Goal: Task Accomplishment & Management: Manage account settings

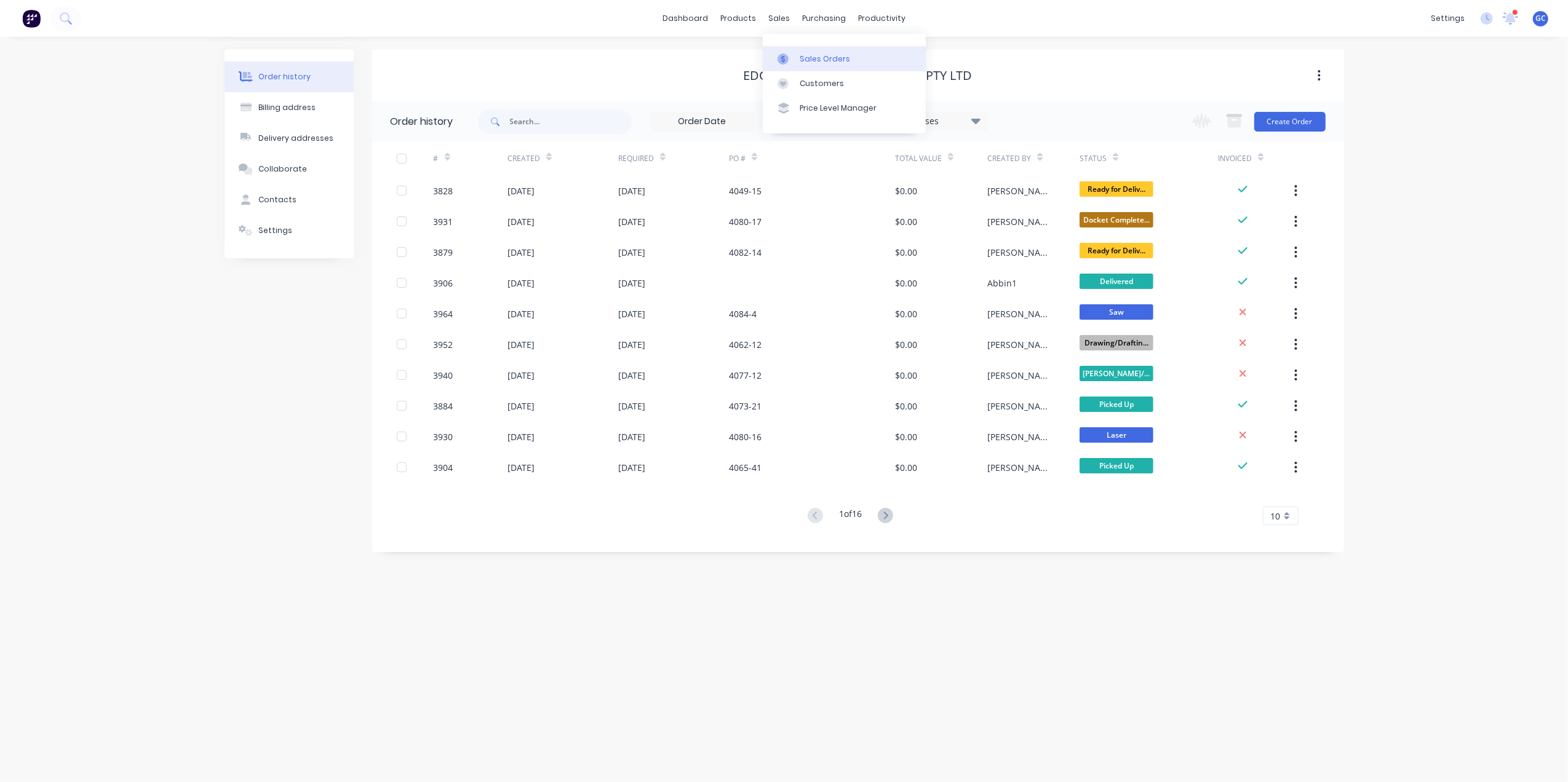
click at [821, 62] on div "Sales Orders" at bounding box center [824, 59] width 50 height 11
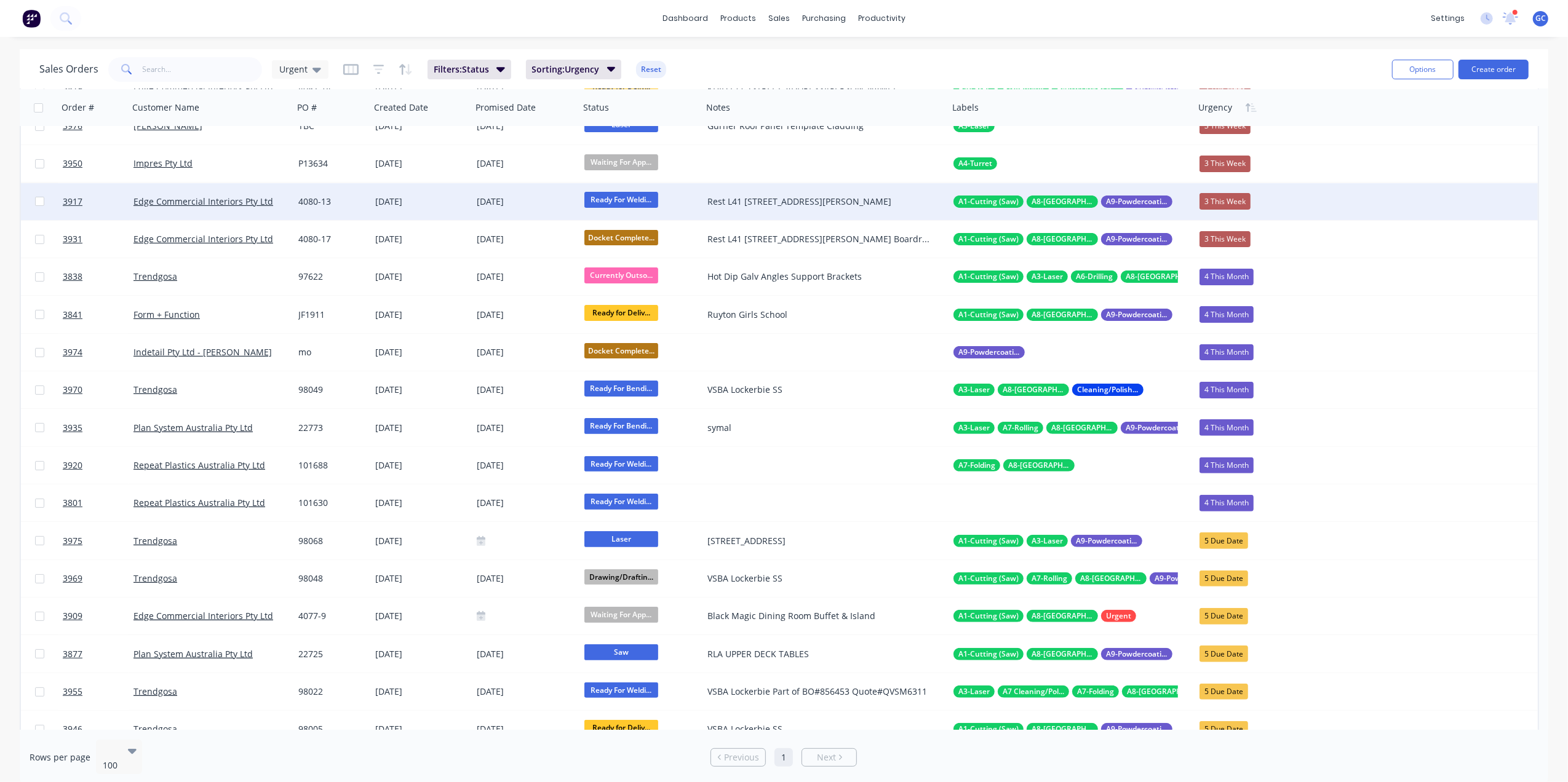
scroll to position [328, 0]
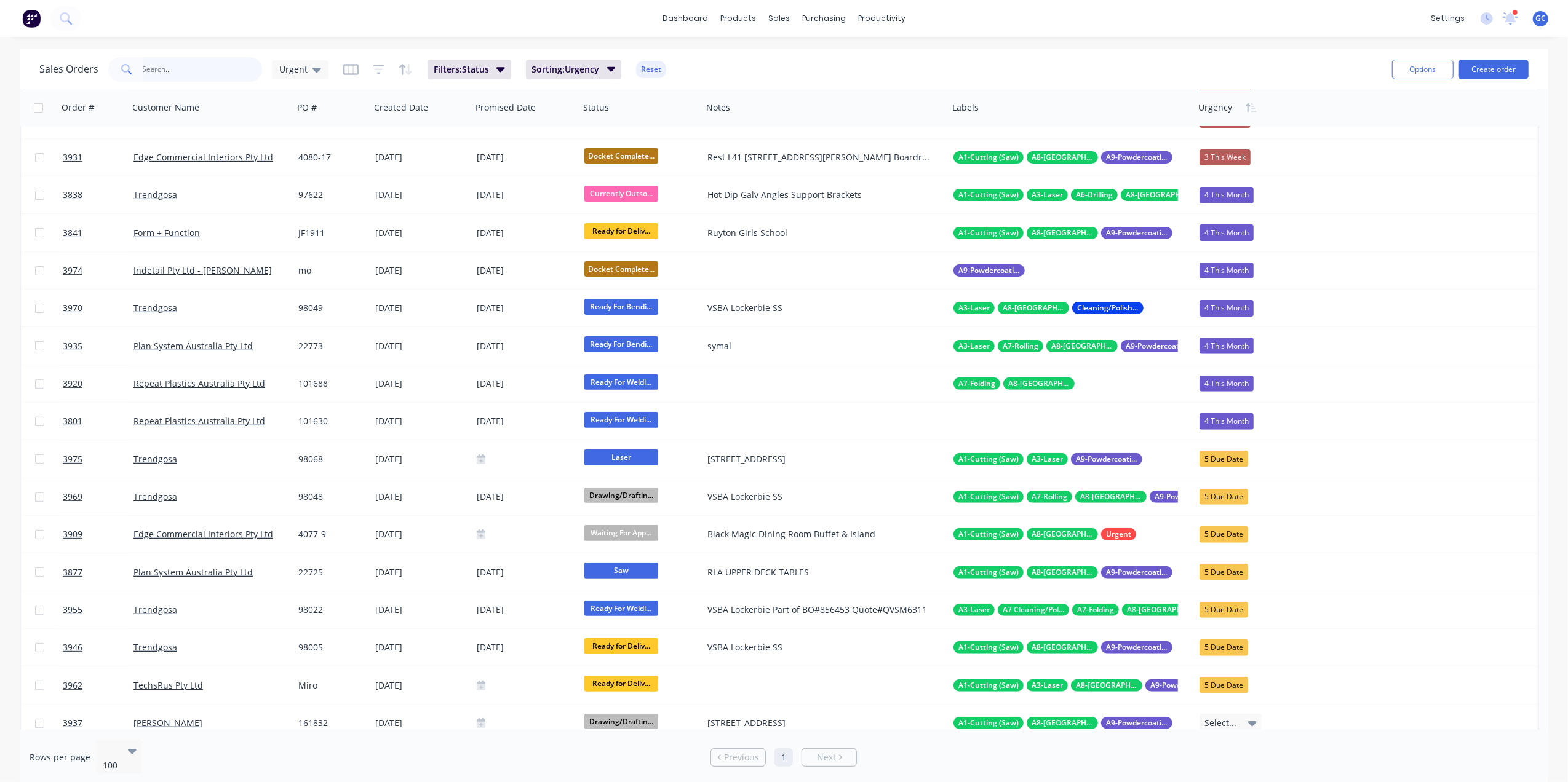
click at [200, 72] on input "text" at bounding box center [203, 69] width 120 height 25
click at [217, 64] on input "text" at bounding box center [203, 69] width 120 height 25
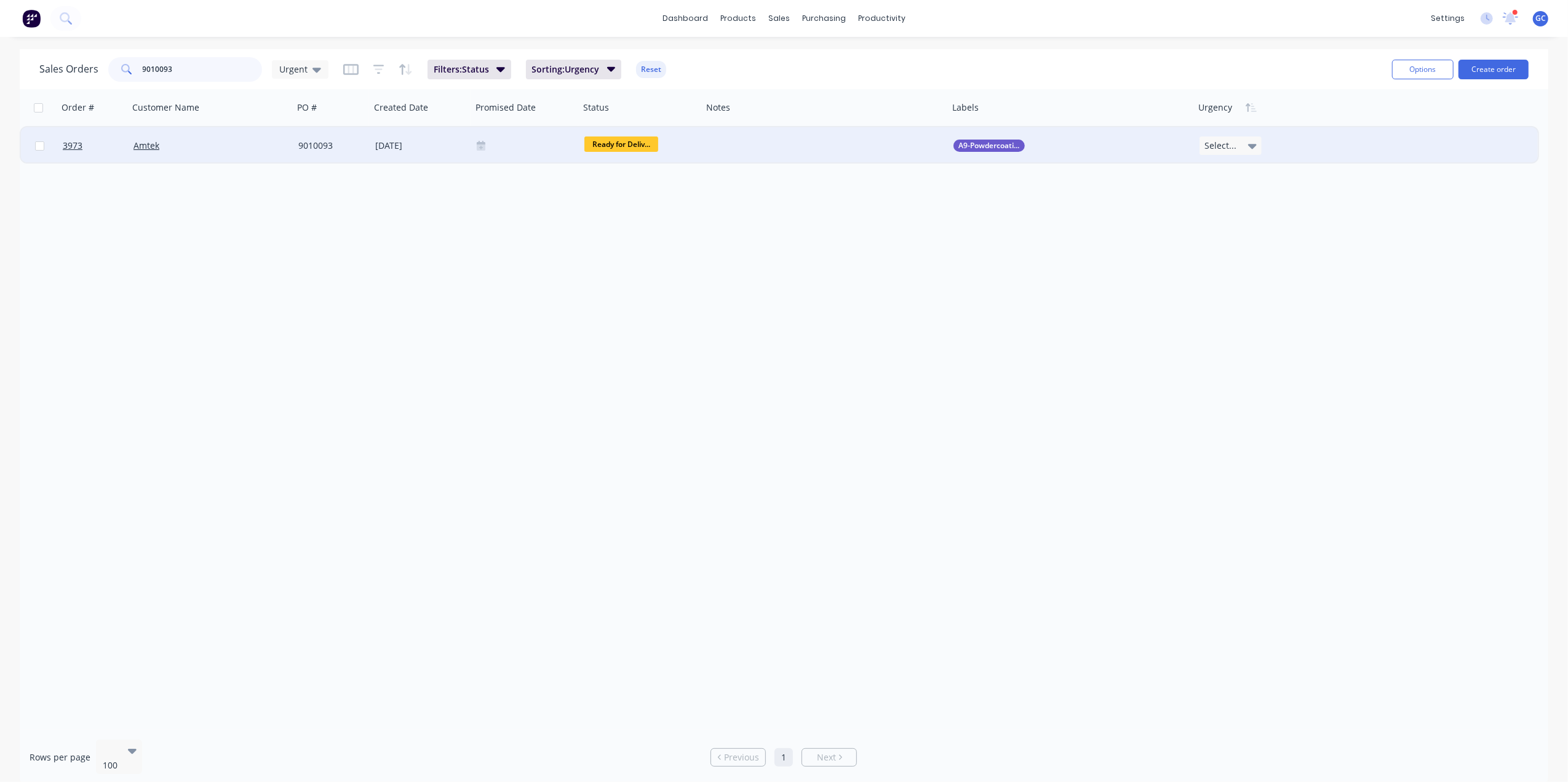
type input "9010093"
click at [1210, 140] on span "Select..." at bounding box center [1219, 146] width 32 height 12
click at [1114, 268] on div "Order # Customer Name PO # Created Date Promised Date Status Notes Labels Urgen…" at bounding box center [784, 410] width 1529 height 641
click at [1228, 110] on div at bounding box center [1229, 108] width 62 height 25
click at [1243, 136] on button "Edit" at bounding box center [1244, 133] width 93 height 25
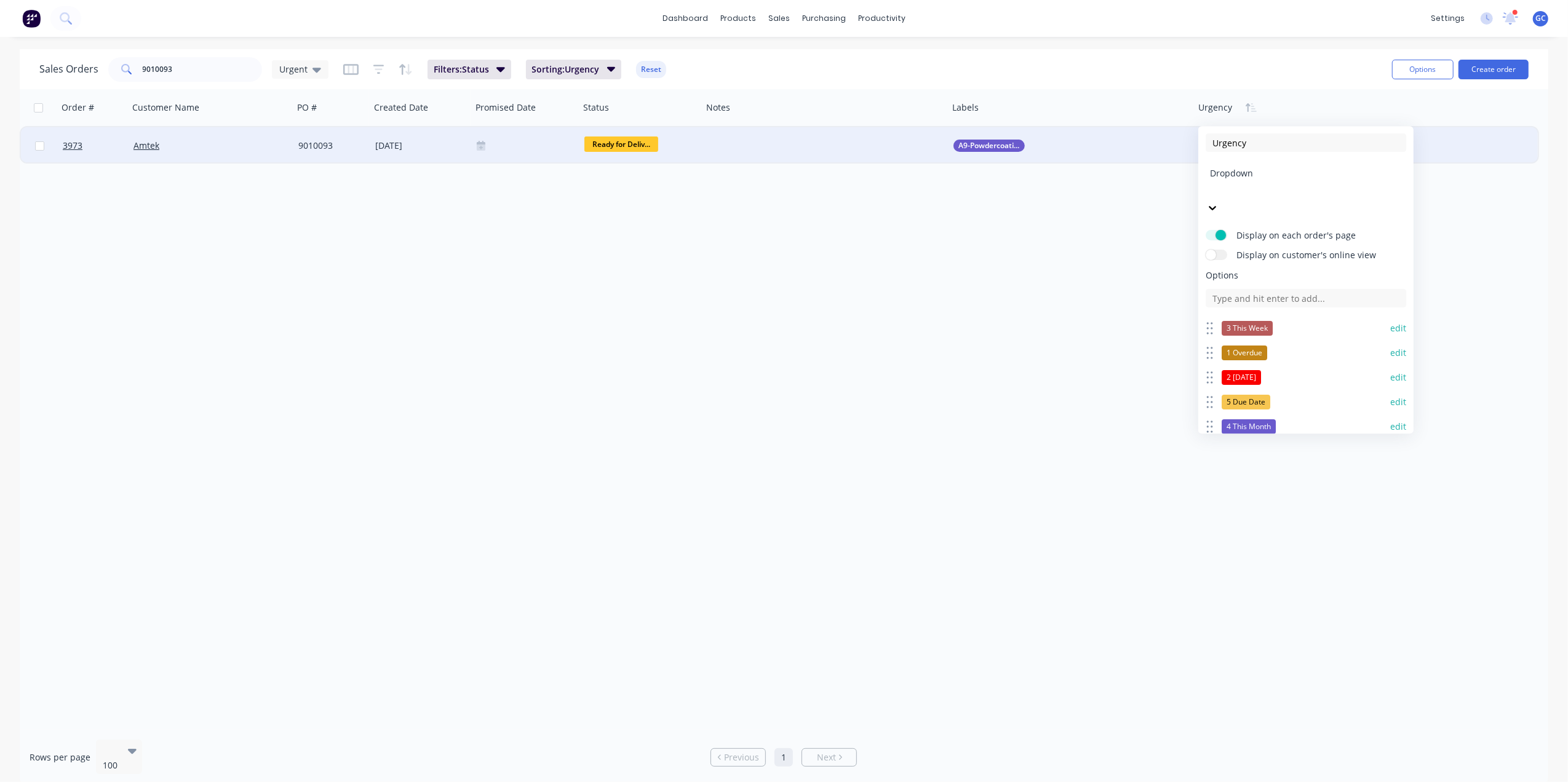
click at [1273, 278] on div "Options 3 This Week edit 1 Overdue edit 2 [DATE] edit 5 Due Date edit 4 This Mo…" at bounding box center [1306, 396] width 201 height 254
click at [1277, 289] on input at bounding box center [1306, 298] width 201 height 19
type input "0 Deliver"
click at [1043, 305] on div "Order # Customer Name PO # Created Date Promised Date Status Notes Labels Urgen…" at bounding box center [784, 410] width 1529 height 641
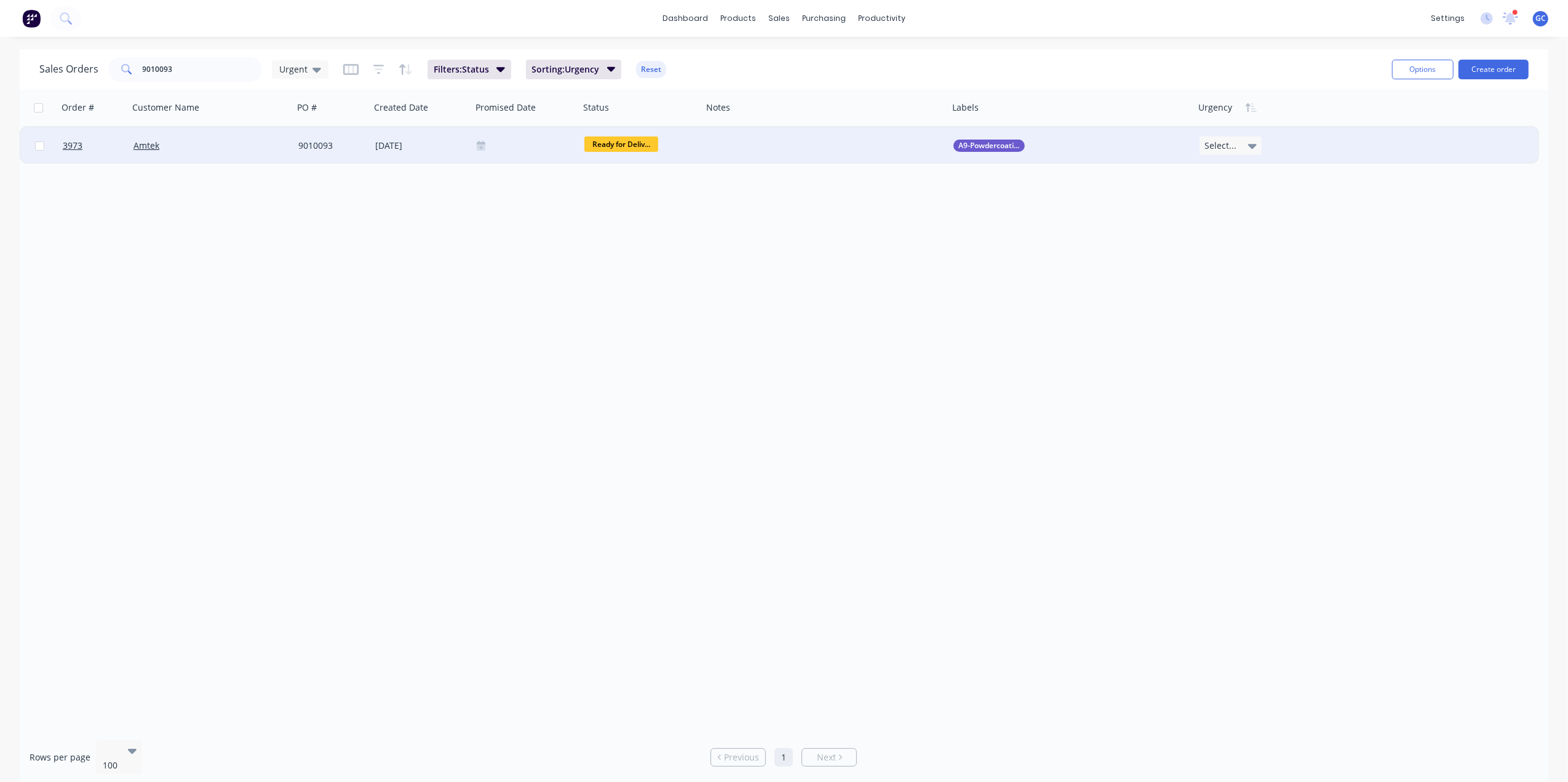
click at [1224, 140] on span "Select..." at bounding box center [1219, 146] width 32 height 12
click at [1102, 234] on div "Order # Customer Name PO # Created Date Promised Date Status Notes Labels Urgen…" at bounding box center [784, 410] width 1529 height 641
click at [1235, 149] on div "Select..." at bounding box center [1230, 146] width 62 height 19
click at [1023, 275] on div "Order # Customer Name PO # Created Date Promised Date Status Notes Labels Urgen…" at bounding box center [784, 410] width 1529 height 641
click at [1220, 109] on div at bounding box center [1229, 108] width 62 height 25
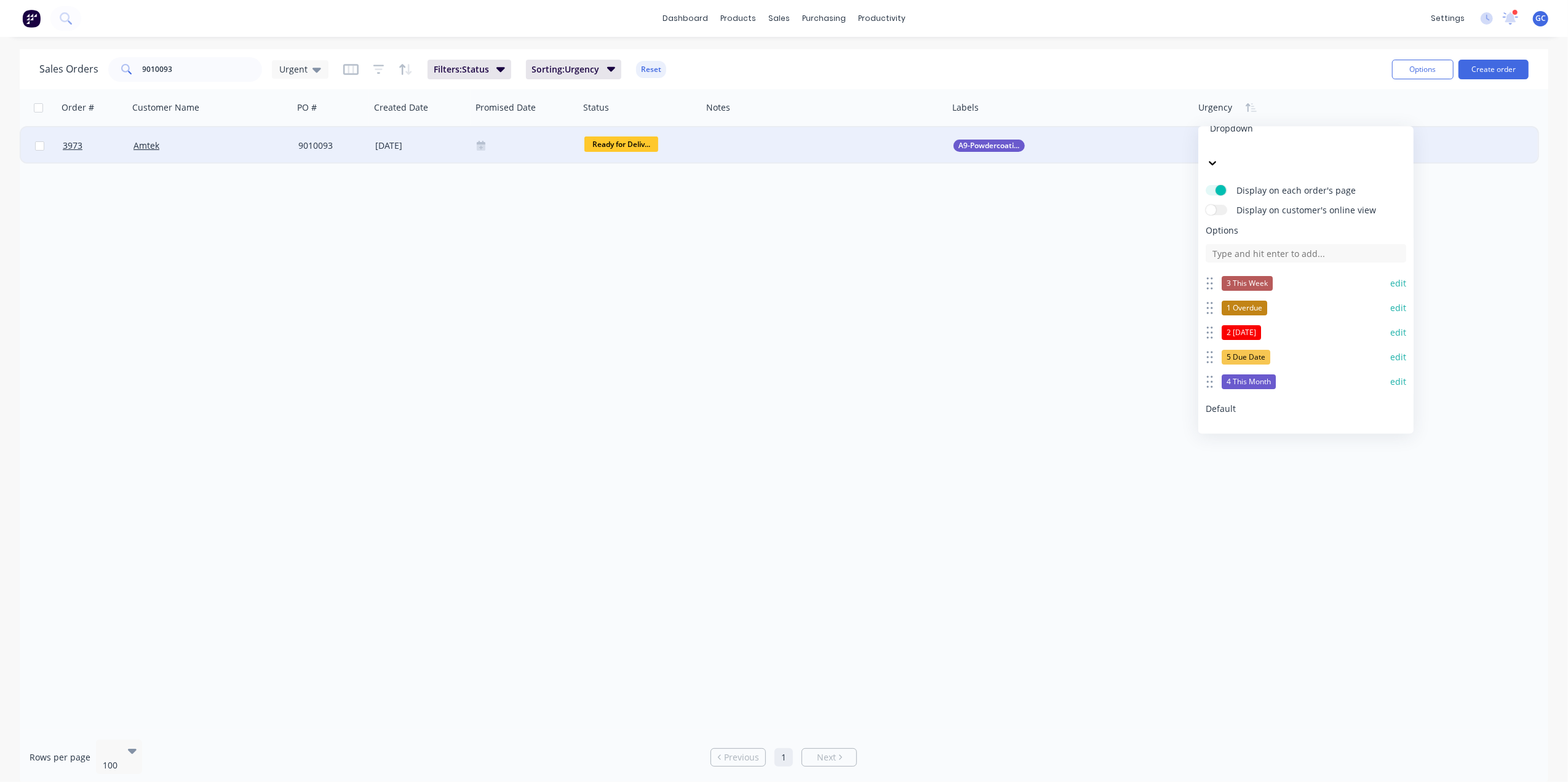
scroll to position [67, 0]
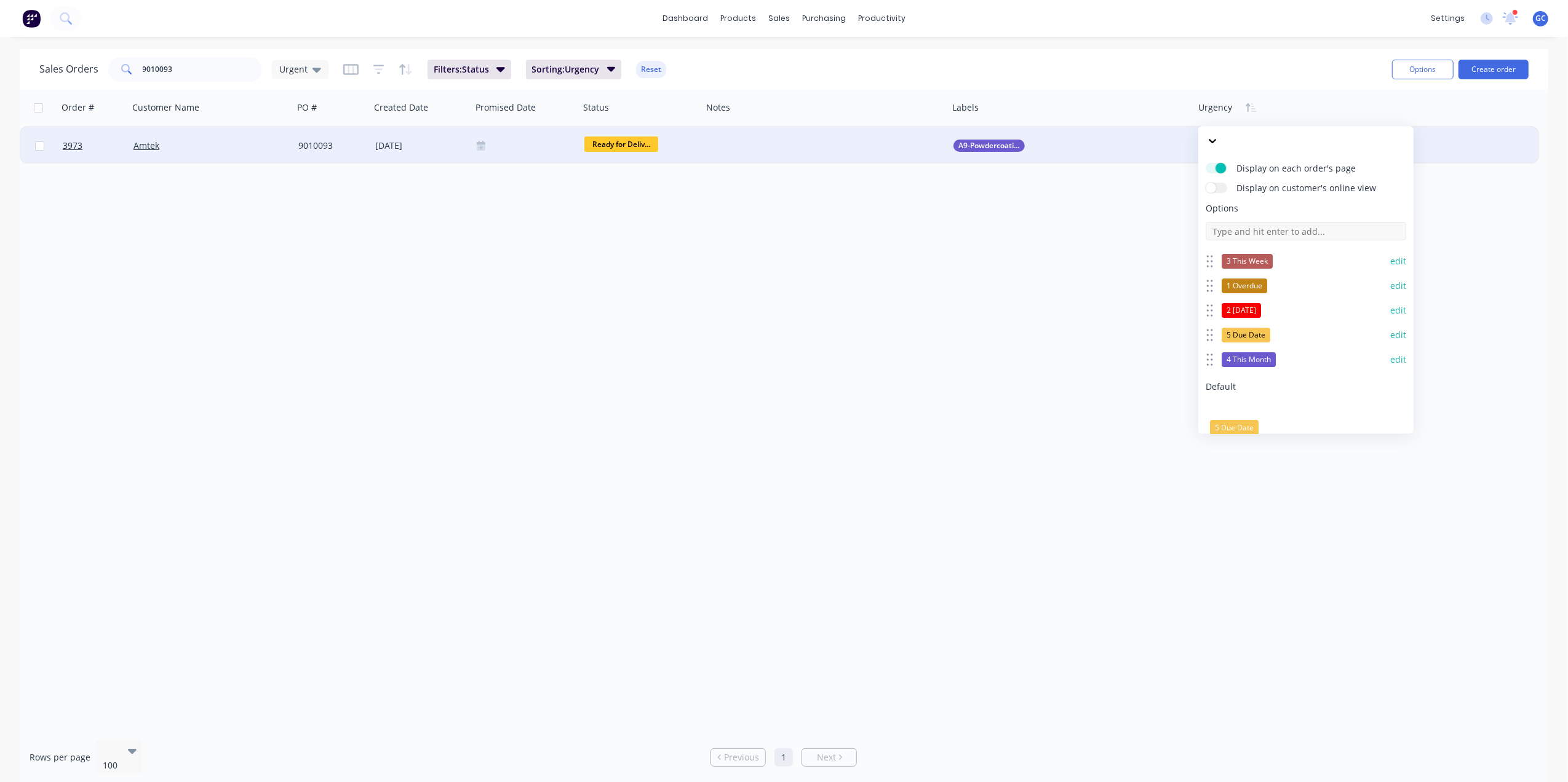
click at [1260, 222] on input at bounding box center [1306, 231] width 201 height 19
type input "0 Deliver ASAP"
click at [1259, 469] on button "Save" at bounding box center [1254, 479] width 98 height 20
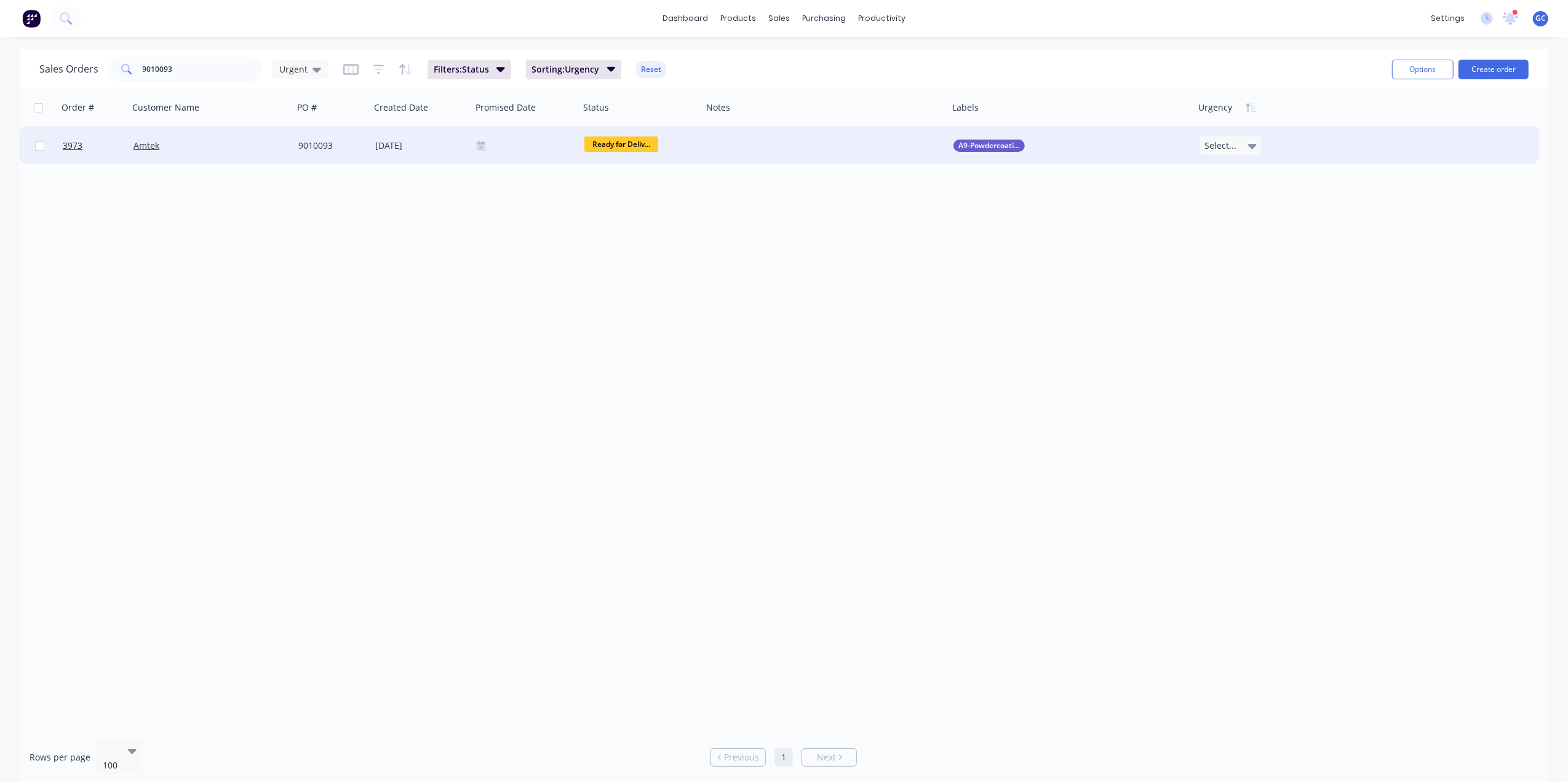
click at [1226, 138] on div "Select..." at bounding box center [1230, 146] width 62 height 19
click at [1226, 111] on div at bounding box center [1229, 108] width 62 height 25
click at [1256, 134] on button "Edit" at bounding box center [1244, 133] width 93 height 25
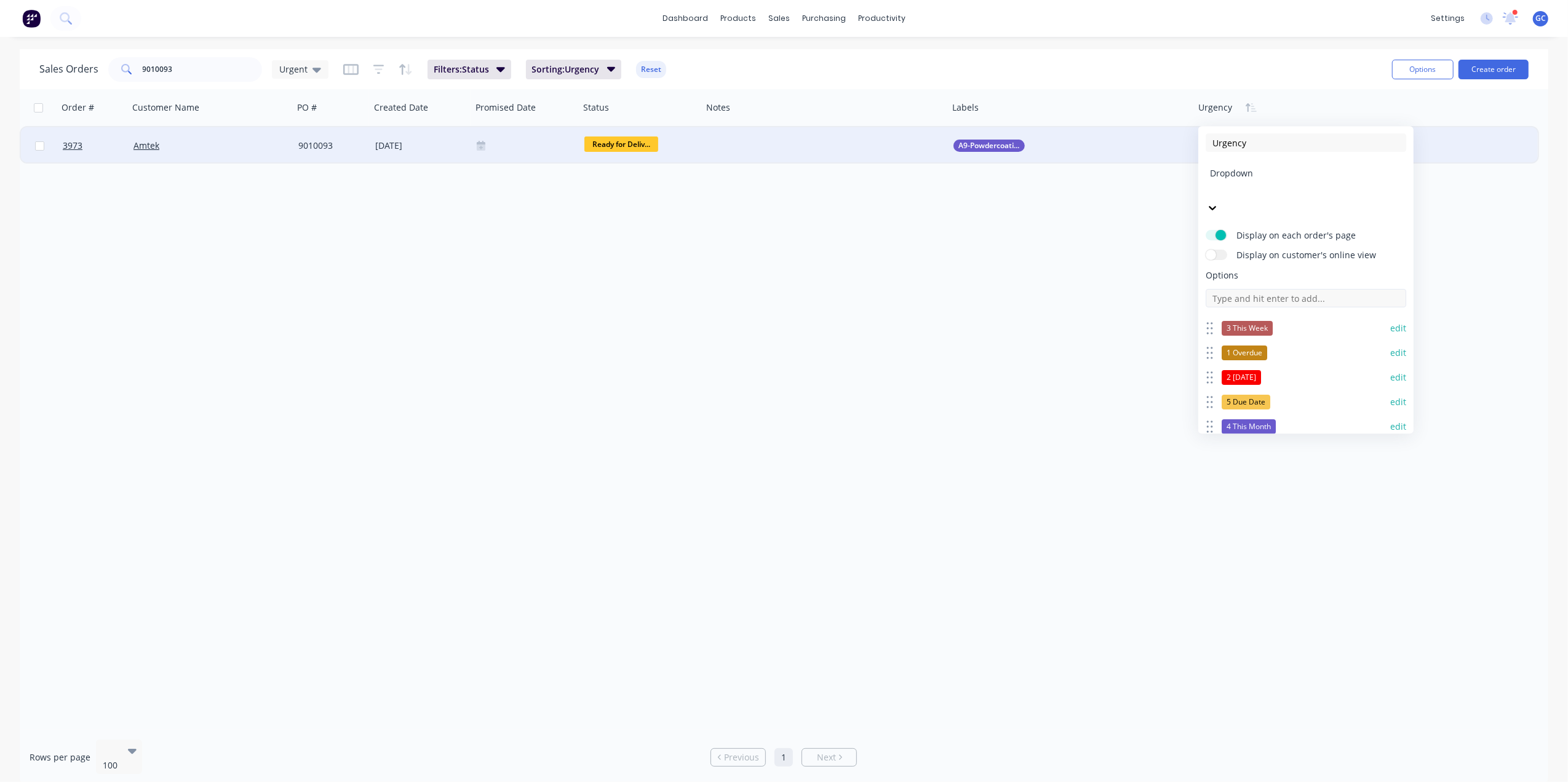
click at [1275, 289] on input at bounding box center [1306, 298] width 201 height 19
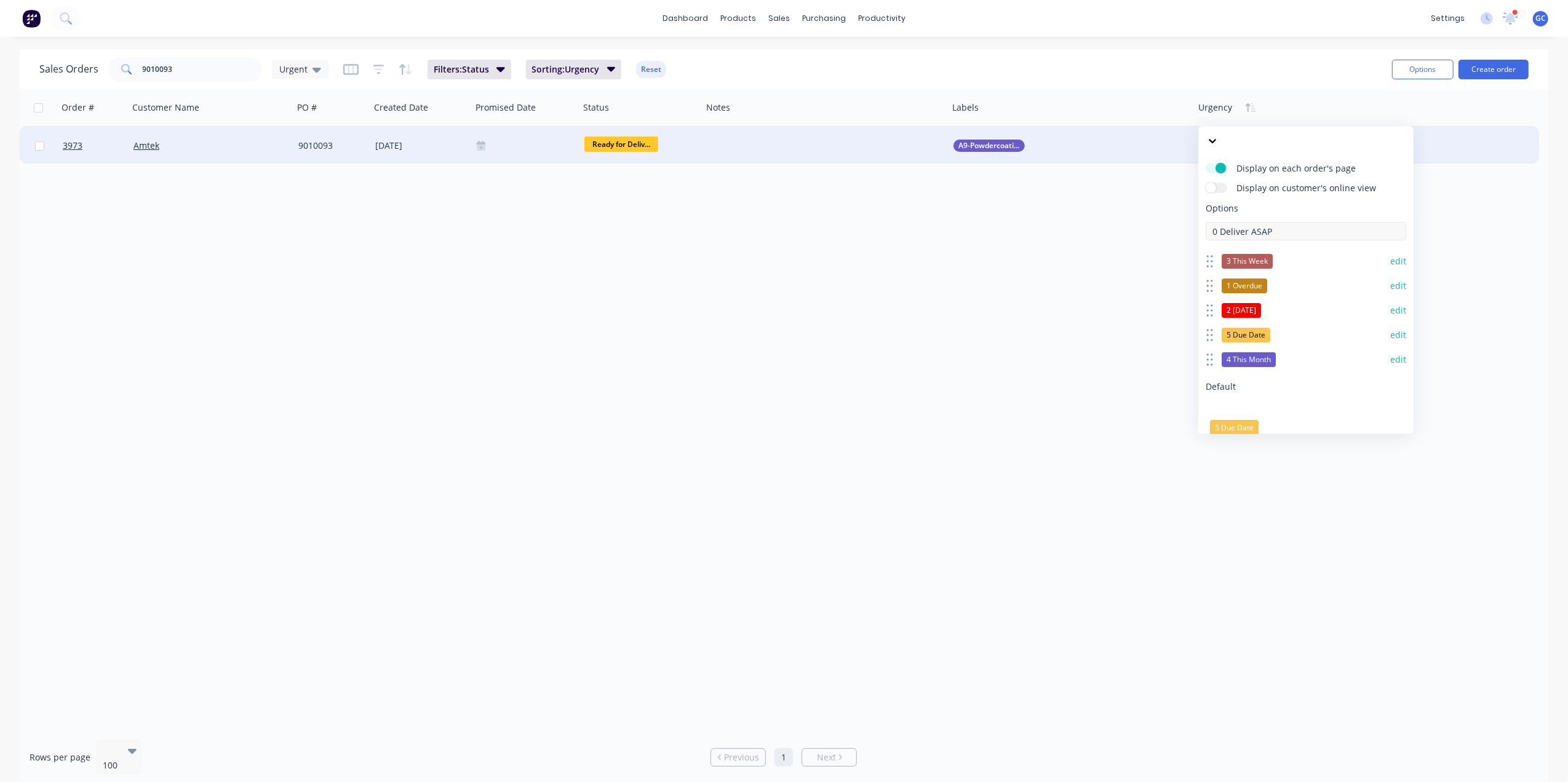
type input "0 Deliver ASAP"
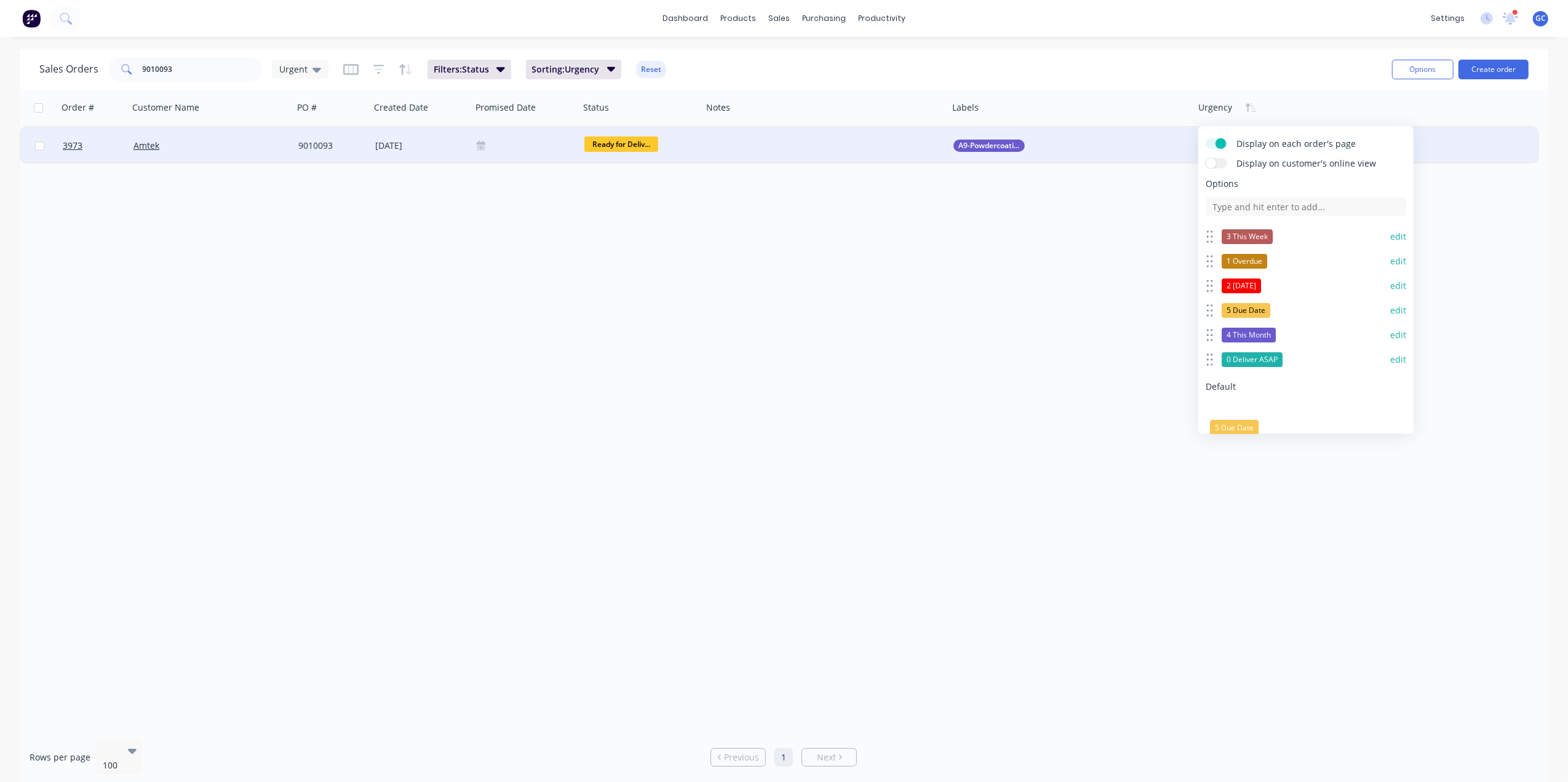
click at [1390, 354] on button "edit" at bounding box center [1398, 360] width 16 height 12
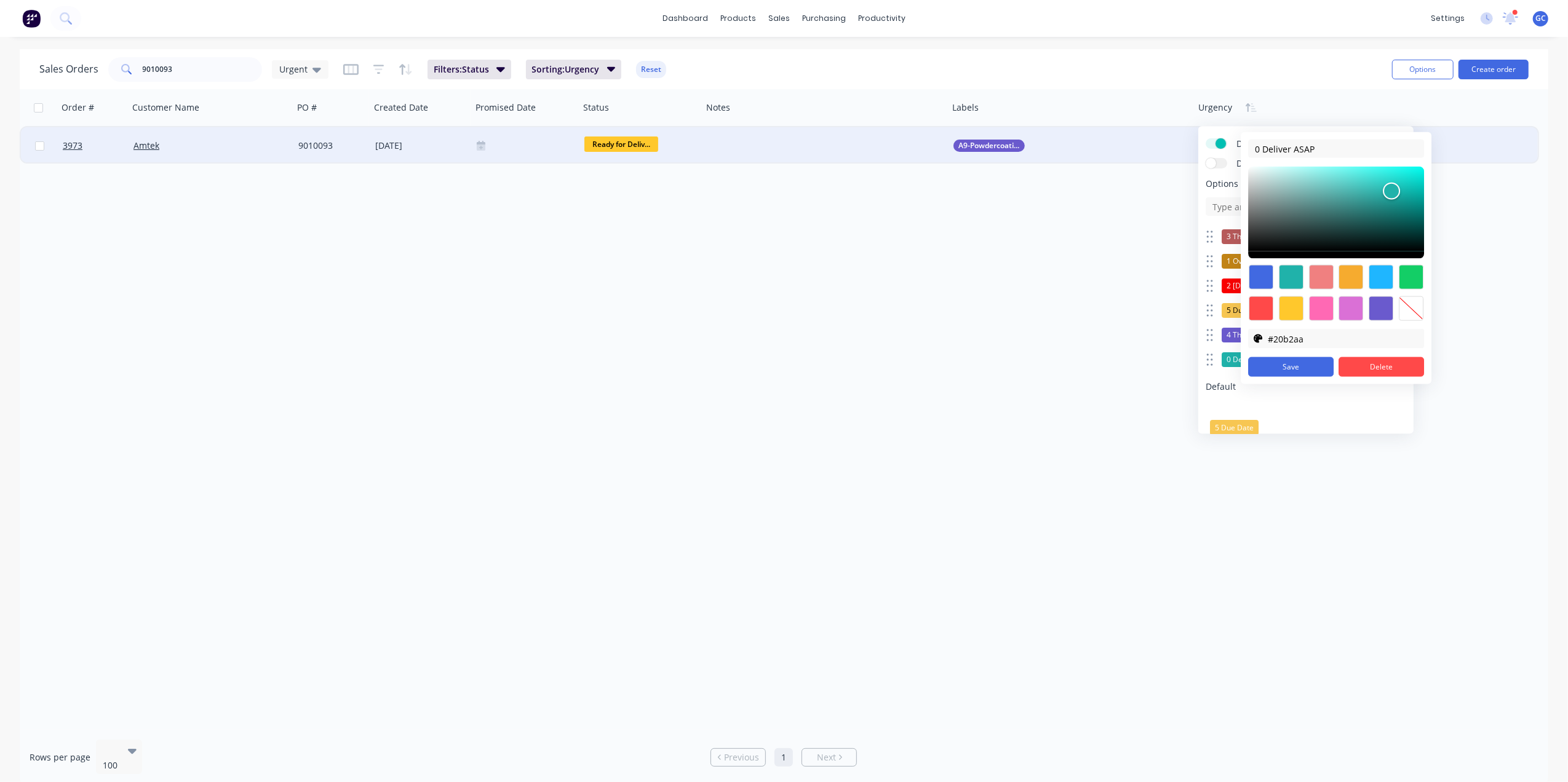
click at [1388, 274] on div at bounding box center [1381, 278] width 25 height 25
type input "#1fb6ff"
click at [1283, 368] on button "Save" at bounding box center [1290, 367] width 86 height 20
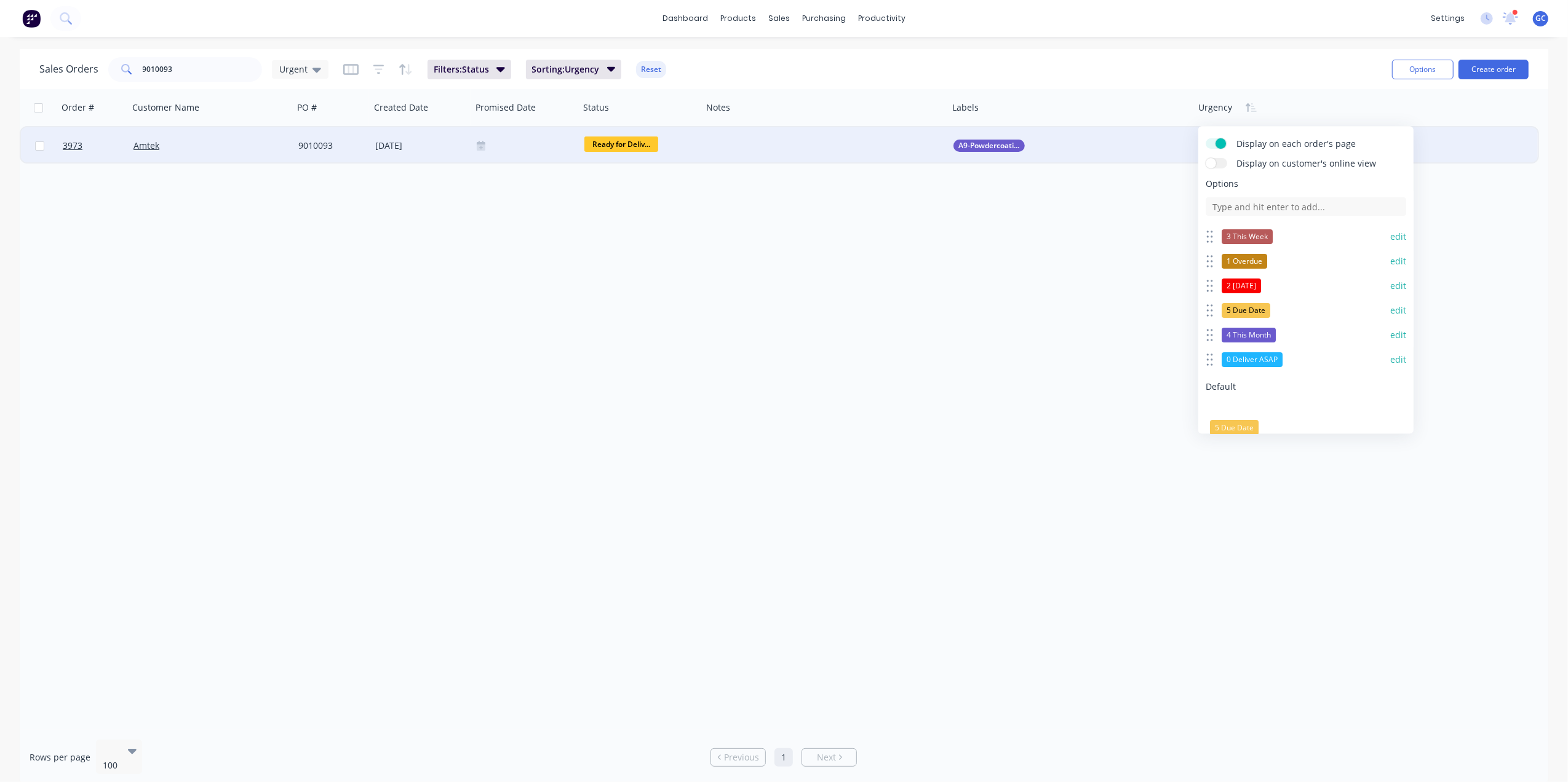
click at [1273, 469] on button "Save" at bounding box center [1254, 479] width 98 height 20
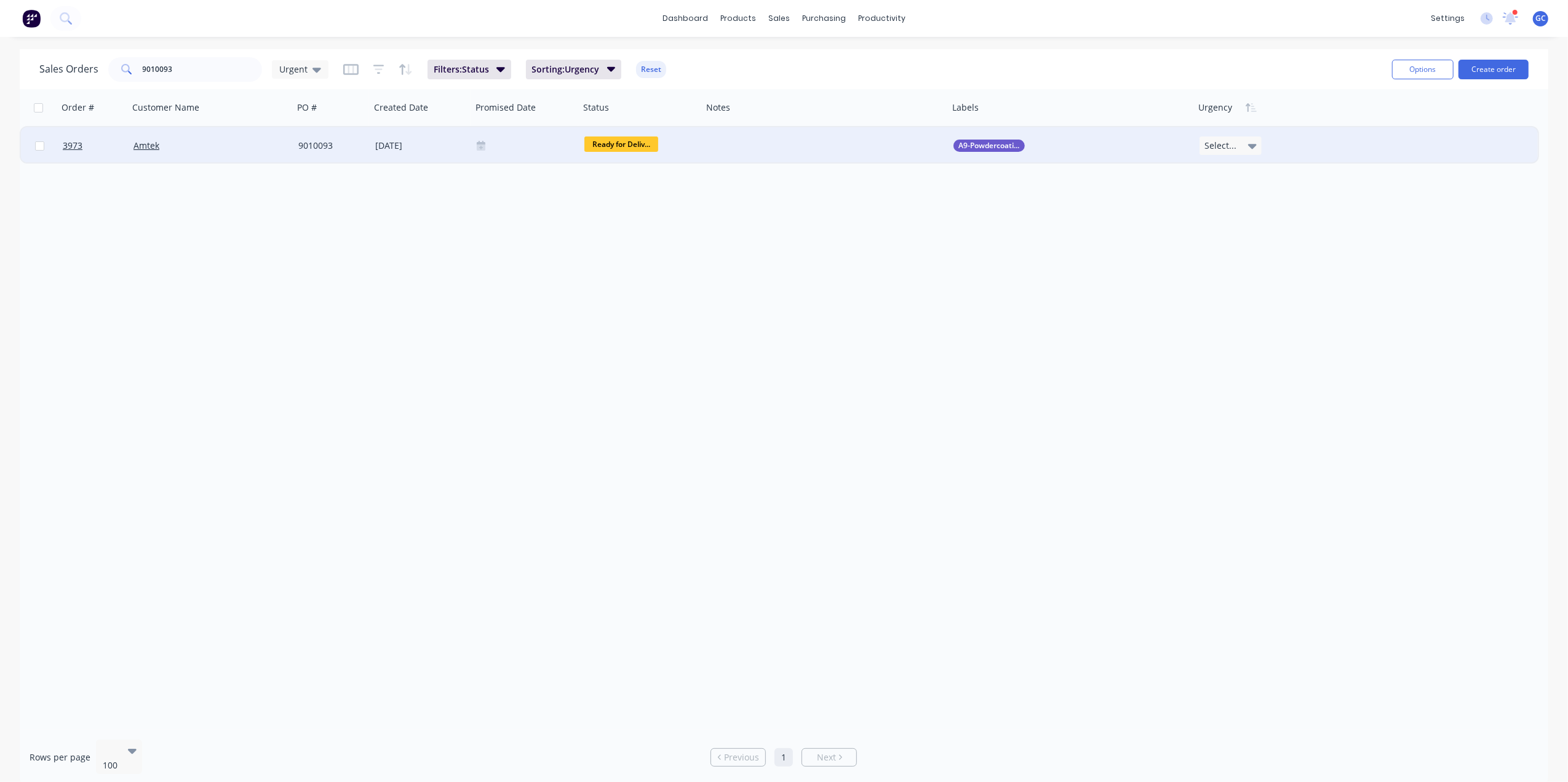
click at [1233, 147] on span "Select..." at bounding box center [1219, 146] width 32 height 12
click at [1245, 335] on div "0 Deliver ASAP" at bounding box center [1235, 335] width 61 height 17
click at [215, 60] on input "9010093" at bounding box center [203, 69] width 120 height 25
type input "9"
click at [1216, 138] on div "Select..." at bounding box center [1230, 146] width 62 height 19
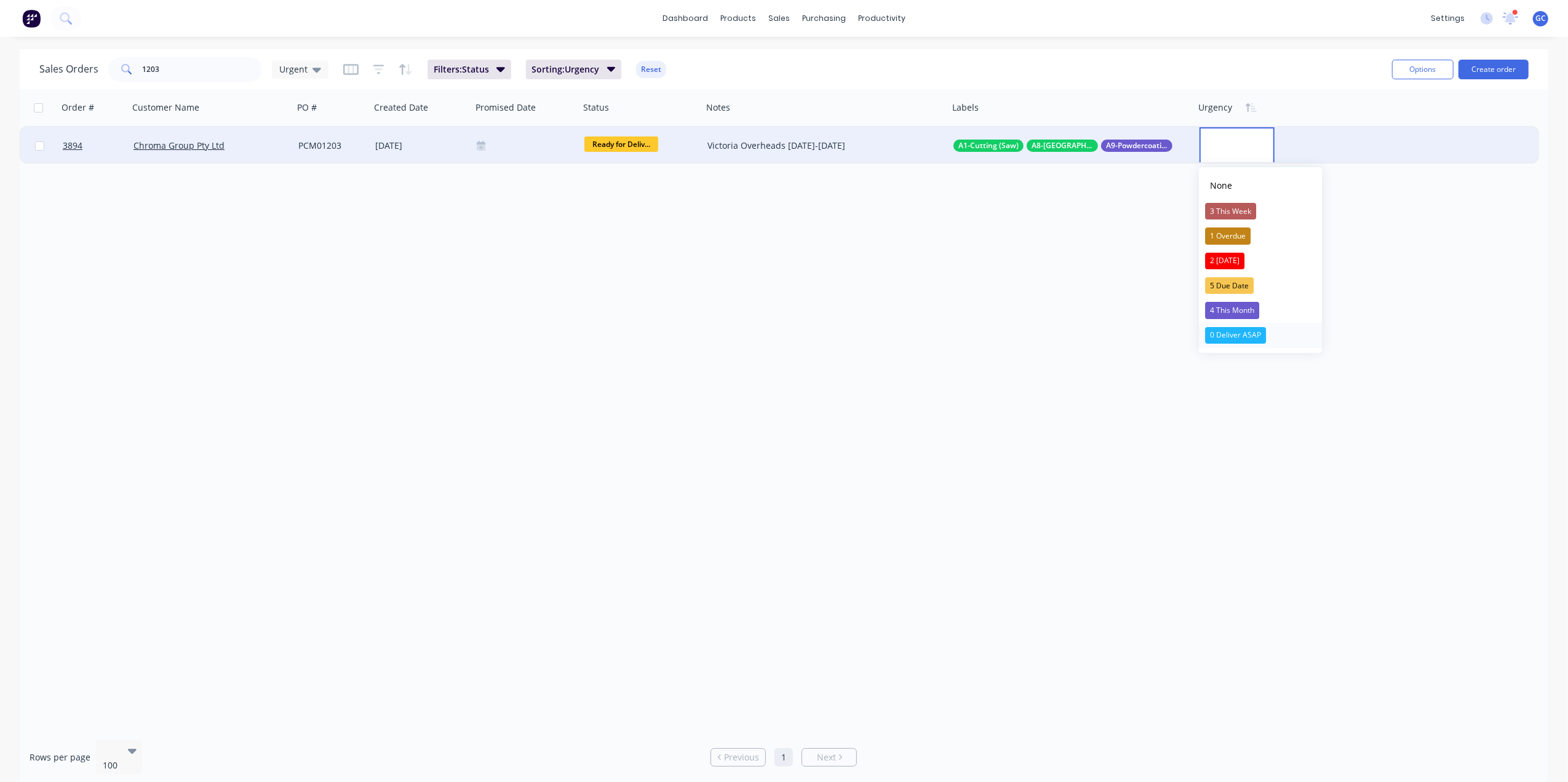
click at [1249, 331] on div "0 Deliver ASAP" at bounding box center [1235, 335] width 61 height 17
click at [215, 77] on input "1203" at bounding box center [203, 69] width 120 height 25
type input "1"
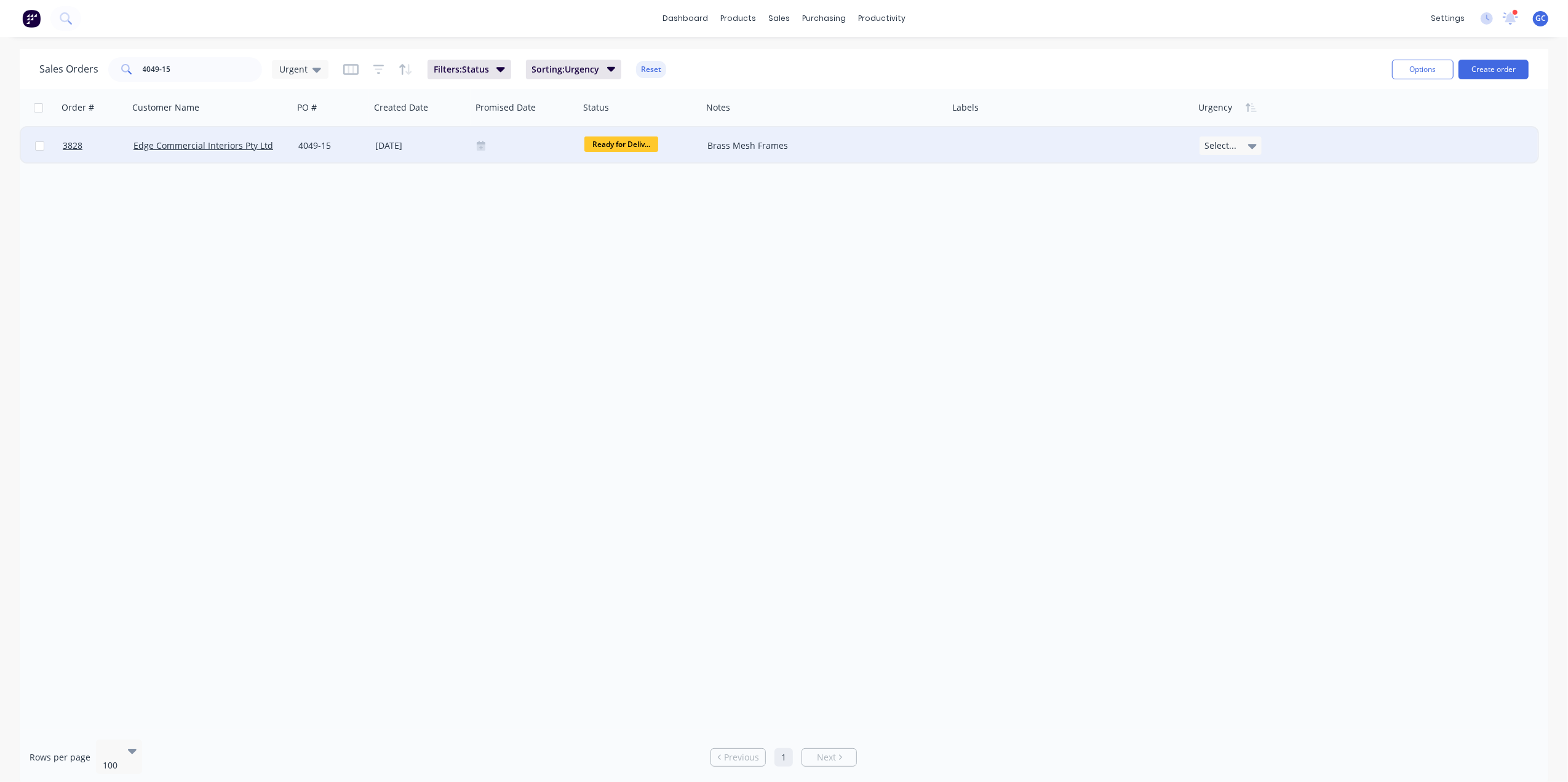
click at [1228, 144] on span "Select..." at bounding box center [1219, 146] width 32 height 12
click at [1234, 235] on div "1 Overdue" at bounding box center [1227, 236] width 46 height 17
click at [226, 74] on input "4049-15" at bounding box center [203, 69] width 120 height 25
click at [610, 139] on span "Ready for Deliv..." at bounding box center [622, 144] width 74 height 15
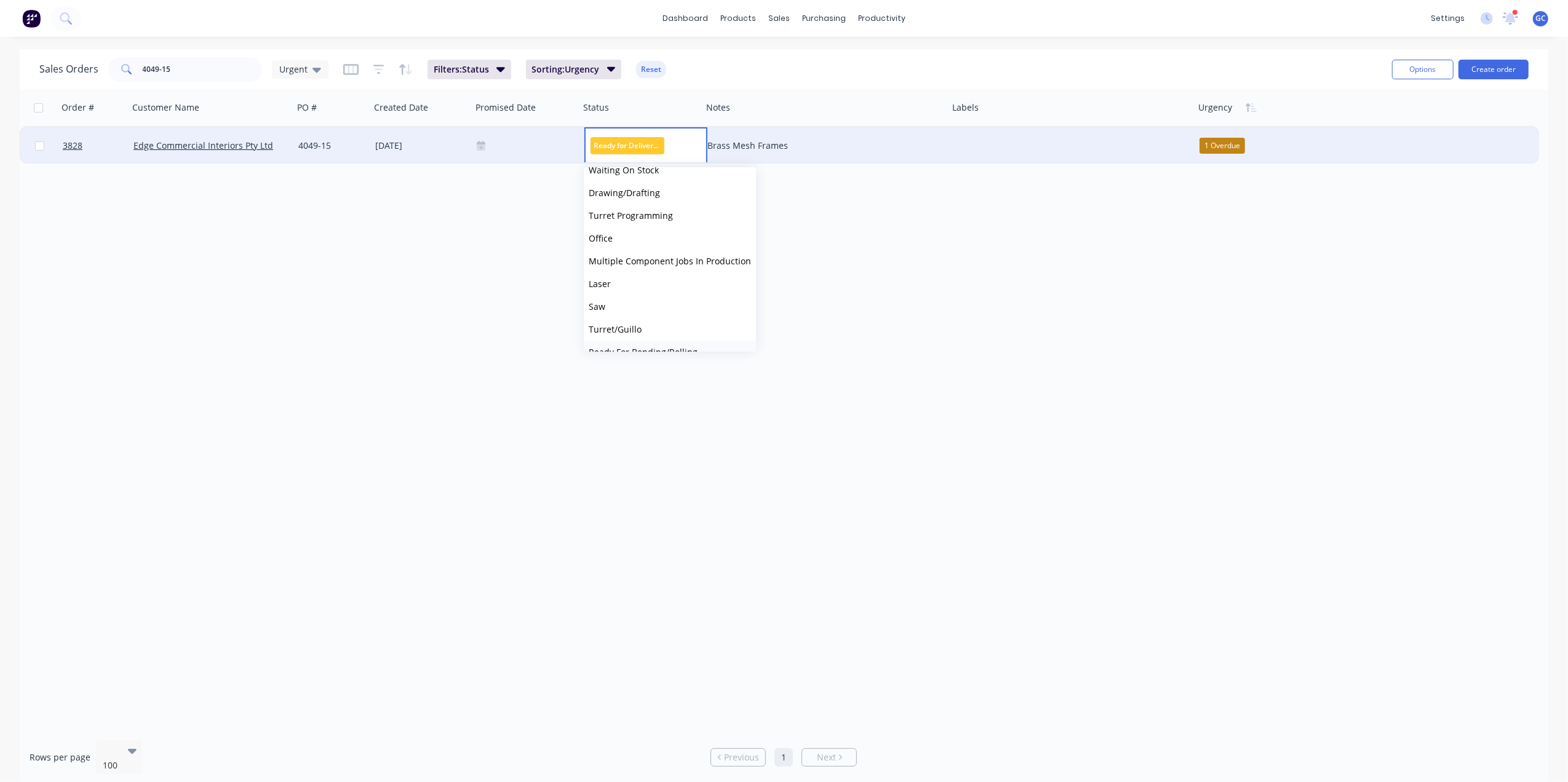
scroll to position [0, 0]
click at [639, 267] on button "Drawing/Drafting" at bounding box center [669, 275] width 172 height 23
click at [203, 59] on input "4049-15" at bounding box center [203, 69] width 120 height 25
click at [651, 140] on span "Drawing/Draftin..." at bounding box center [622, 144] width 74 height 15
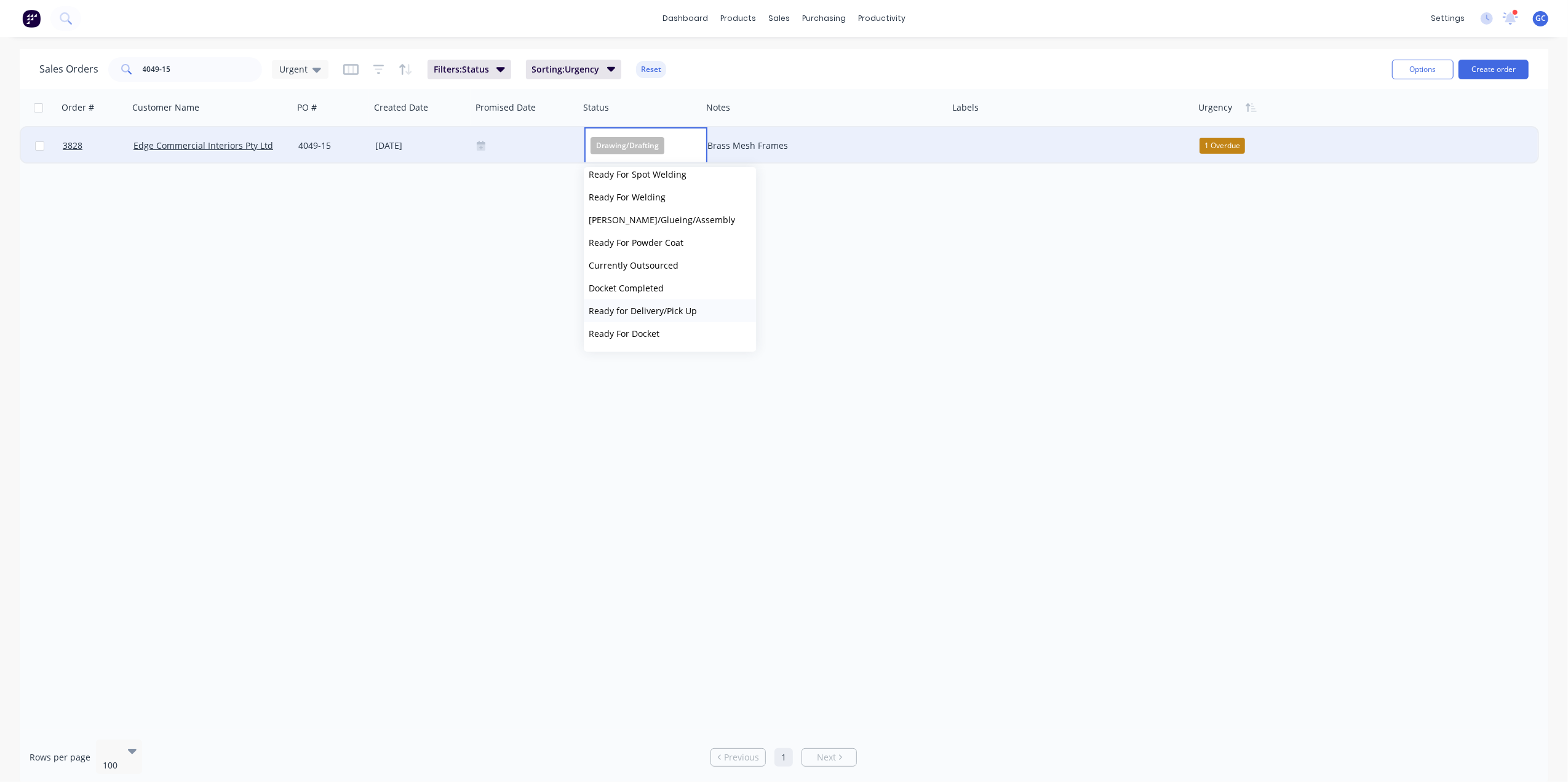
click at [648, 312] on span "Ready for Delivery/Pick Up" at bounding box center [642, 311] width 108 height 12
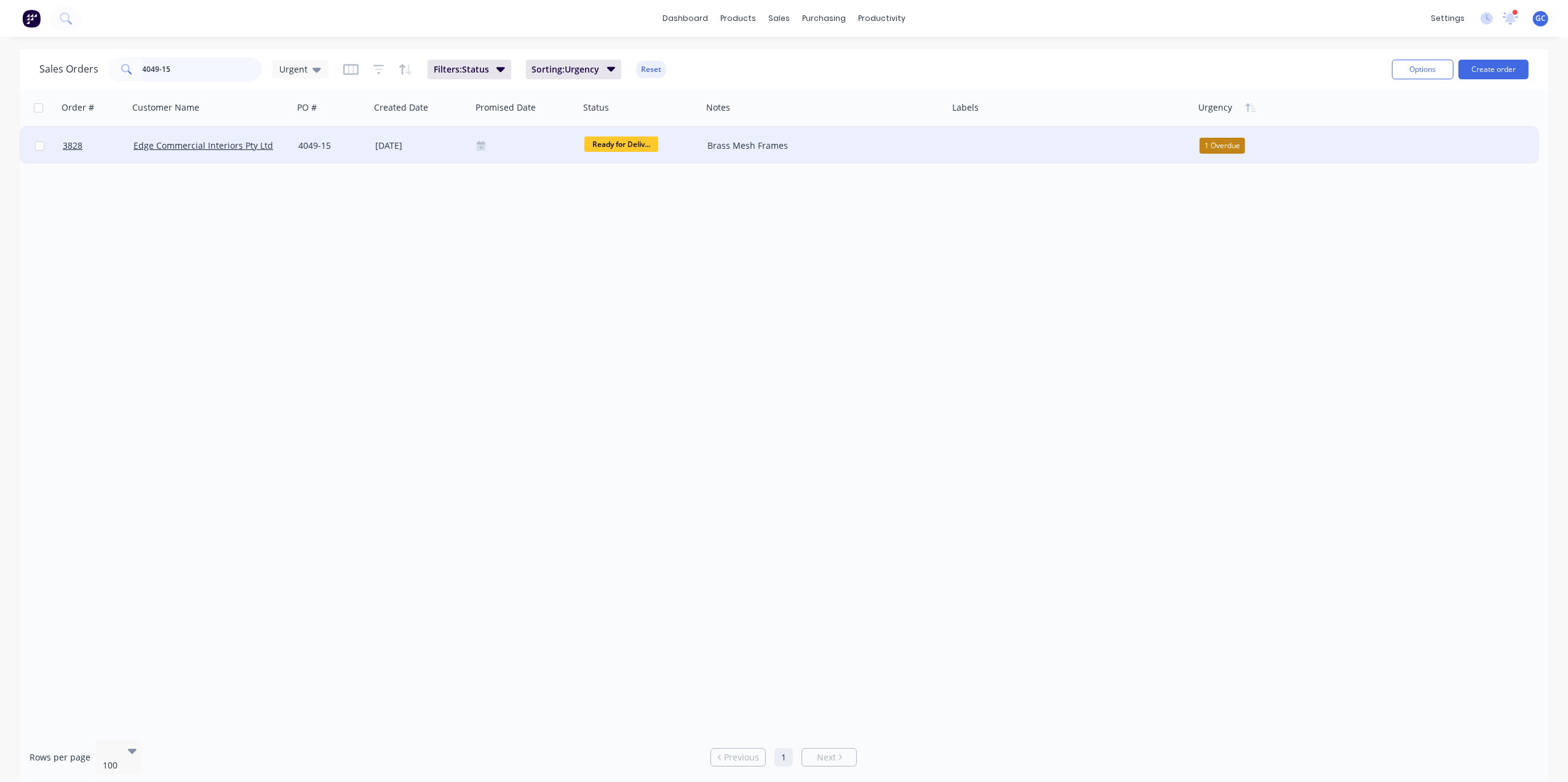
click at [201, 72] on input "4049-15" at bounding box center [203, 69] width 120 height 25
click at [562, 328] on div "Order # Customer Name PO # Created Date Promised Date Status Notes Labels Urgen…" at bounding box center [784, 410] width 1529 height 641
click at [230, 62] on input "4049-15" at bounding box center [203, 69] width 120 height 25
type input "4"
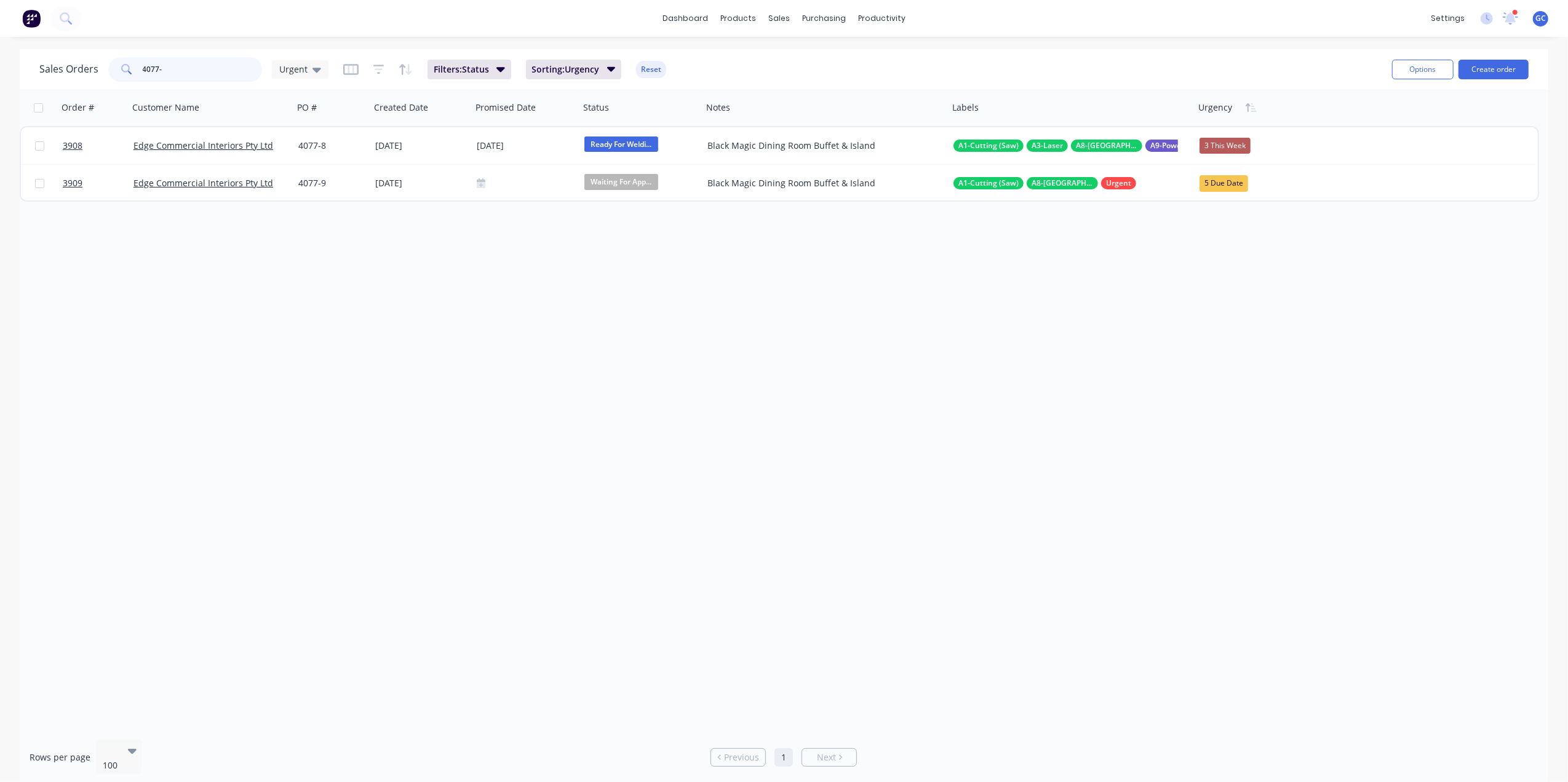
type input "4077-8"
drag, startPoint x: 191, startPoint y: 62, endPoint x: 104, endPoint y: 79, distance: 88.6
click at [104, 79] on div "Sales Orders 4077-8 Urgent" at bounding box center [184, 69] width 289 height 25
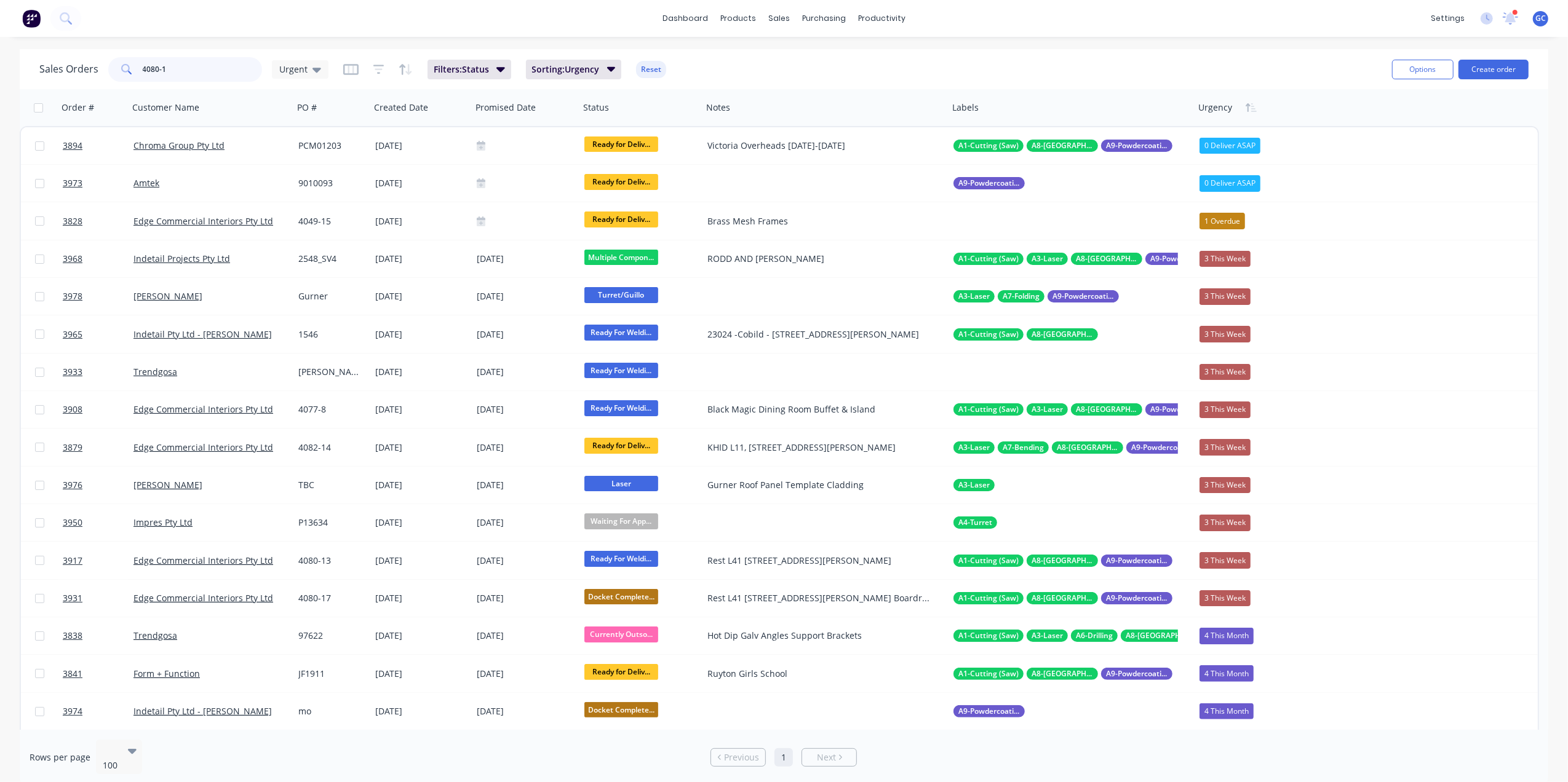
type input "4080-13"
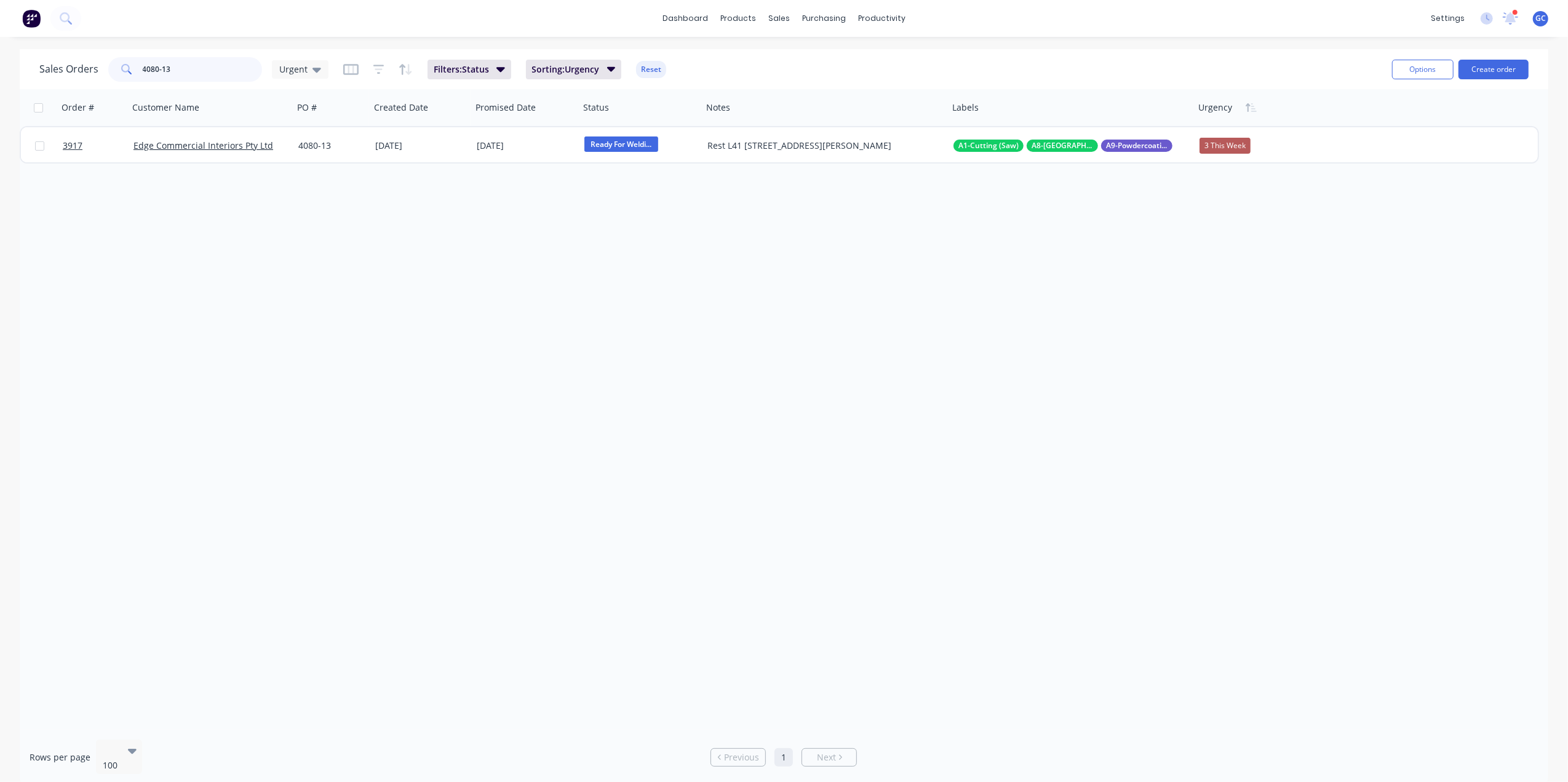
drag, startPoint x: 203, startPoint y: 59, endPoint x: 81, endPoint y: 72, distance: 122.7
click at [81, 72] on div "Sales Orders 4080-13 Urgent" at bounding box center [184, 69] width 289 height 25
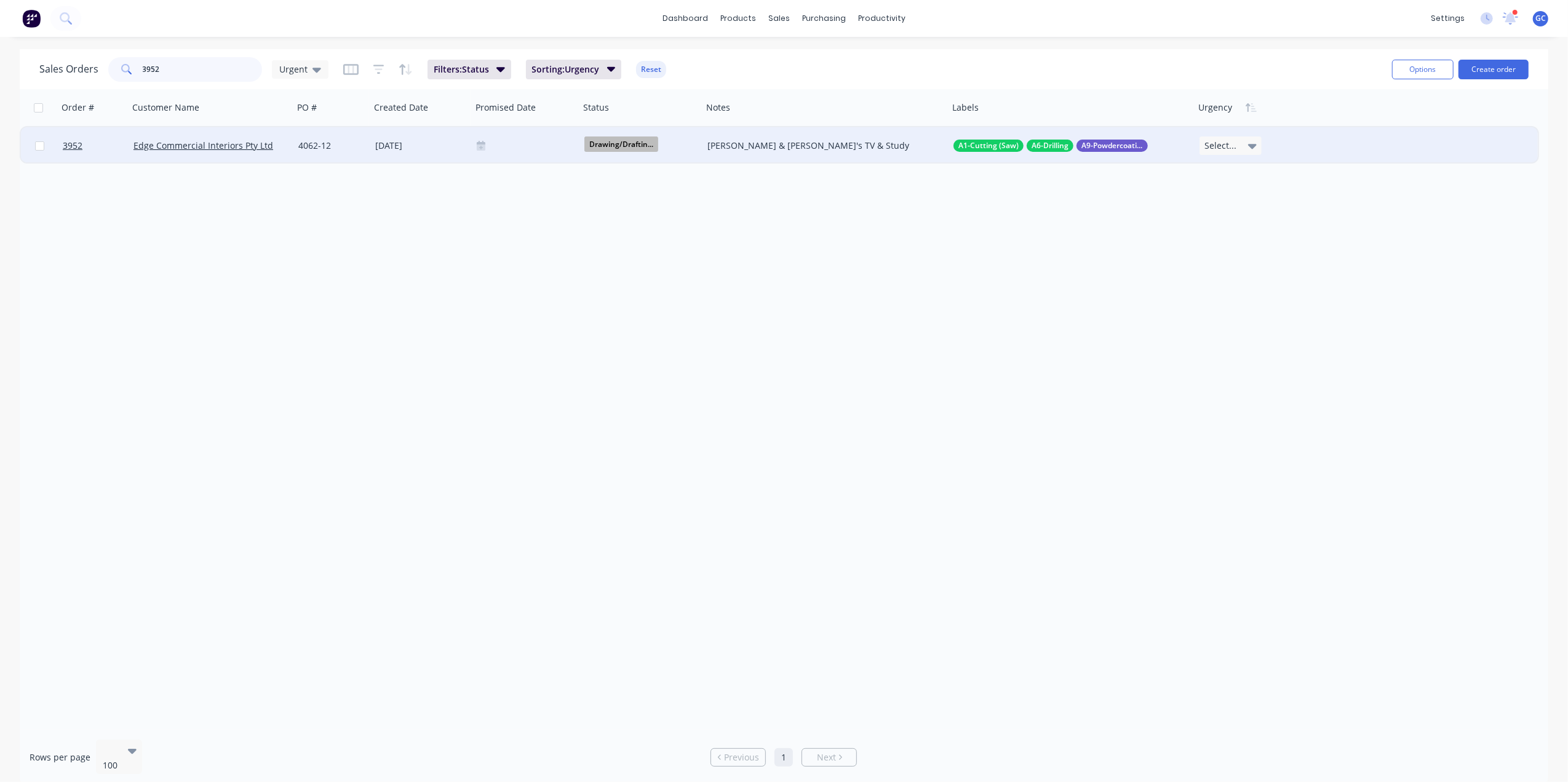
type input "3952"
click at [1253, 143] on icon at bounding box center [1252, 146] width 8 height 14
click at [1243, 214] on div "3 This Week" at bounding box center [1230, 211] width 51 height 17
click at [306, 143] on div "4062-12" at bounding box center [330, 146] width 64 height 12
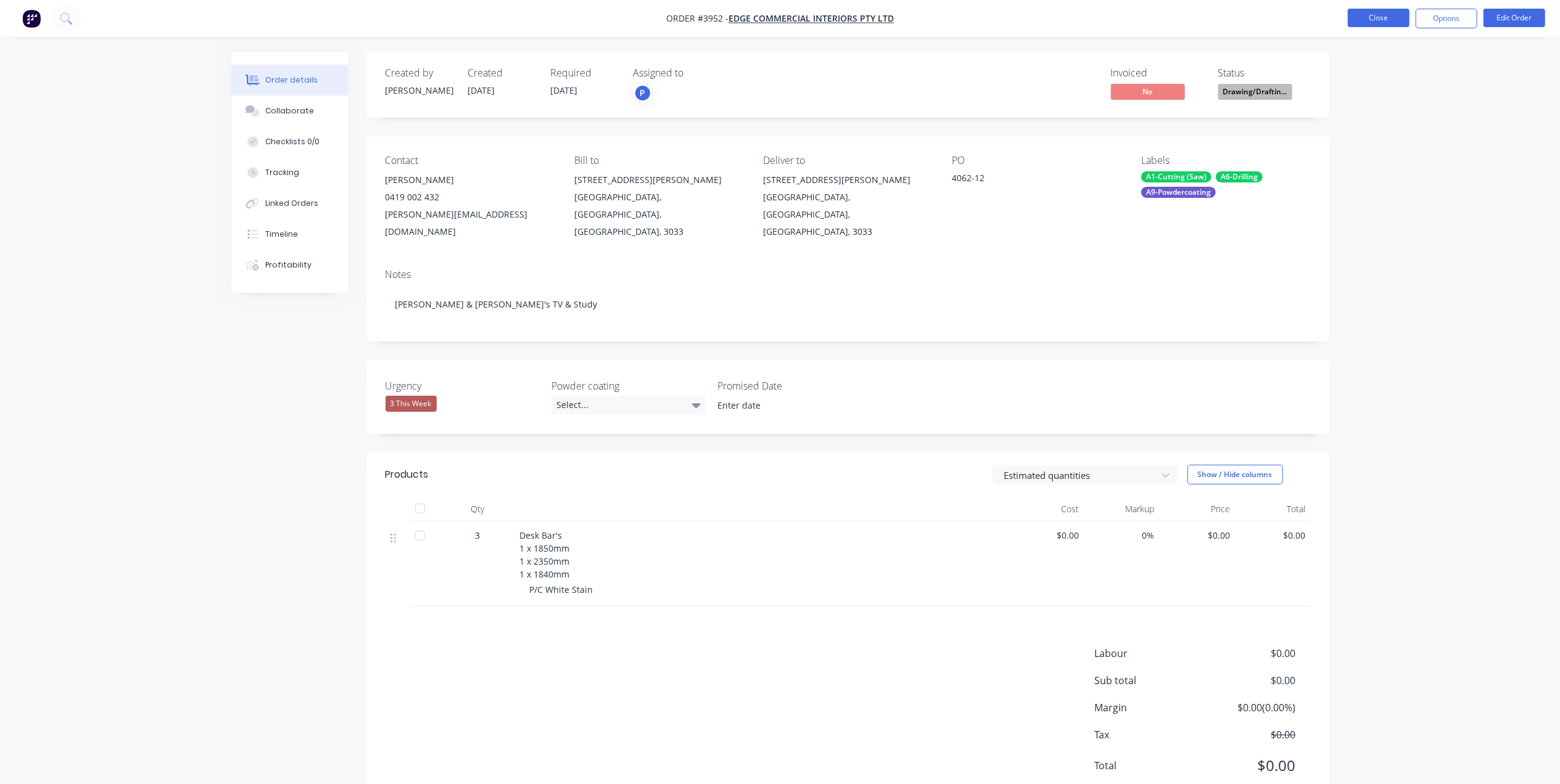
click at [1363, 15] on button "Close" at bounding box center [1378, 18] width 62 height 19
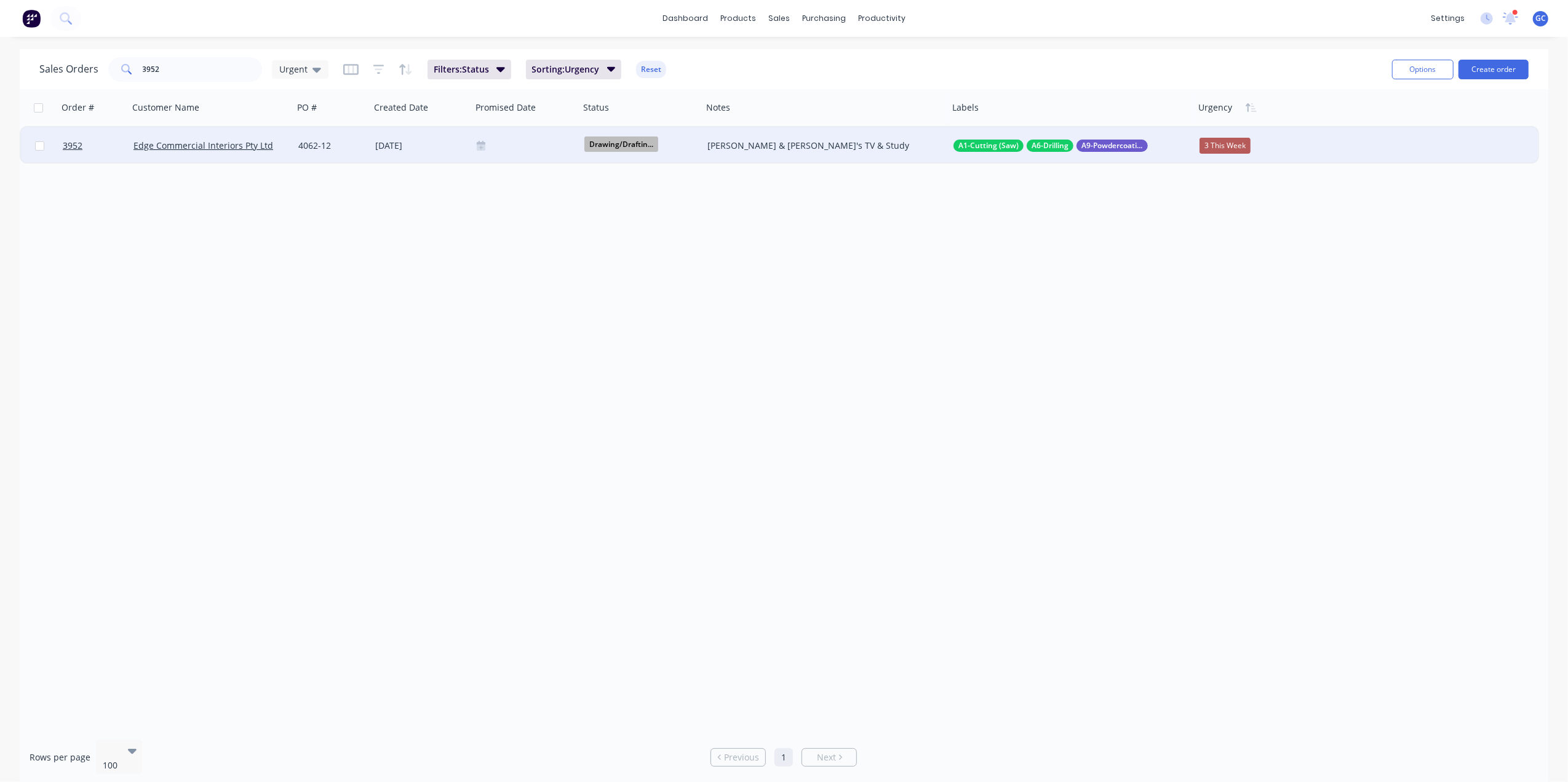
click at [497, 141] on div at bounding box center [525, 146] width 98 height 10
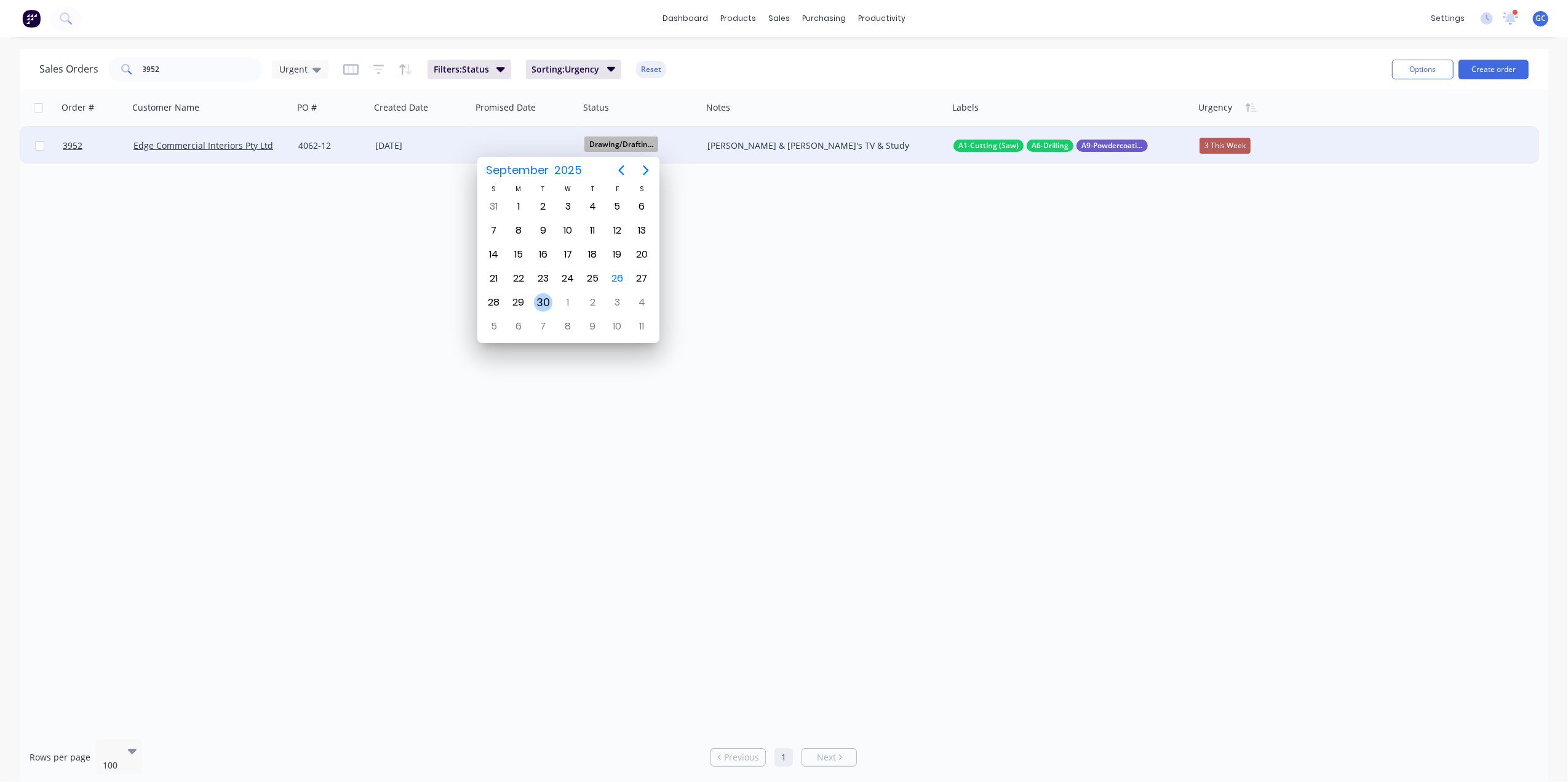
click at [536, 298] on div "30" at bounding box center [543, 302] width 19 height 19
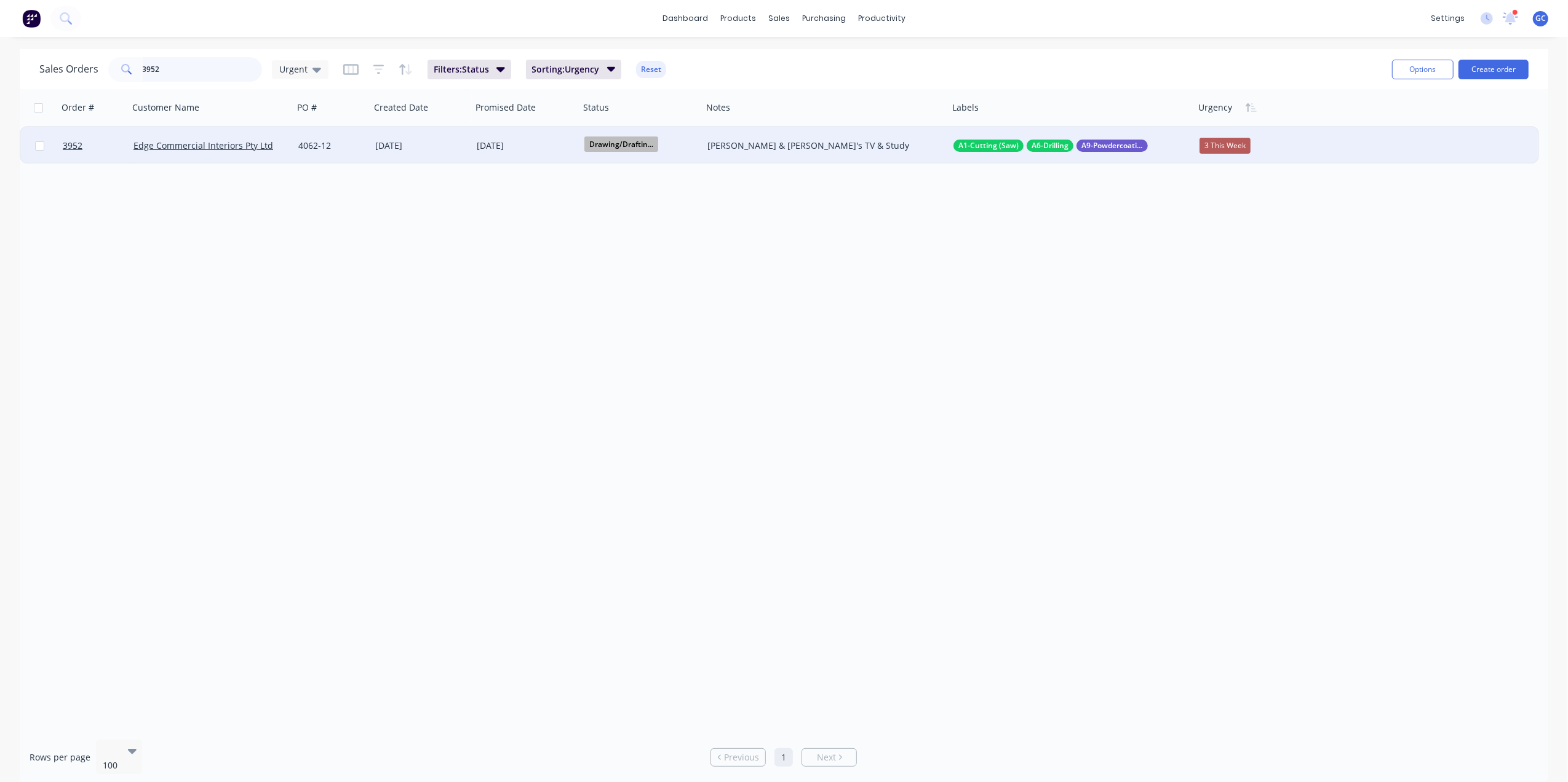
click at [211, 72] on input "3952" at bounding box center [203, 69] width 120 height 25
type input "3"
click at [645, 139] on span "Drawing/Draftin..." at bounding box center [622, 144] width 74 height 15
click at [612, 302] on button "Saw" at bounding box center [669, 307] width 172 height 23
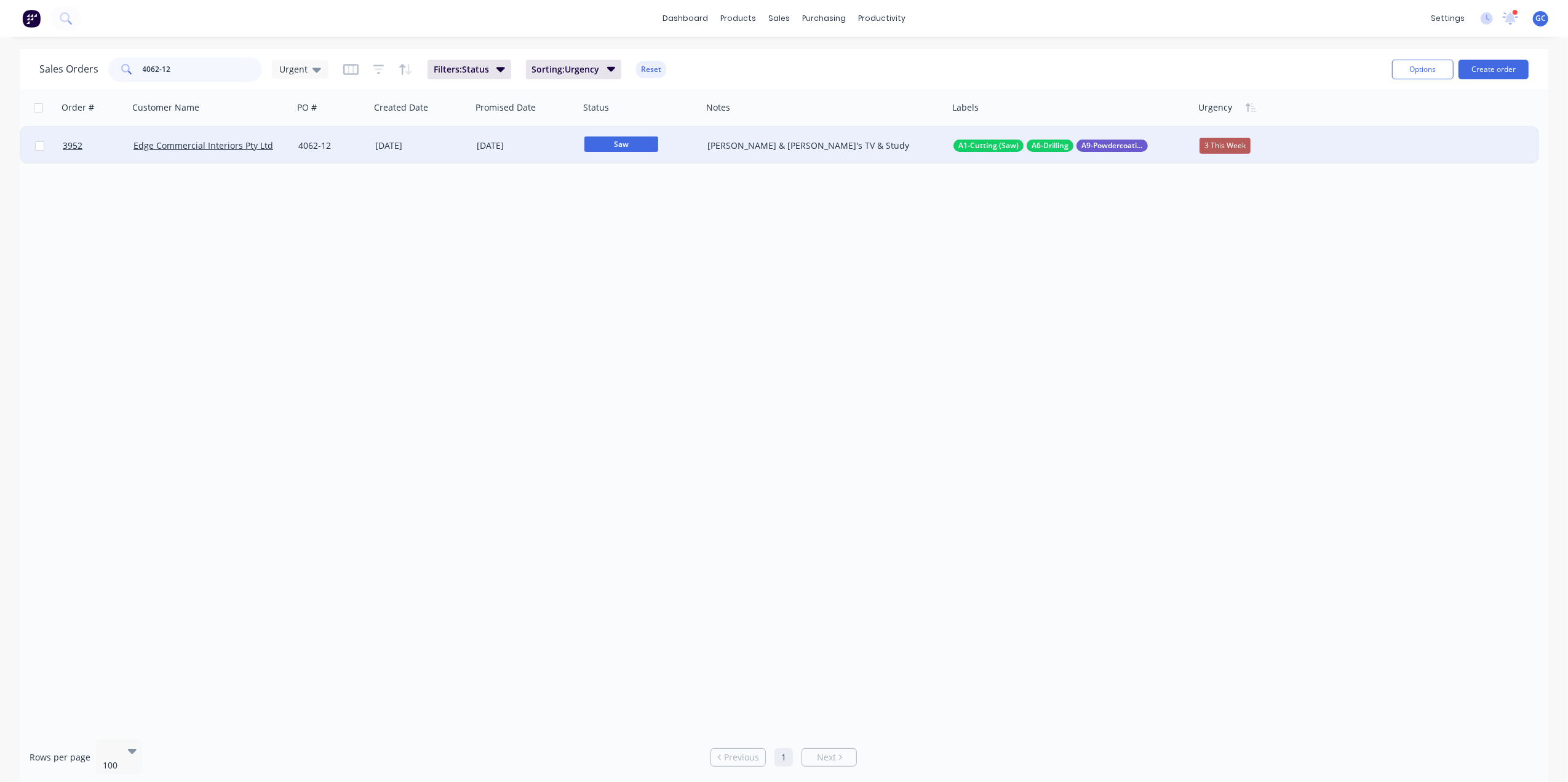
click at [194, 66] on input "4062-12" at bounding box center [203, 69] width 120 height 25
type input "4"
type input "4080-13"
click at [1241, 138] on div "3 This Week" at bounding box center [1225, 146] width 51 height 16
click at [1238, 232] on div "1 Overdue" at bounding box center [1227, 236] width 46 height 17
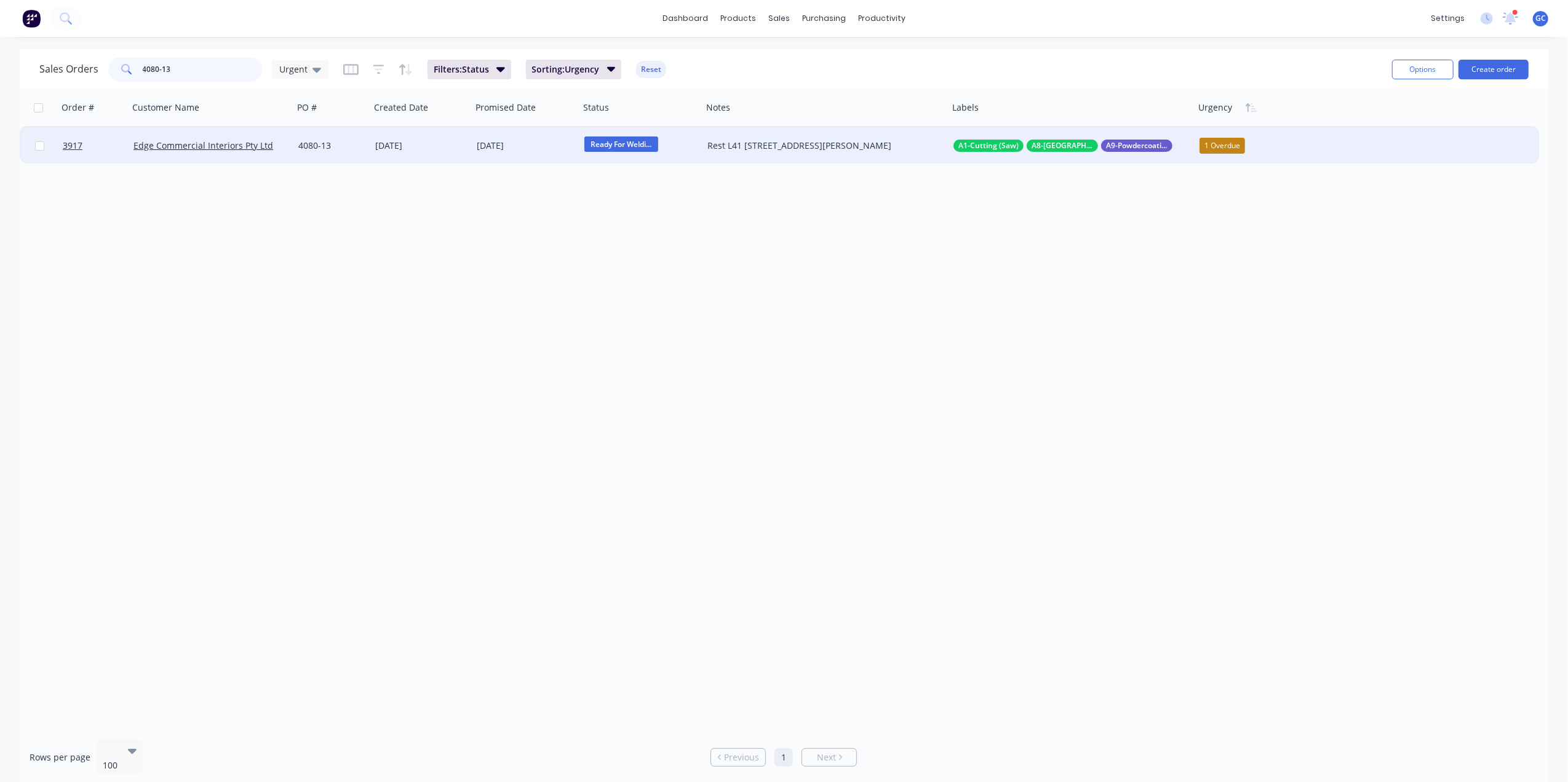
drag, startPoint x: 210, startPoint y: 72, endPoint x: 114, endPoint y: 66, distance: 96.2
click at [114, 66] on div "4080-13" at bounding box center [184, 69] width 153 height 25
click at [1249, 140] on icon at bounding box center [1252, 146] width 8 height 14
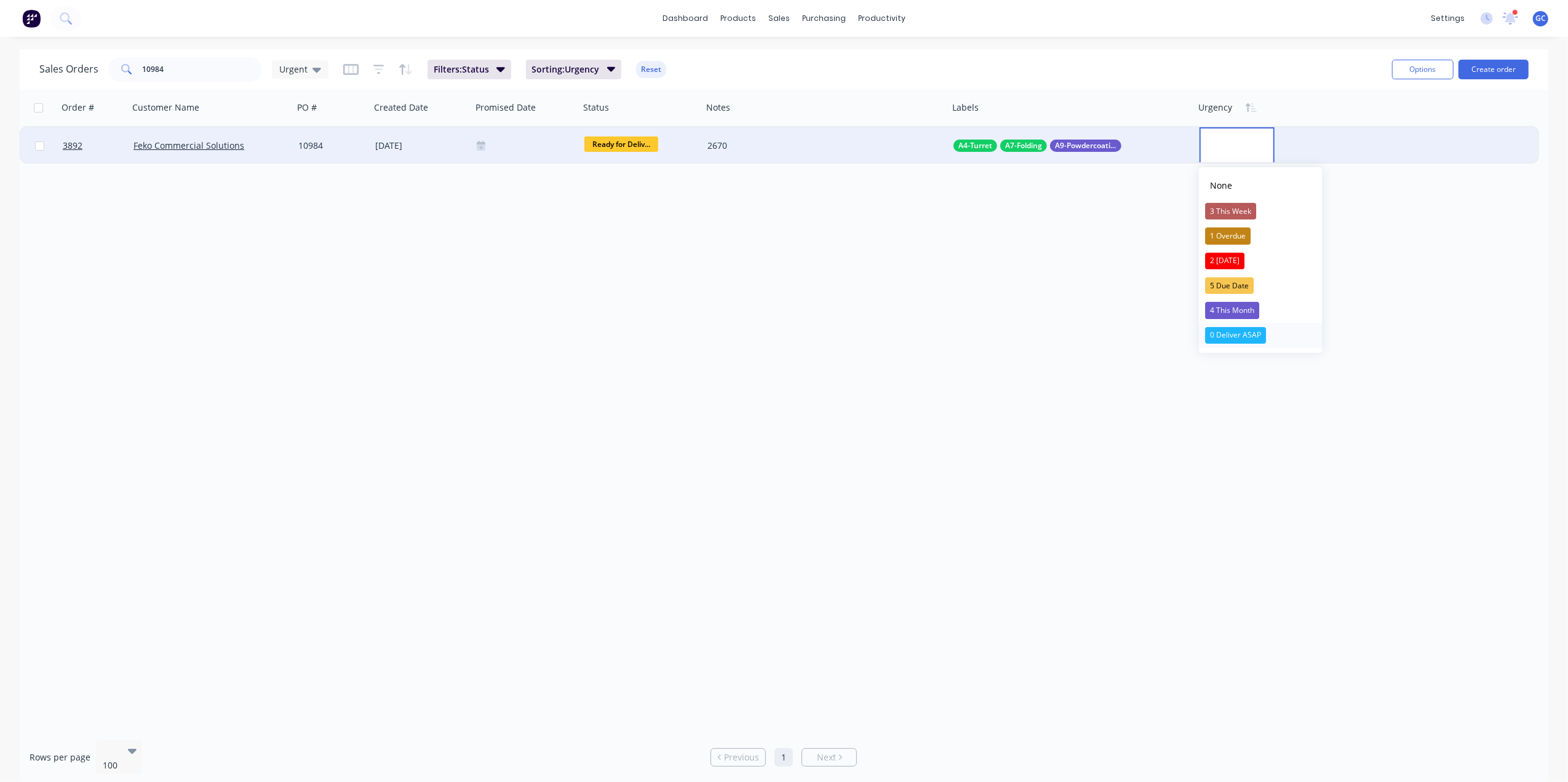
click at [1249, 329] on div "0 Deliver ASAP" at bounding box center [1235, 335] width 61 height 17
click at [222, 70] on input "10984" at bounding box center [203, 69] width 120 height 25
click at [497, 146] on div at bounding box center [525, 146] width 98 height 10
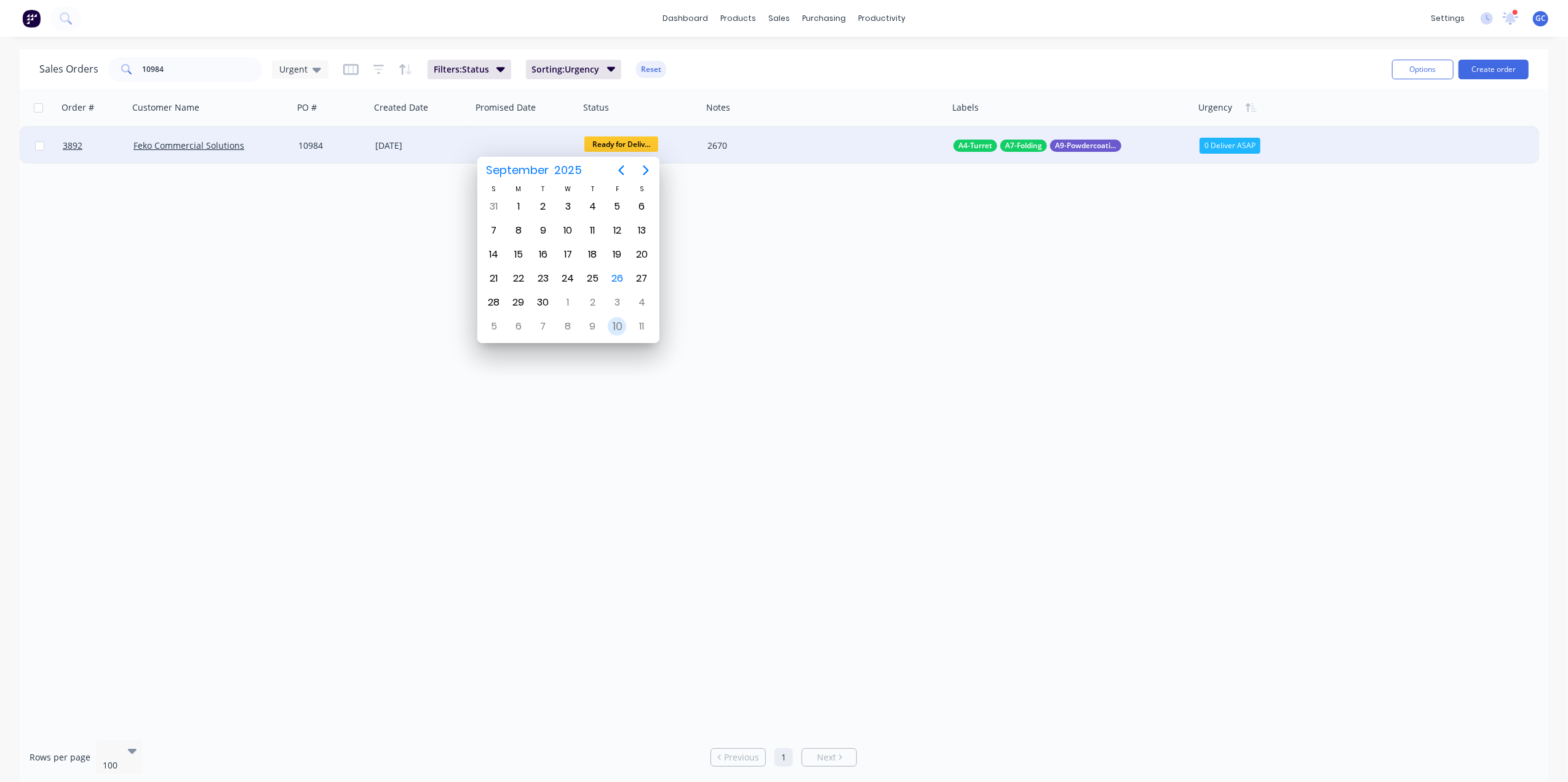
click at [611, 323] on div "10" at bounding box center [617, 326] width 19 height 19
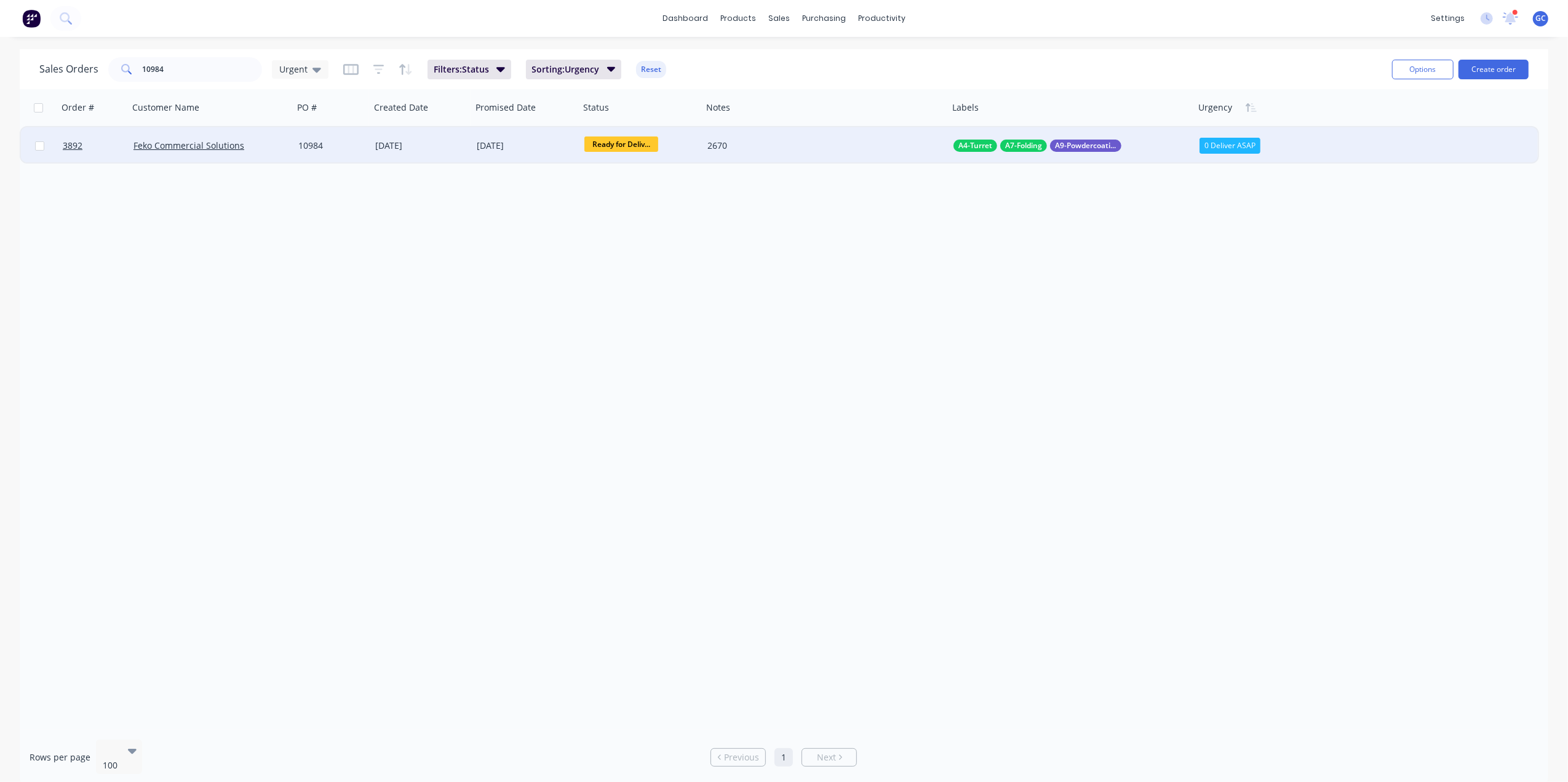
click at [193, 47] on div "dashboard products sales purchasing productivity dashboard products Product Cat…" at bounding box center [784, 391] width 1568 height 782
click at [222, 62] on input "10984" at bounding box center [203, 69] width 120 height 25
type input "1"
click at [1253, 150] on icon at bounding box center [1252, 146] width 8 height 14
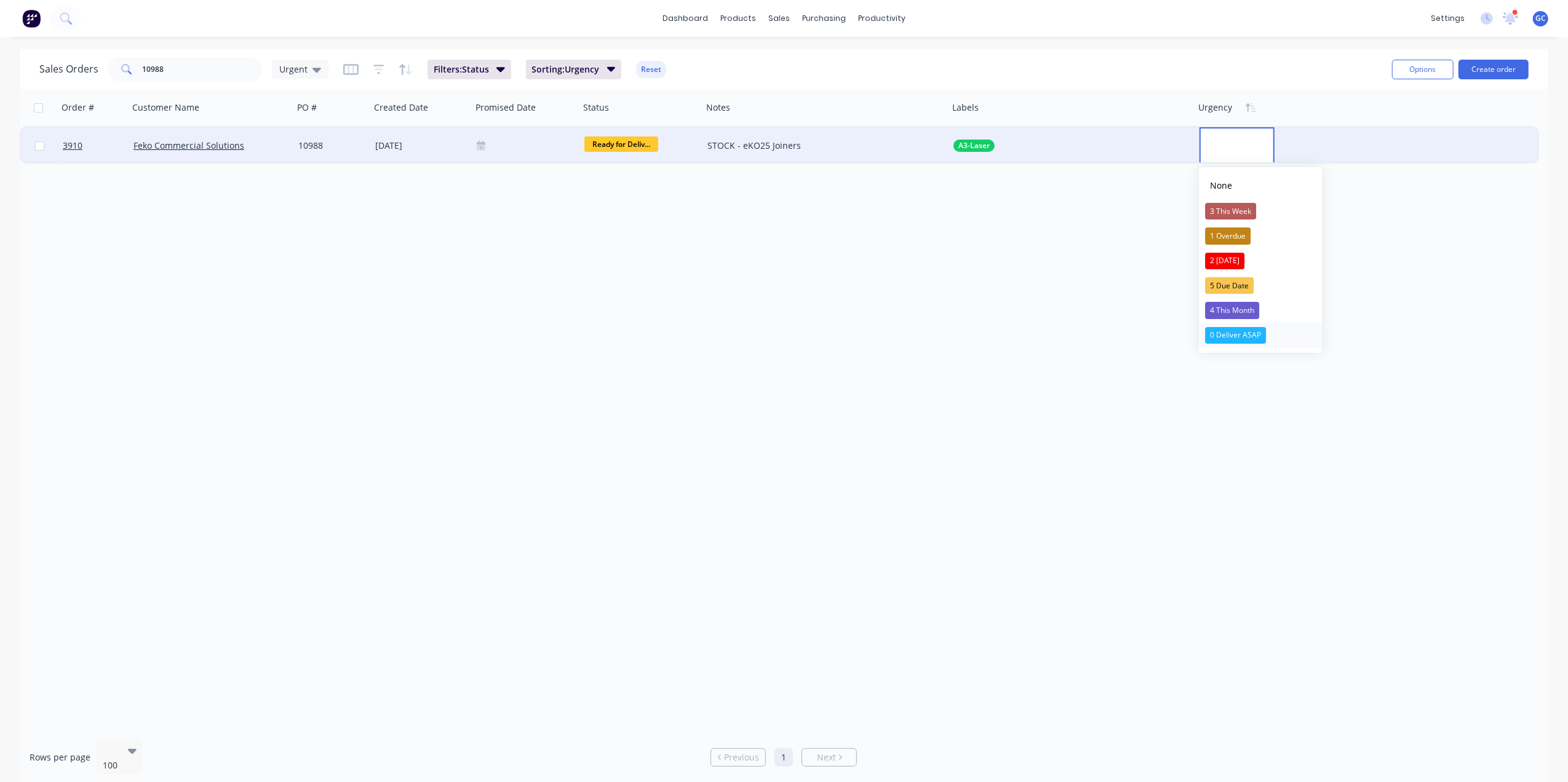
click at [1247, 332] on div "0 Deliver ASAP" at bounding box center [1235, 335] width 61 height 17
click at [503, 149] on div at bounding box center [525, 146] width 98 height 10
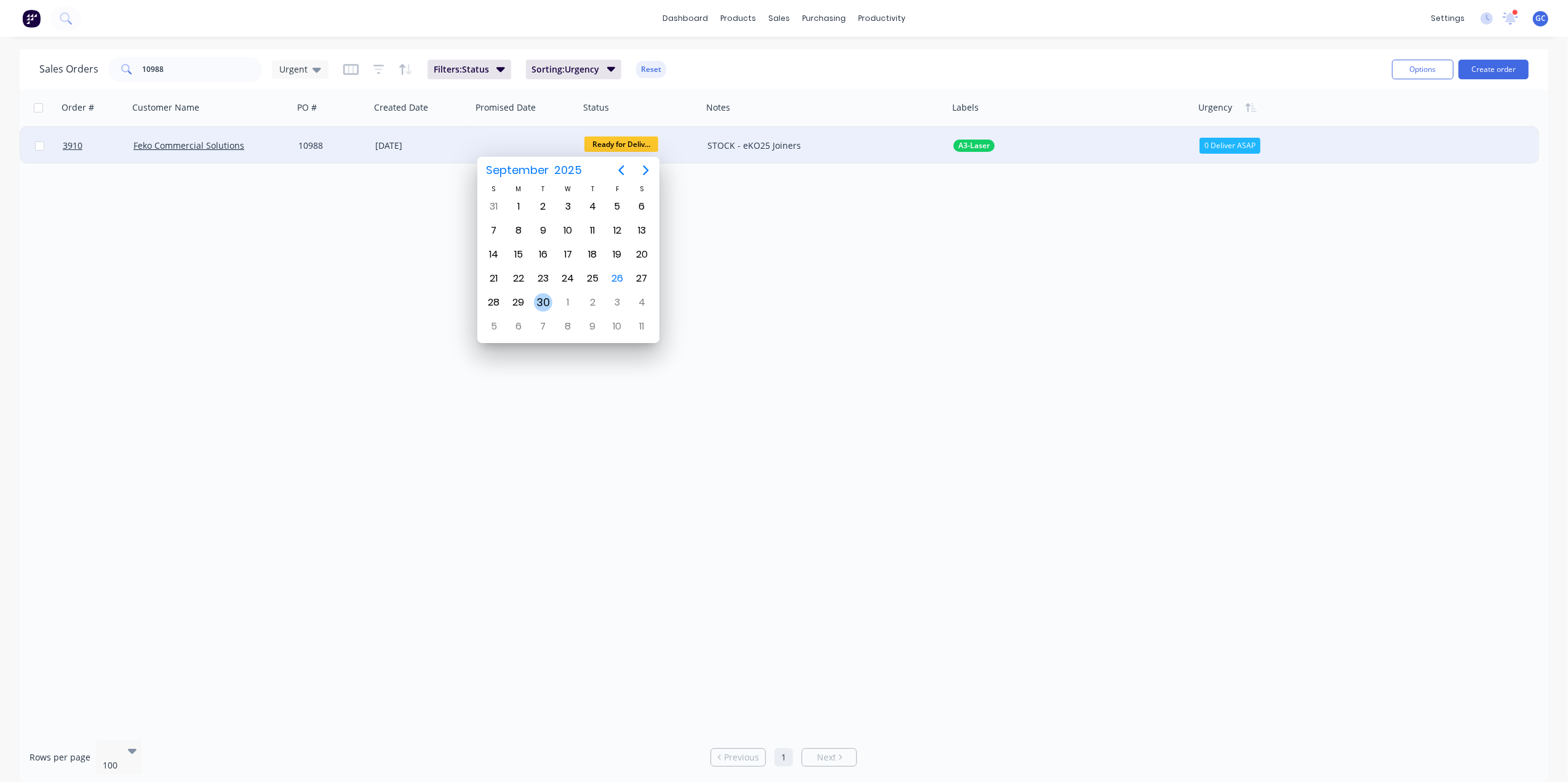
click at [541, 302] on div "30" at bounding box center [543, 302] width 19 height 19
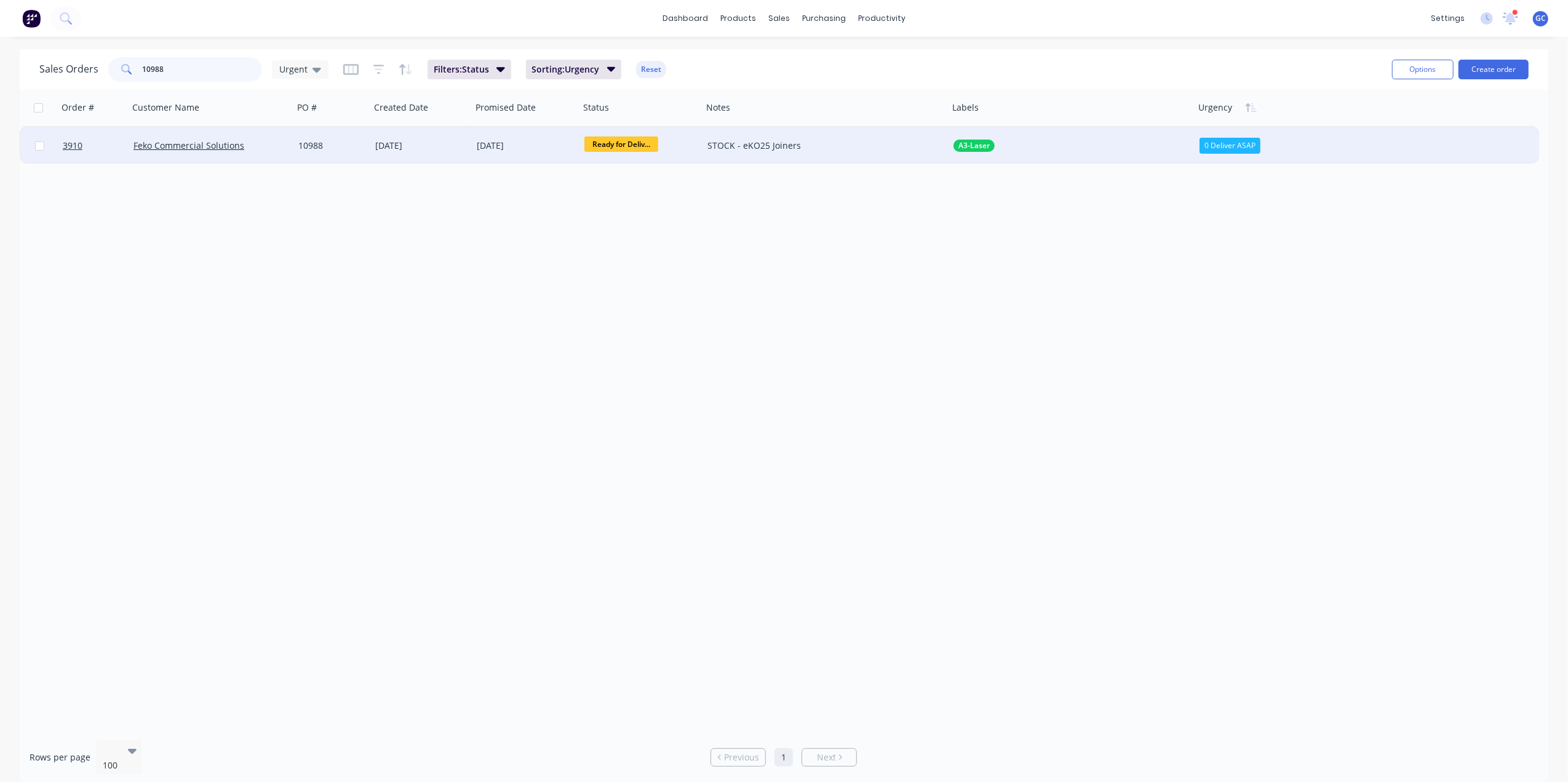
click at [224, 72] on input "10988" at bounding box center [203, 69] width 120 height 25
type input "1"
click at [1231, 138] on div "Select..." at bounding box center [1230, 146] width 62 height 19
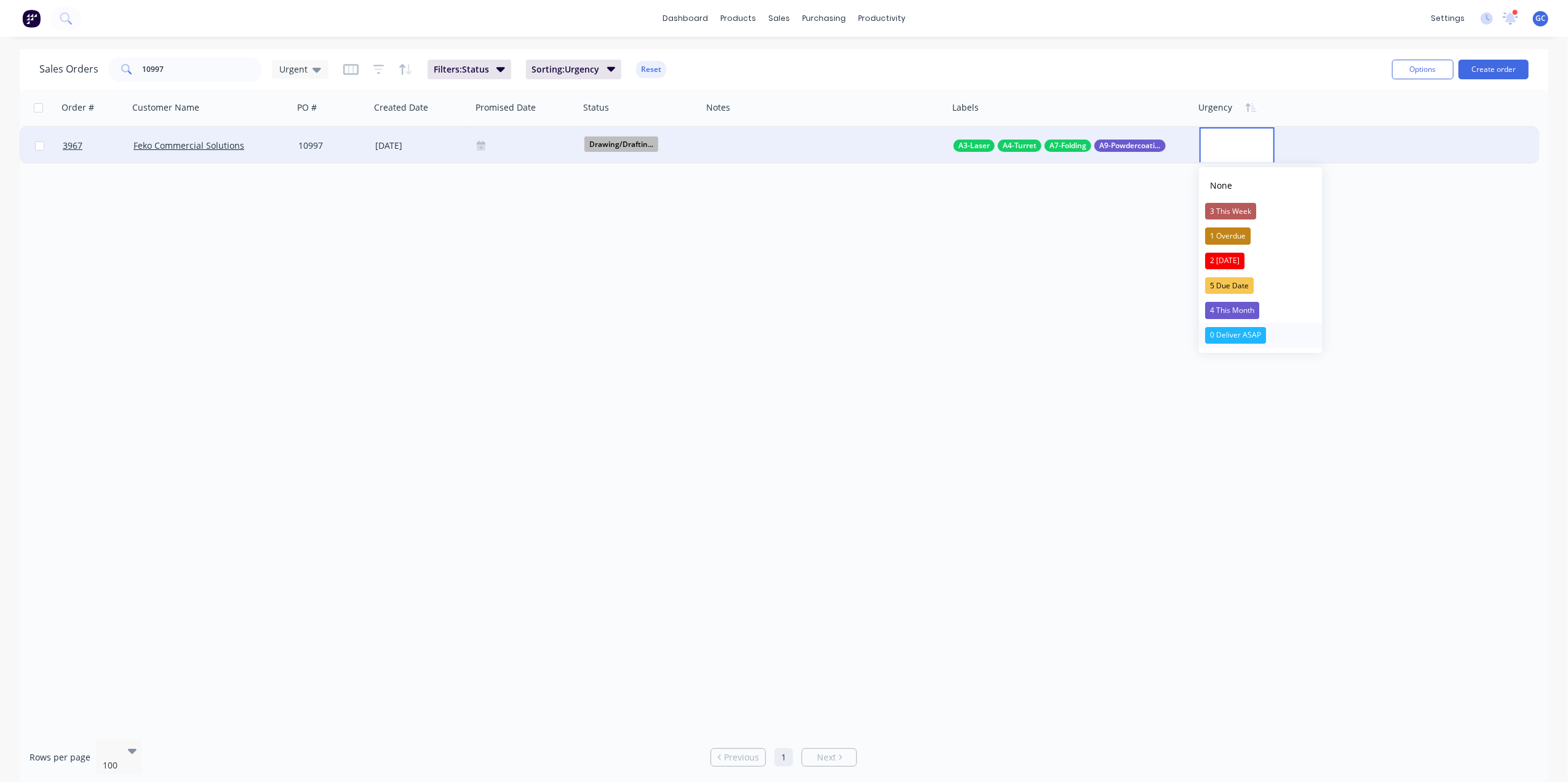
click at [1248, 340] on div "0 Deliver ASAP" at bounding box center [1235, 335] width 61 height 17
click at [1230, 143] on div "0 Deliver ASAP" at bounding box center [1229, 146] width 61 height 16
click at [1246, 205] on div "3 This Week" at bounding box center [1230, 211] width 51 height 17
click at [649, 145] on span "Drawing/Draftin..." at bounding box center [622, 144] width 74 height 15
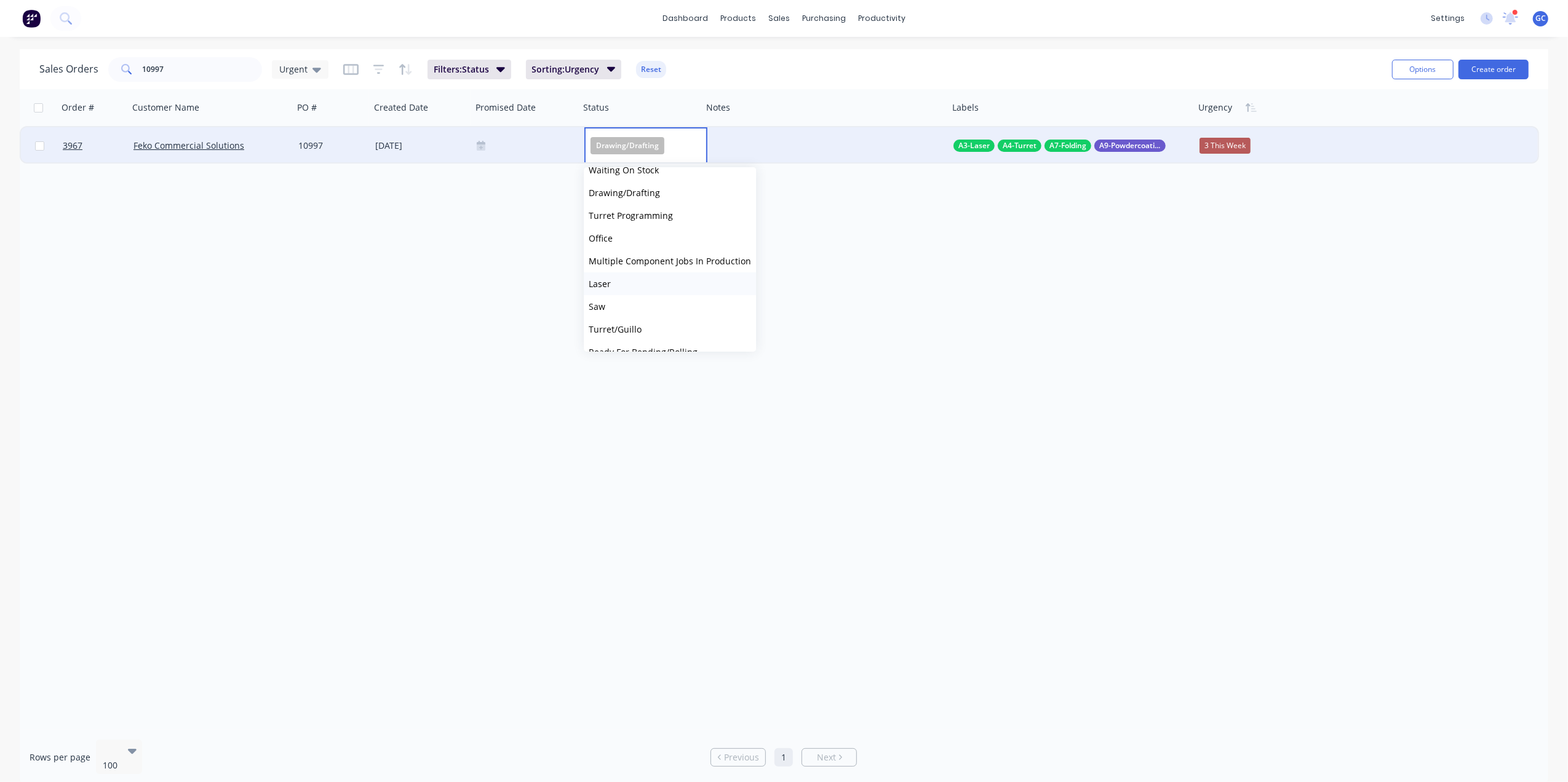
click at [603, 281] on span "Laser" at bounding box center [599, 283] width 22 height 12
click at [240, 67] on input "10997" at bounding box center [203, 69] width 120 height 25
type input "1"
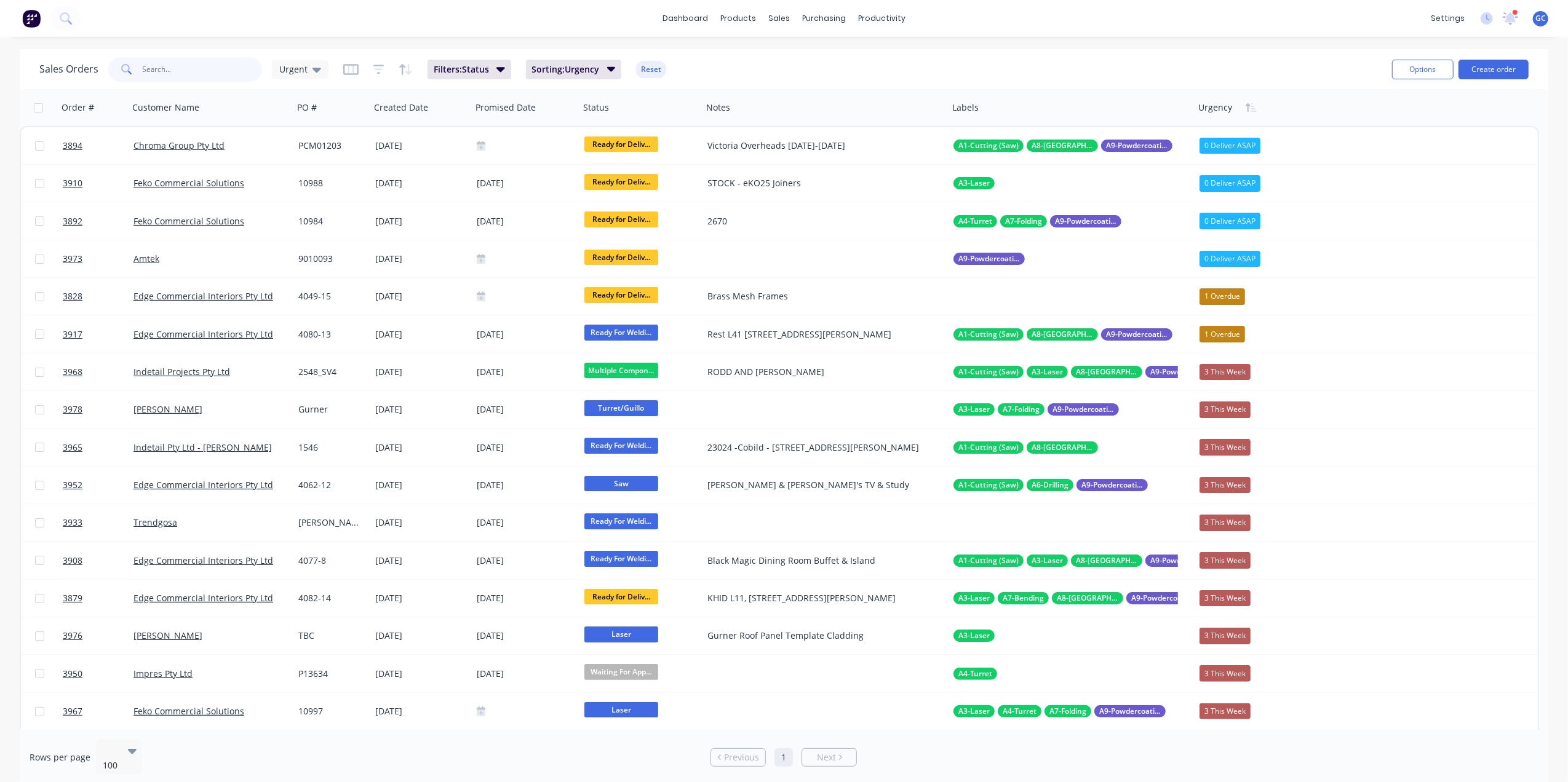
click at [211, 72] on input "text" at bounding box center [203, 69] width 120 height 25
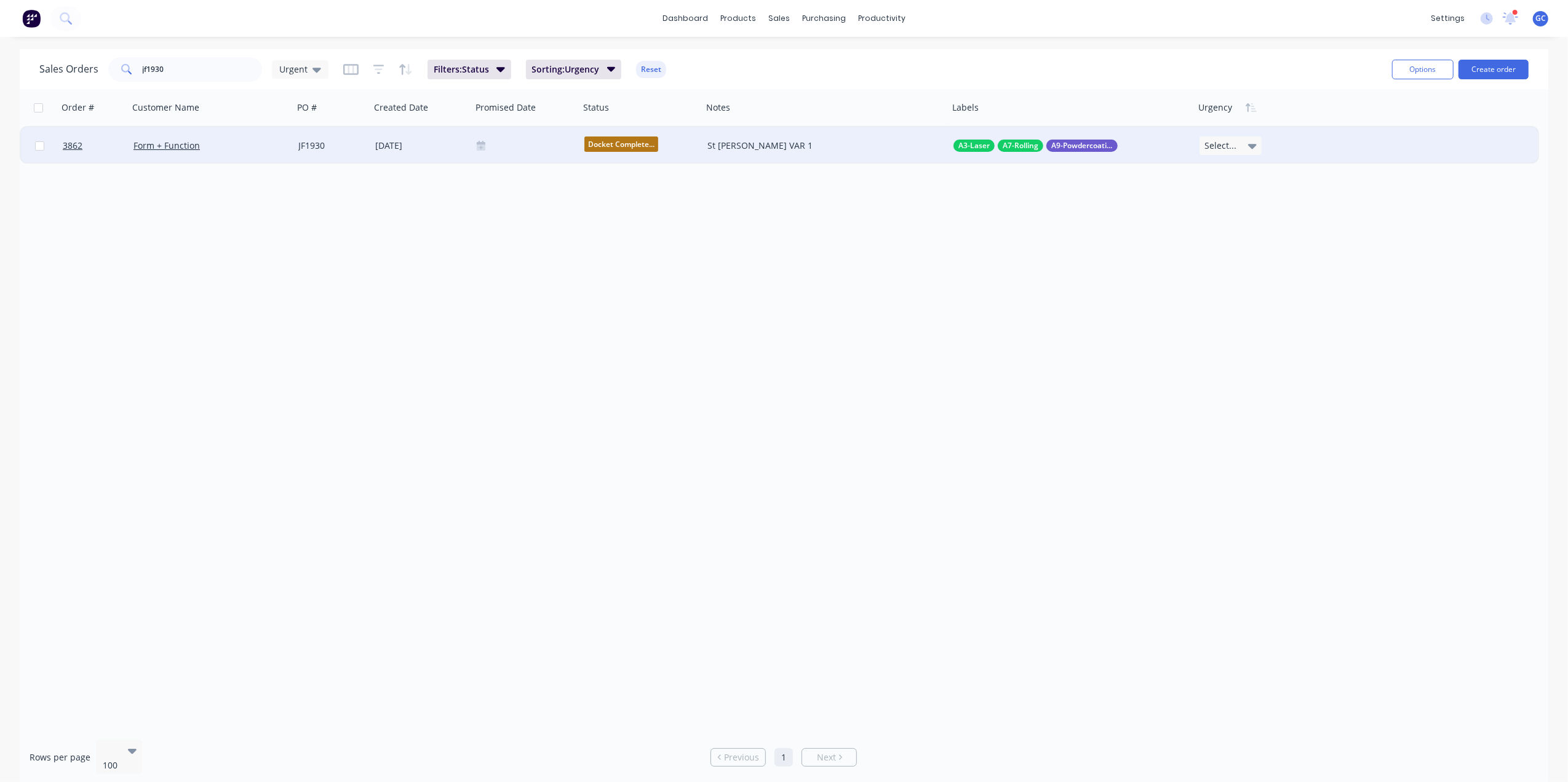
click at [1258, 148] on div "Select..." at bounding box center [1230, 146] width 62 height 19
click at [1240, 215] on div "3 This Week" at bounding box center [1230, 211] width 51 height 17
click at [527, 145] on div at bounding box center [525, 146] width 98 height 10
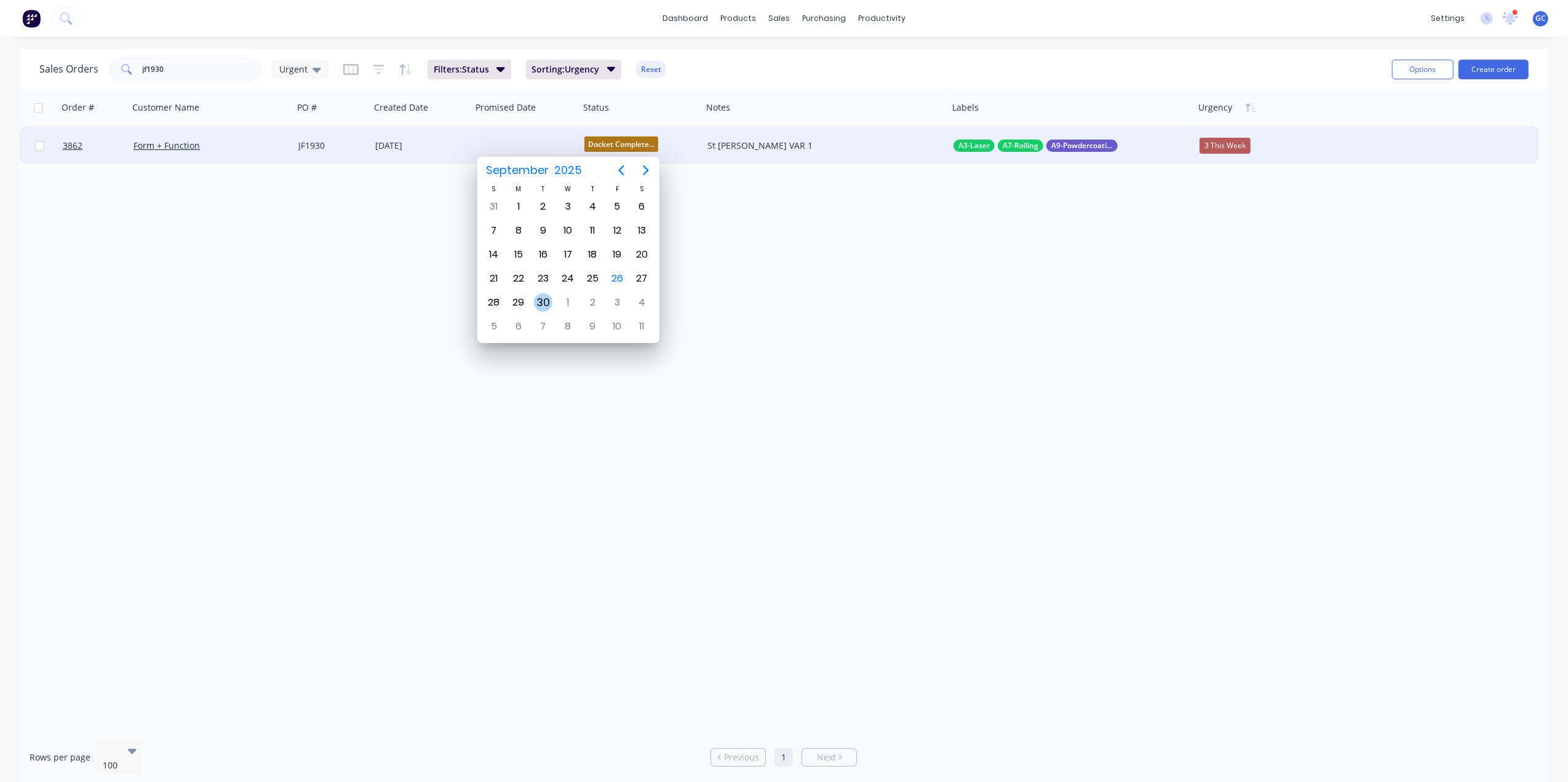
click at [548, 302] on div "30" at bounding box center [543, 302] width 19 height 19
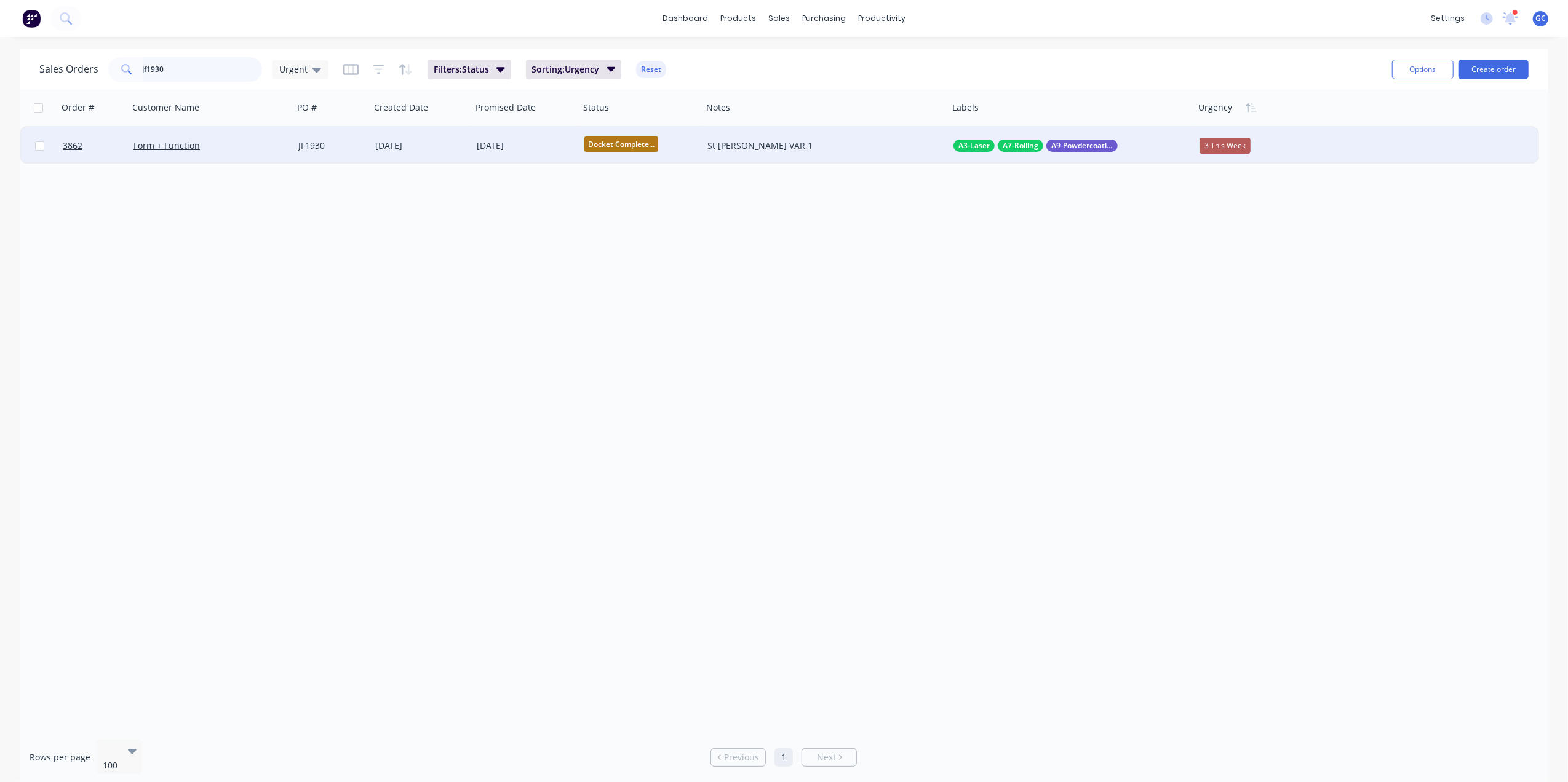
click at [193, 64] on input "jf1930" at bounding box center [203, 69] width 120 height 25
type input "j"
click at [1232, 137] on div "Select..." at bounding box center [1230, 146] width 62 height 19
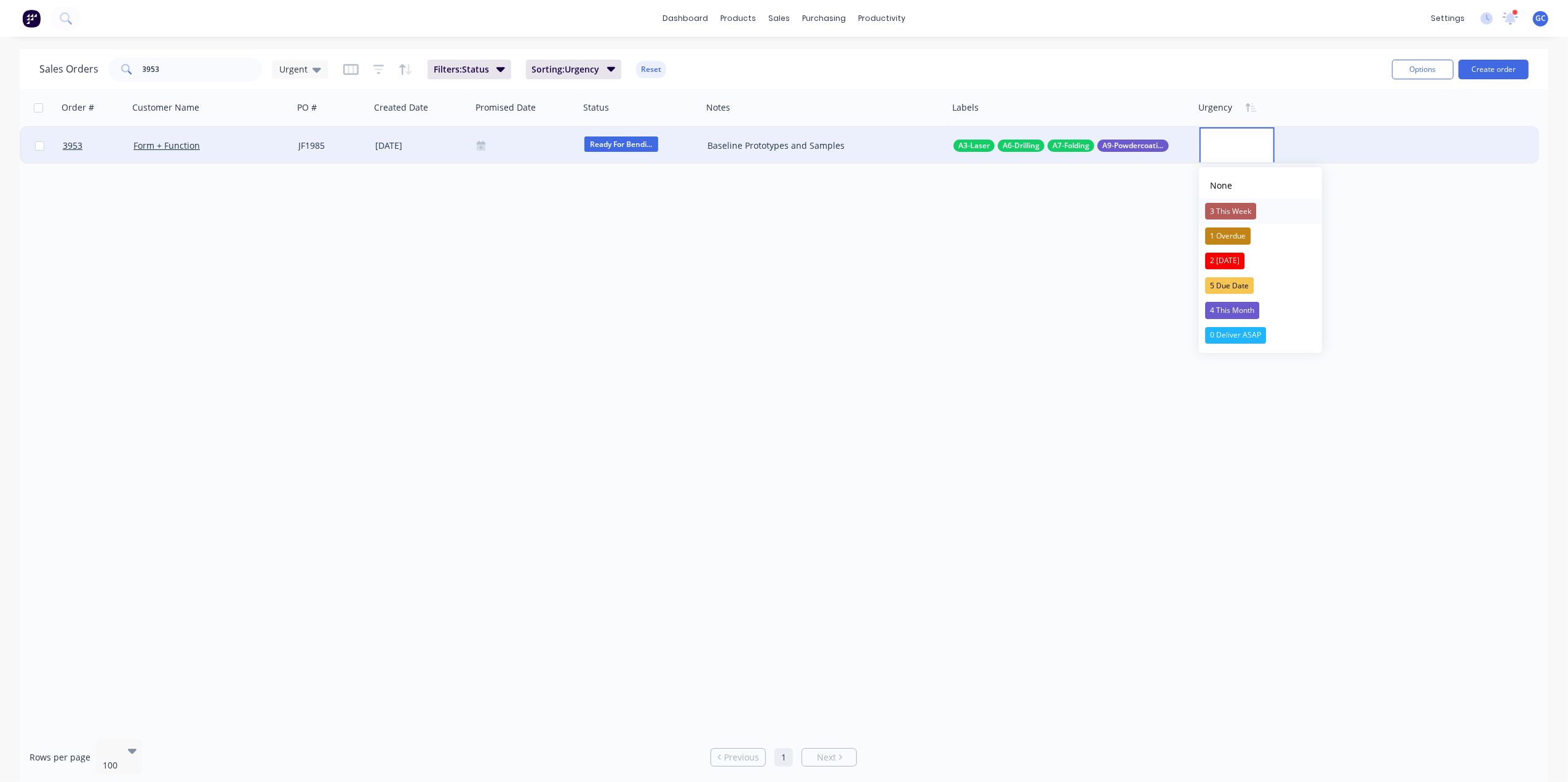
click at [1240, 211] on div "3 This Week" at bounding box center [1230, 211] width 51 height 17
click at [511, 141] on div at bounding box center [525, 146] width 98 height 10
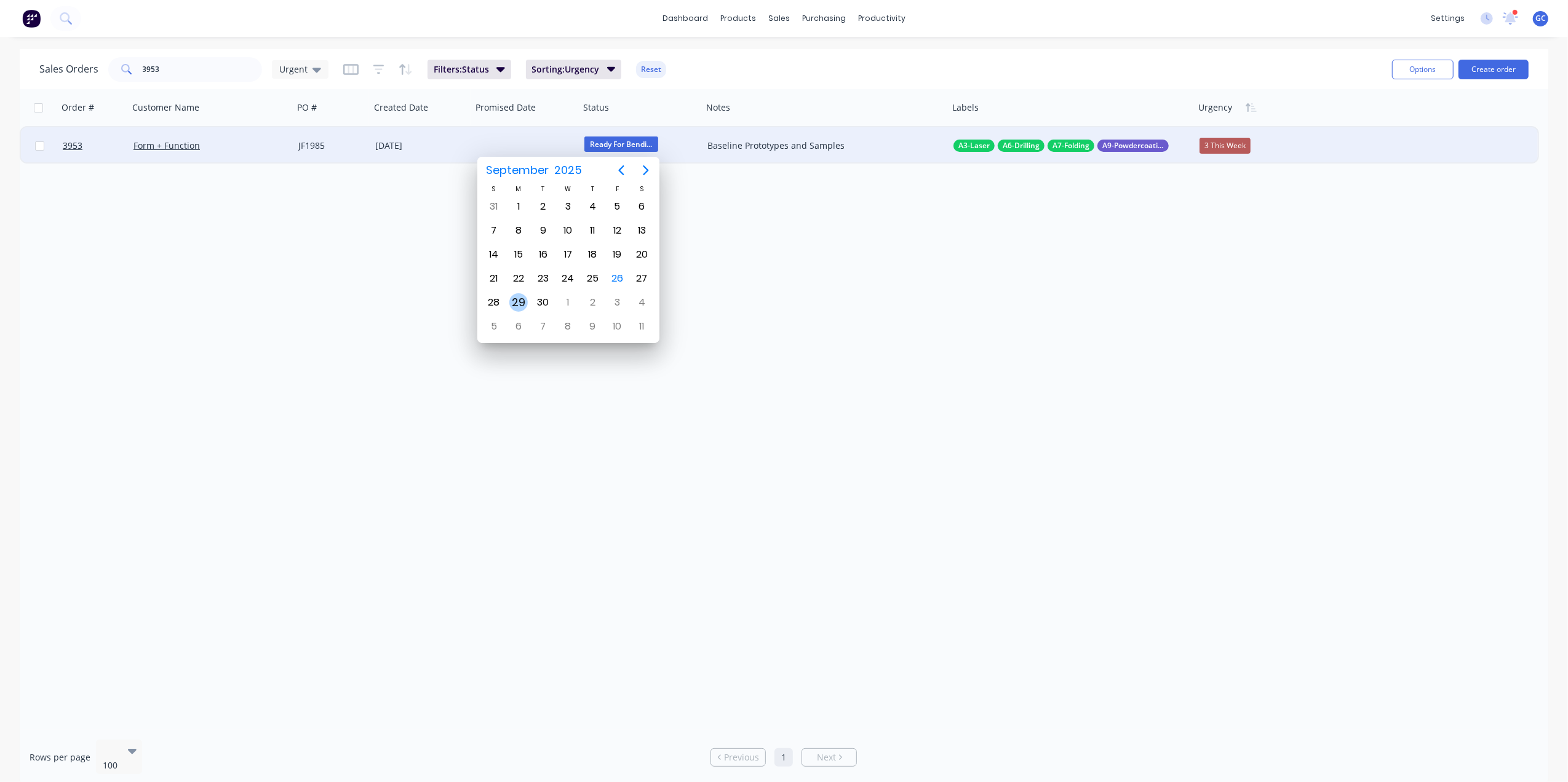
click at [524, 302] on div "29" at bounding box center [518, 302] width 19 height 19
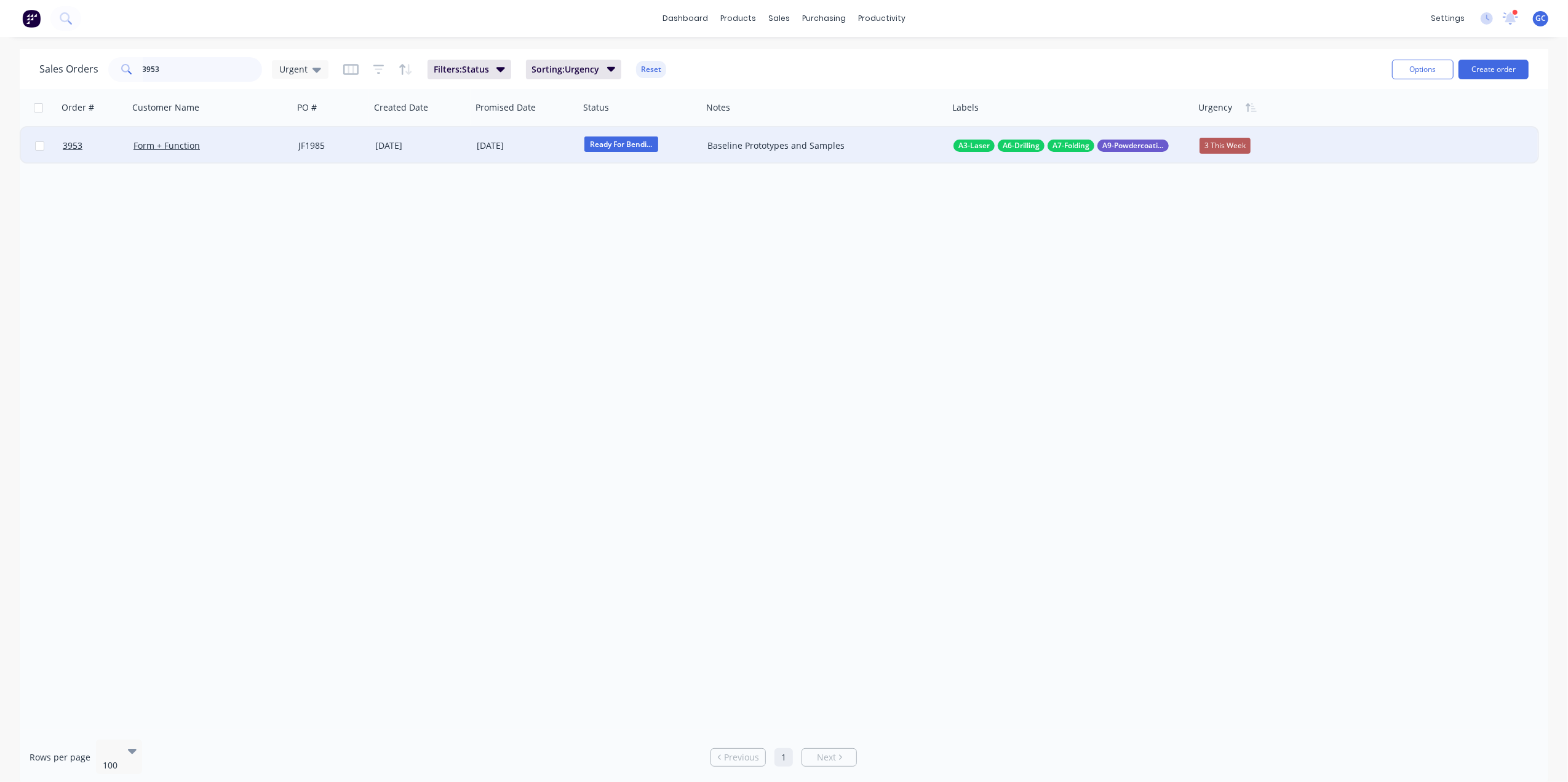
click at [241, 74] on input "3953" at bounding box center [203, 69] width 120 height 25
type input "3"
click at [1240, 138] on div "Select..." at bounding box center [1230, 146] width 62 height 19
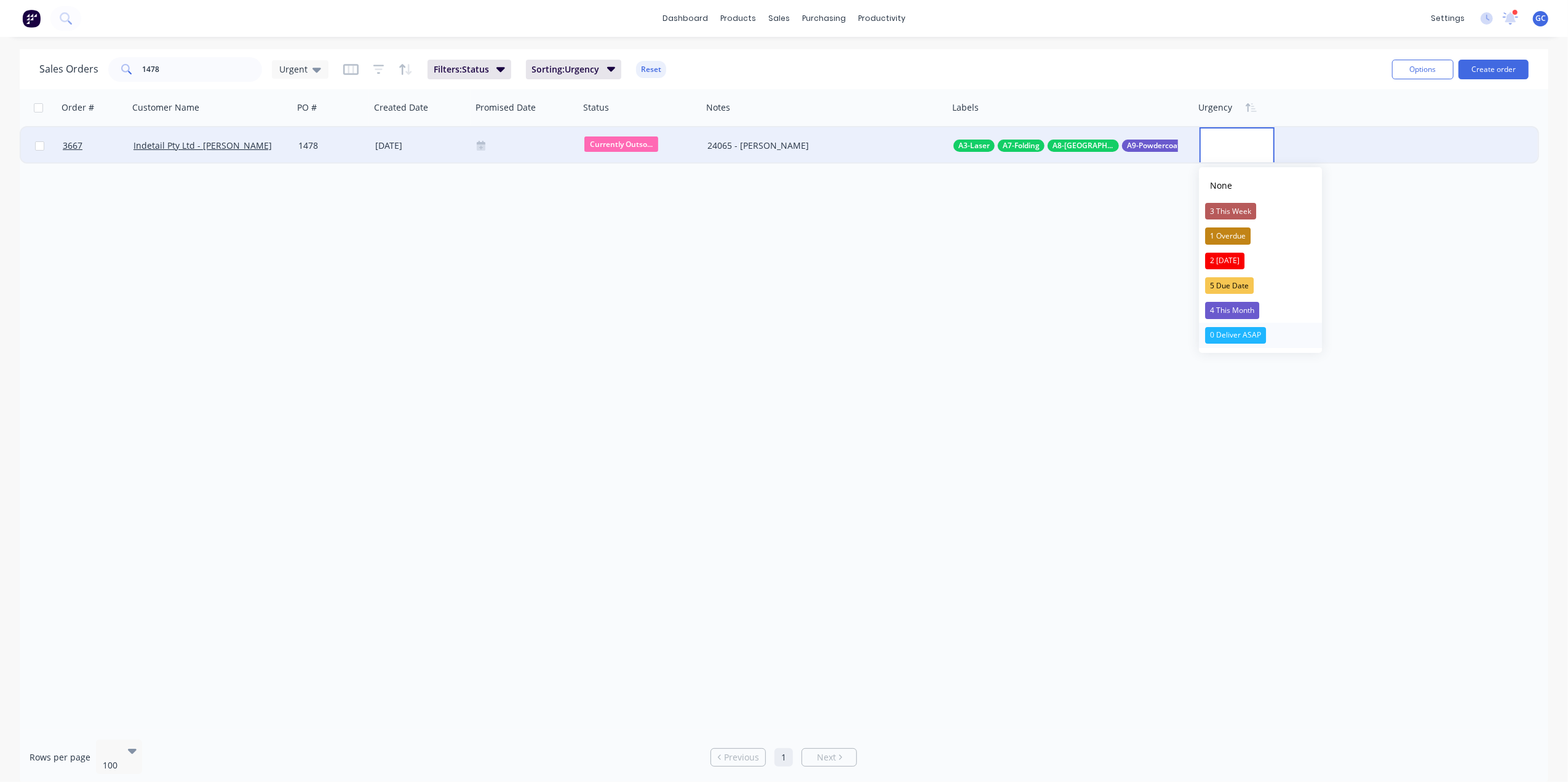
click at [1246, 337] on div "0 Deliver ASAP" at bounding box center [1235, 335] width 61 height 17
click at [625, 141] on span "Currently Outso..." at bounding box center [622, 144] width 74 height 15
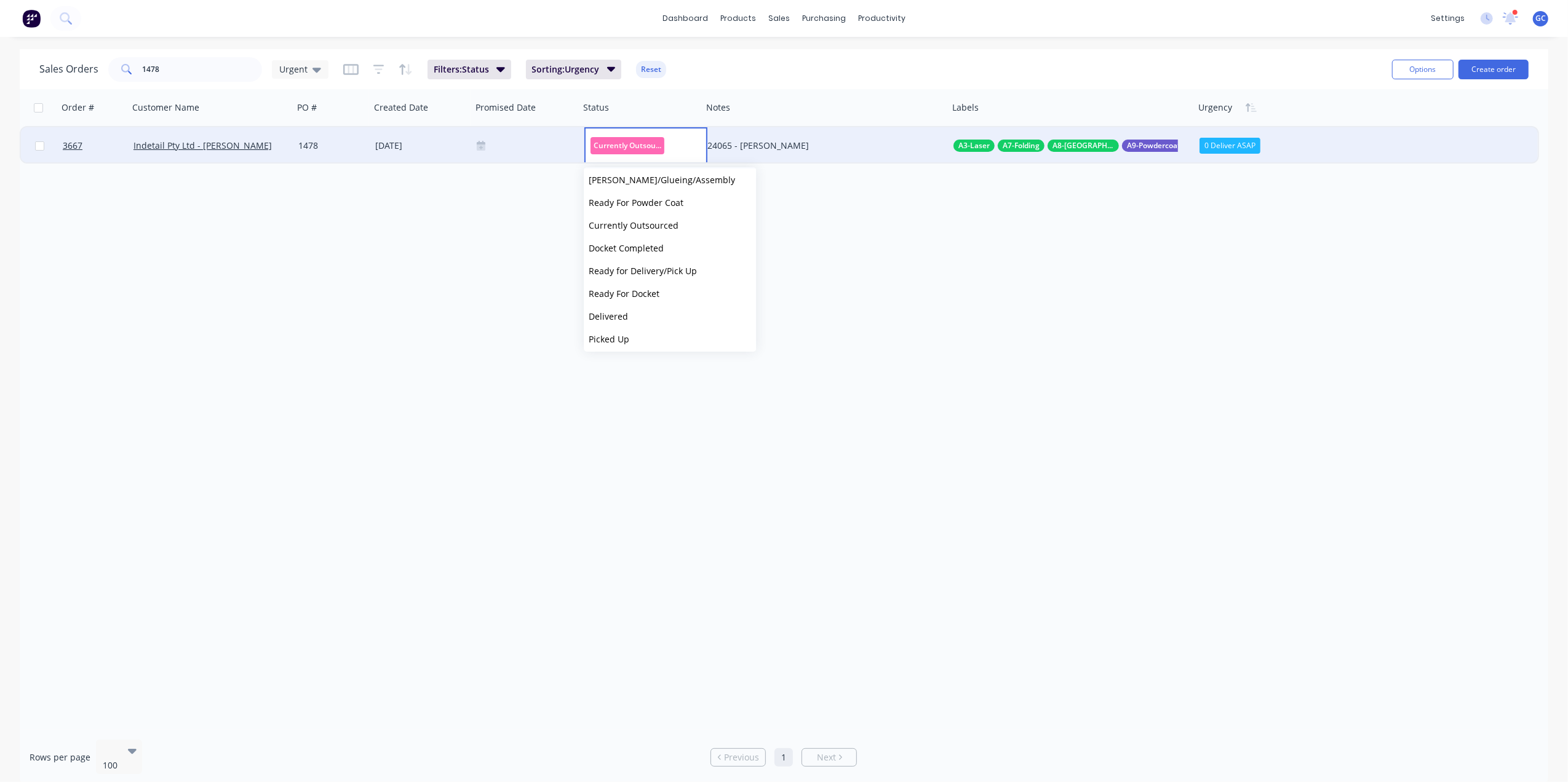
scroll to position [372, 0]
click at [612, 289] on span "Ready For Docket" at bounding box center [624, 289] width 71 height 12
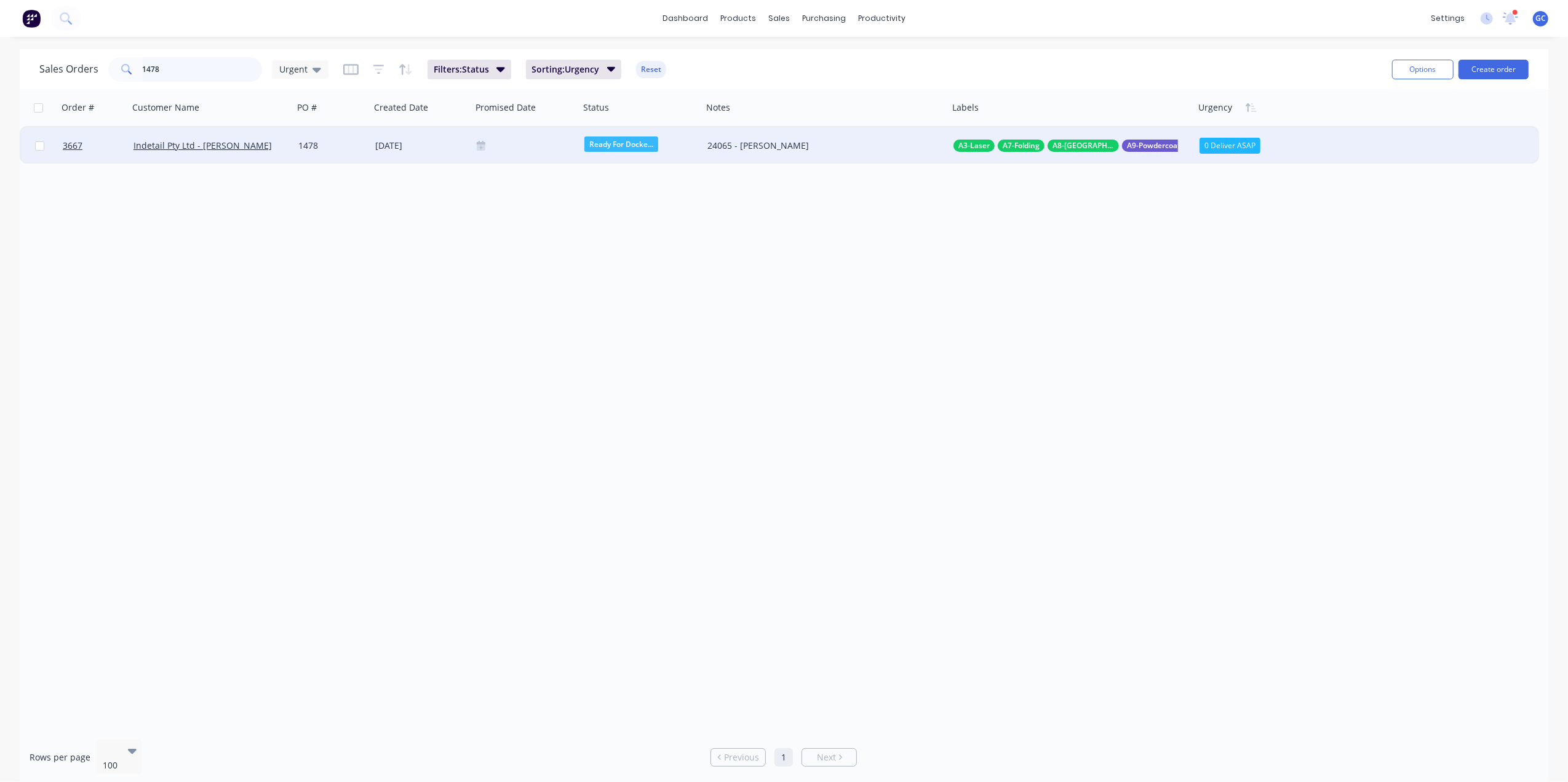
click at [211, 70] on input "1478" at bounding box center [203, 69] width 120 height 25
type input "1"
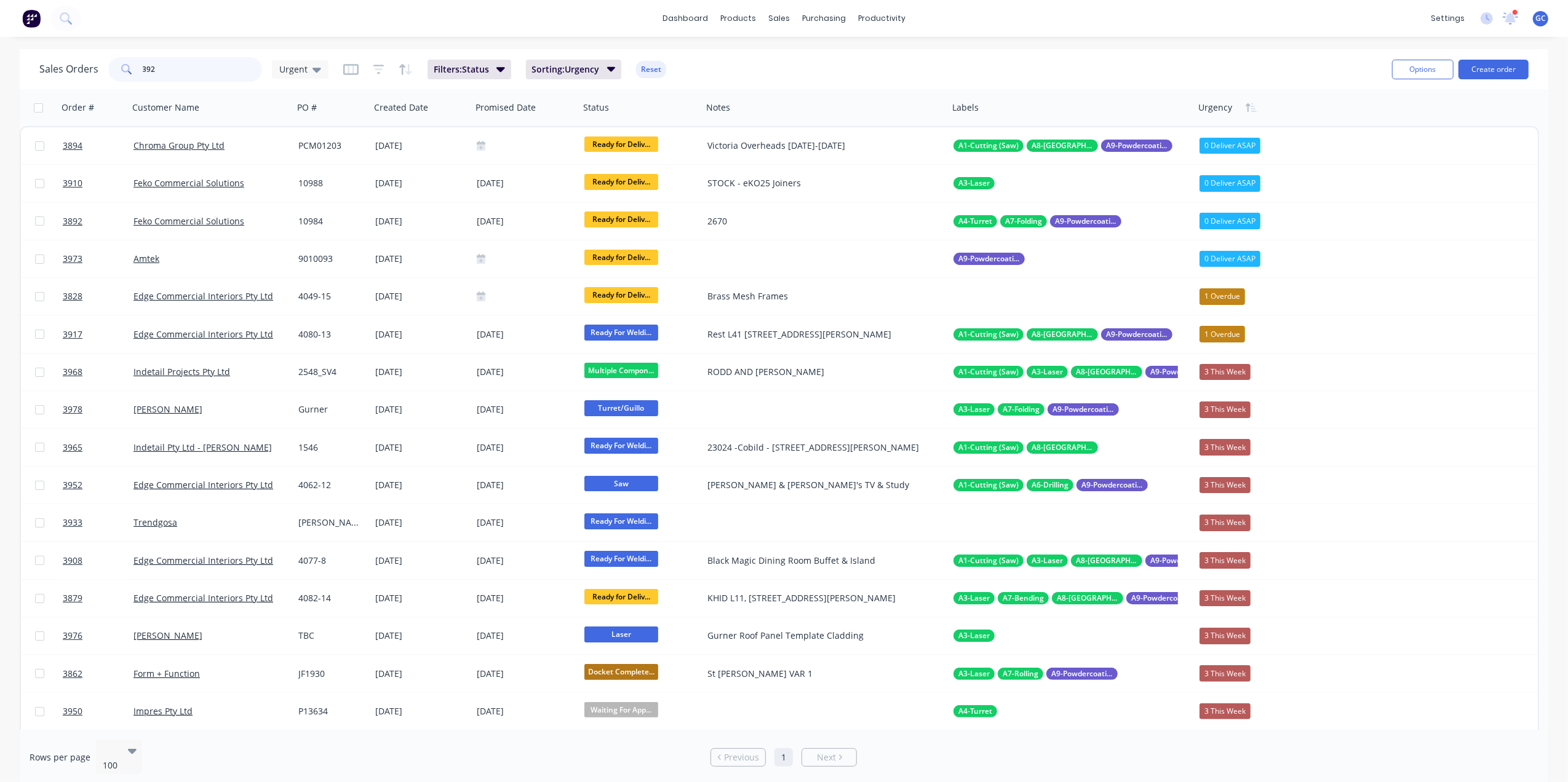
type input "3928"
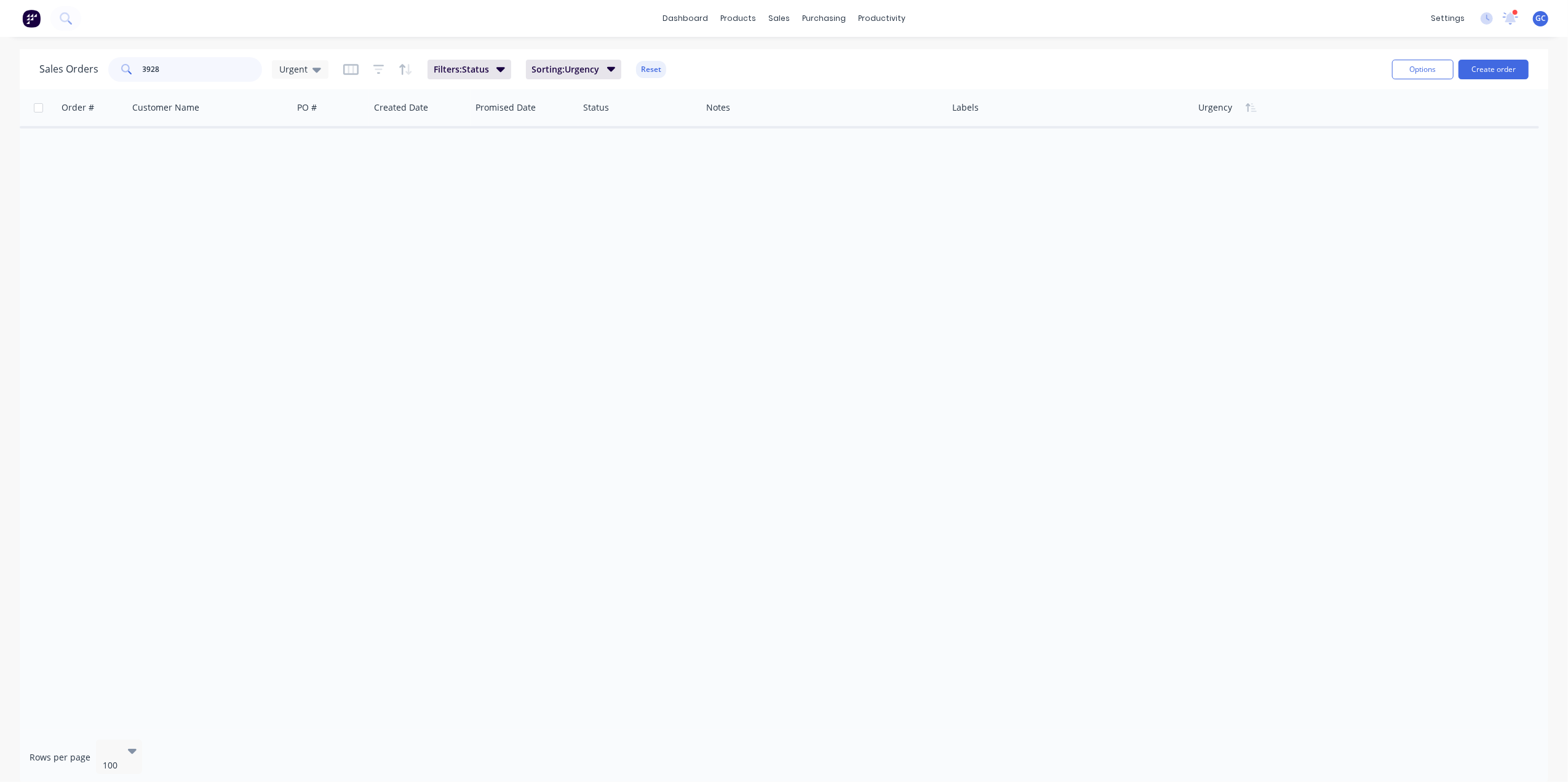
click at [212, 69] on input "3928" at bounding box center [203, 69] width 120 height 25
click at [211, 69] on input "3928" at bounding box center [203, 69] width 120 height 25
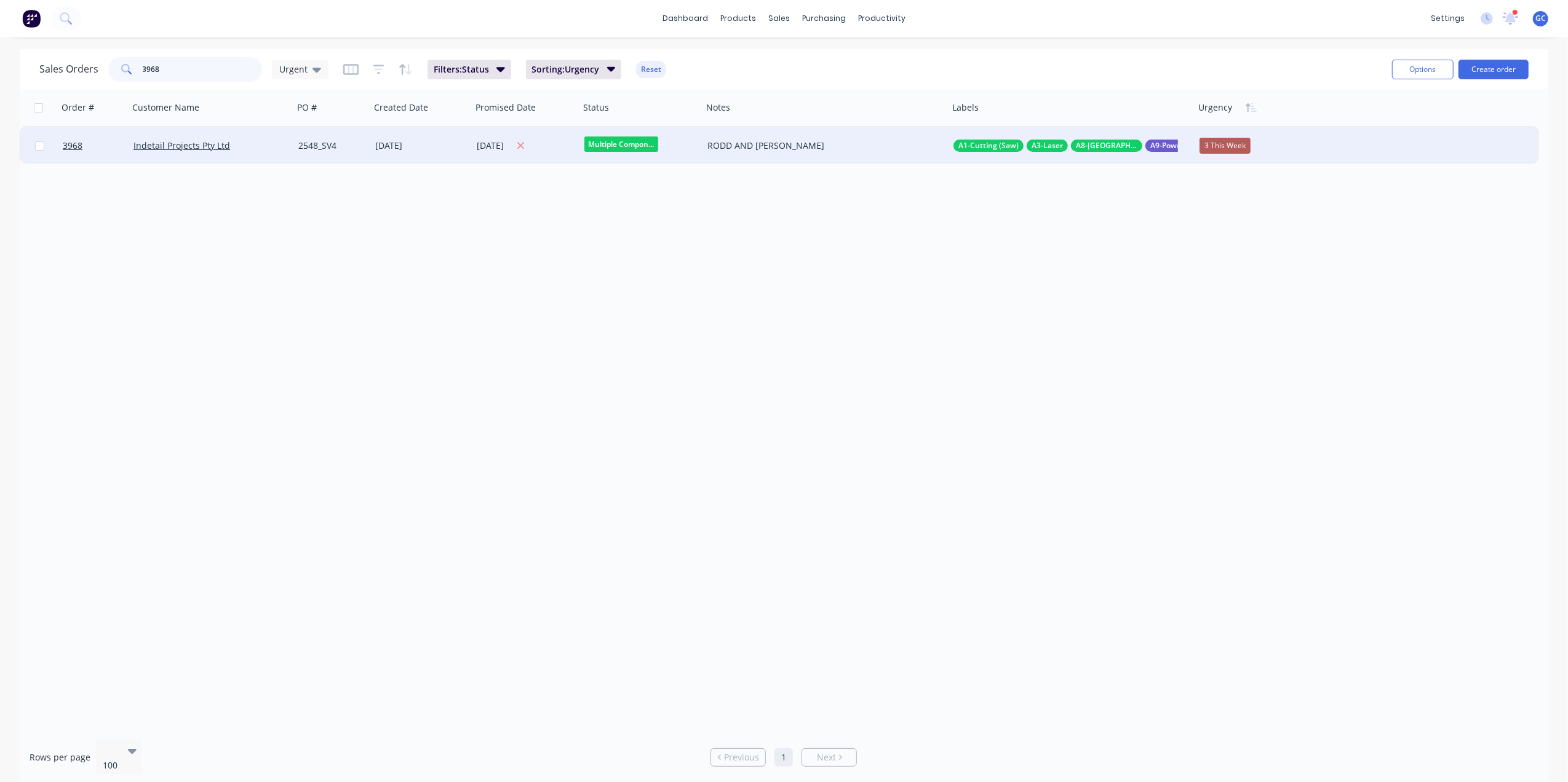
type input "3968"
click at [507, 144] on div "[DATE]" at bounding box center [525, 146] width 98 height 15
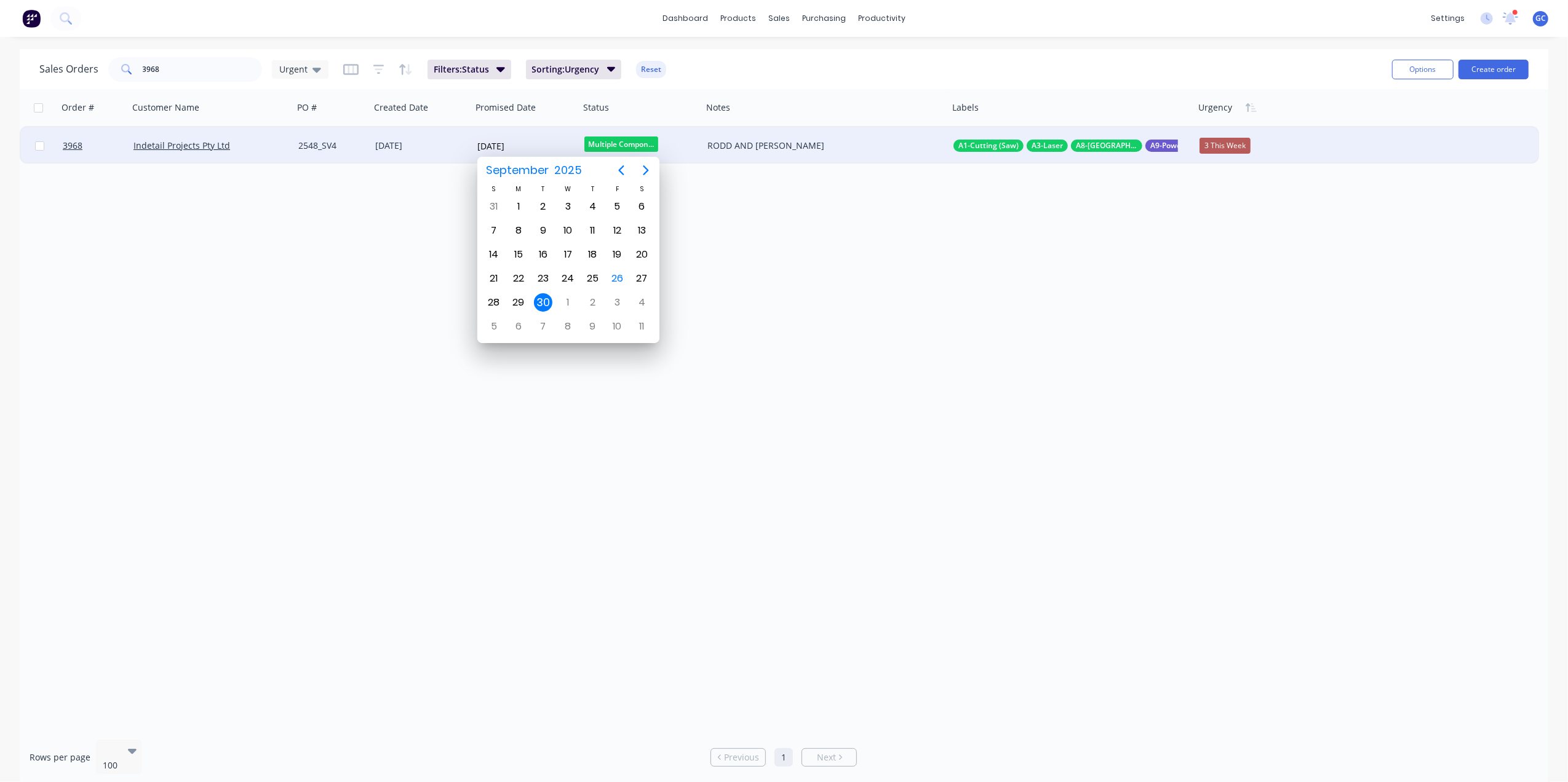
click at [542, 304] on div "30" at bounding box center [543, 302] width 19 height 19
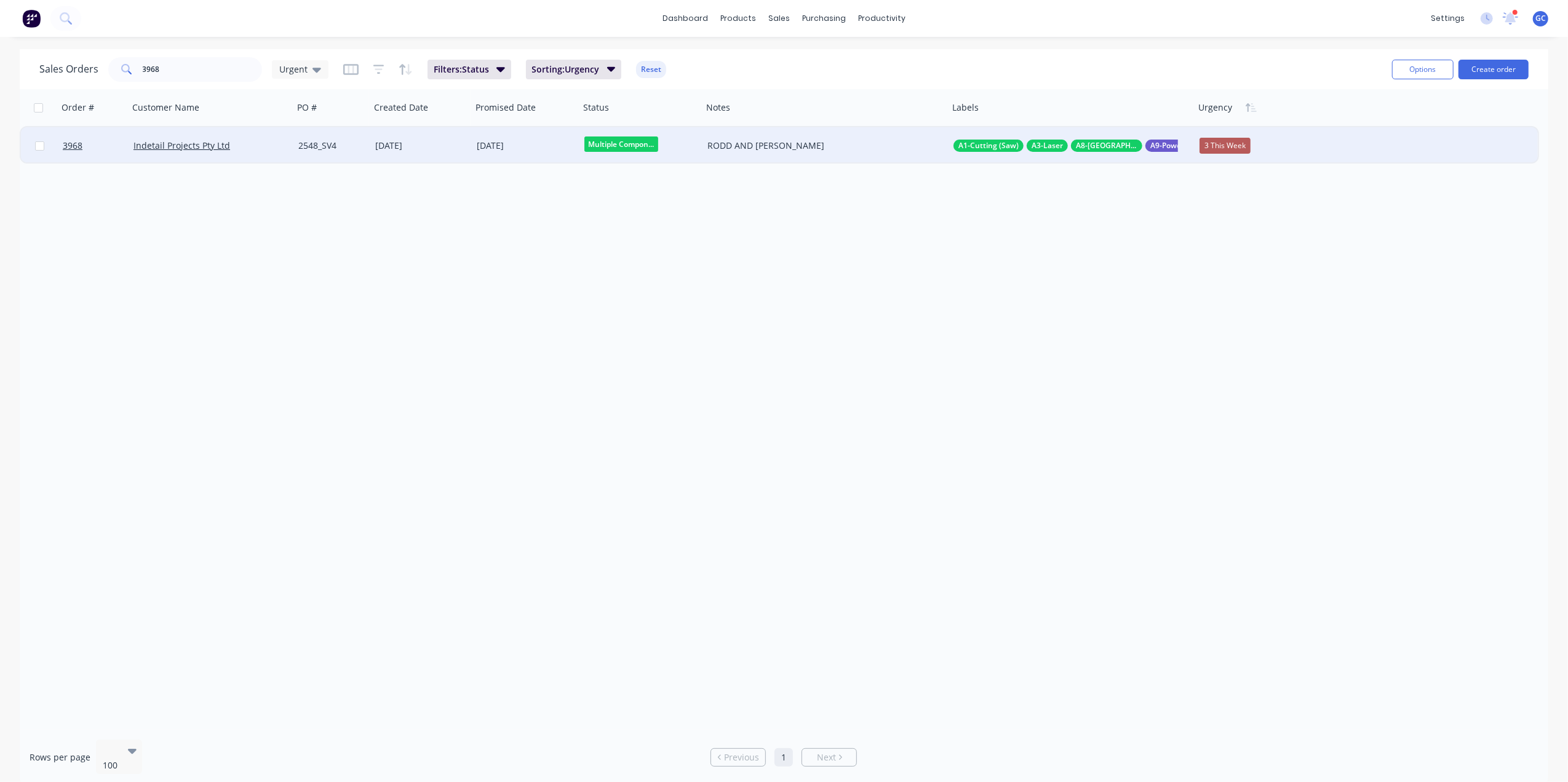
click at [621, 143] on span "Multiple Compon..." at bounding box center [622, 144] width 74 height 15
click at [505, 232] on div "Order # Customer Name PO # Created Date Promised Date Status Notes Labels Urgen…" at bounding box center [784, 410] width 1529 height 641
drag, startPoint x: 214, startPoint y: 72, endPoint x: 112, endPoint y: 70, distance: 102.0
click at [112, 70] on div "3968" at bounding box center [184, 69] width 153 height 25
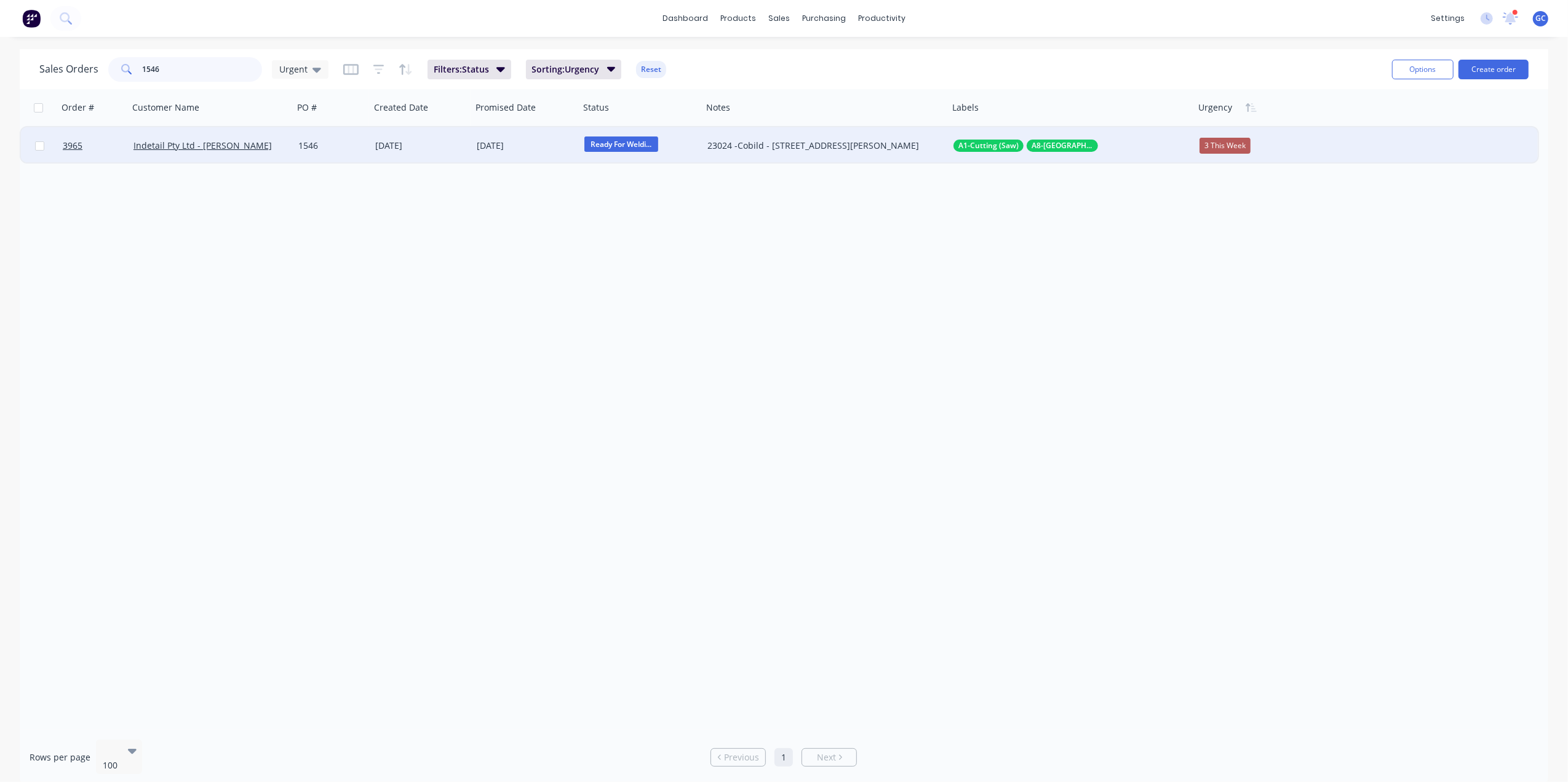
type input "1546"
click at [642, 145] on span "Ready For Weldi..." at bounding box center [622, 144] width 74 height 15
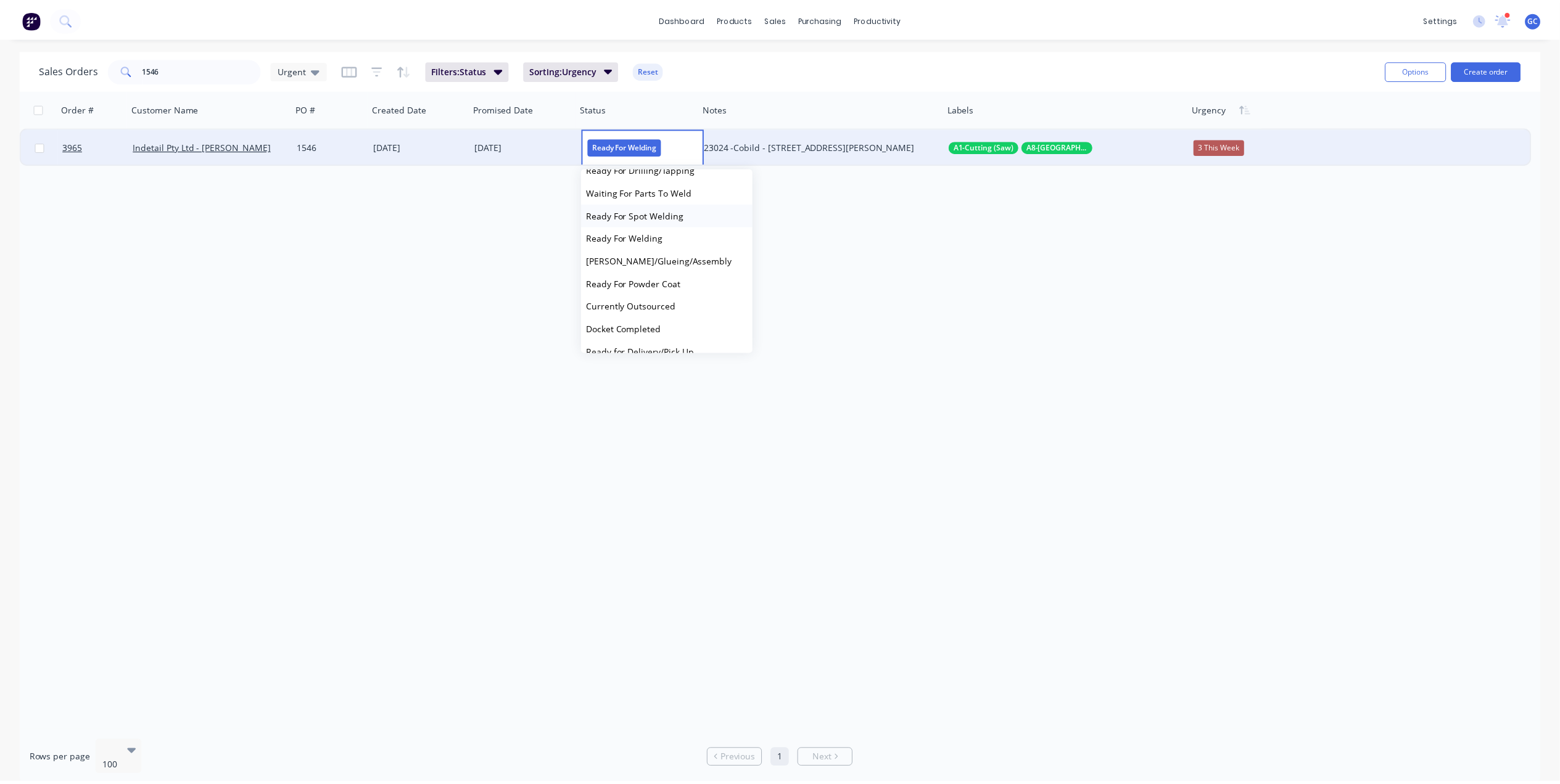
scroll to position [329, 0]
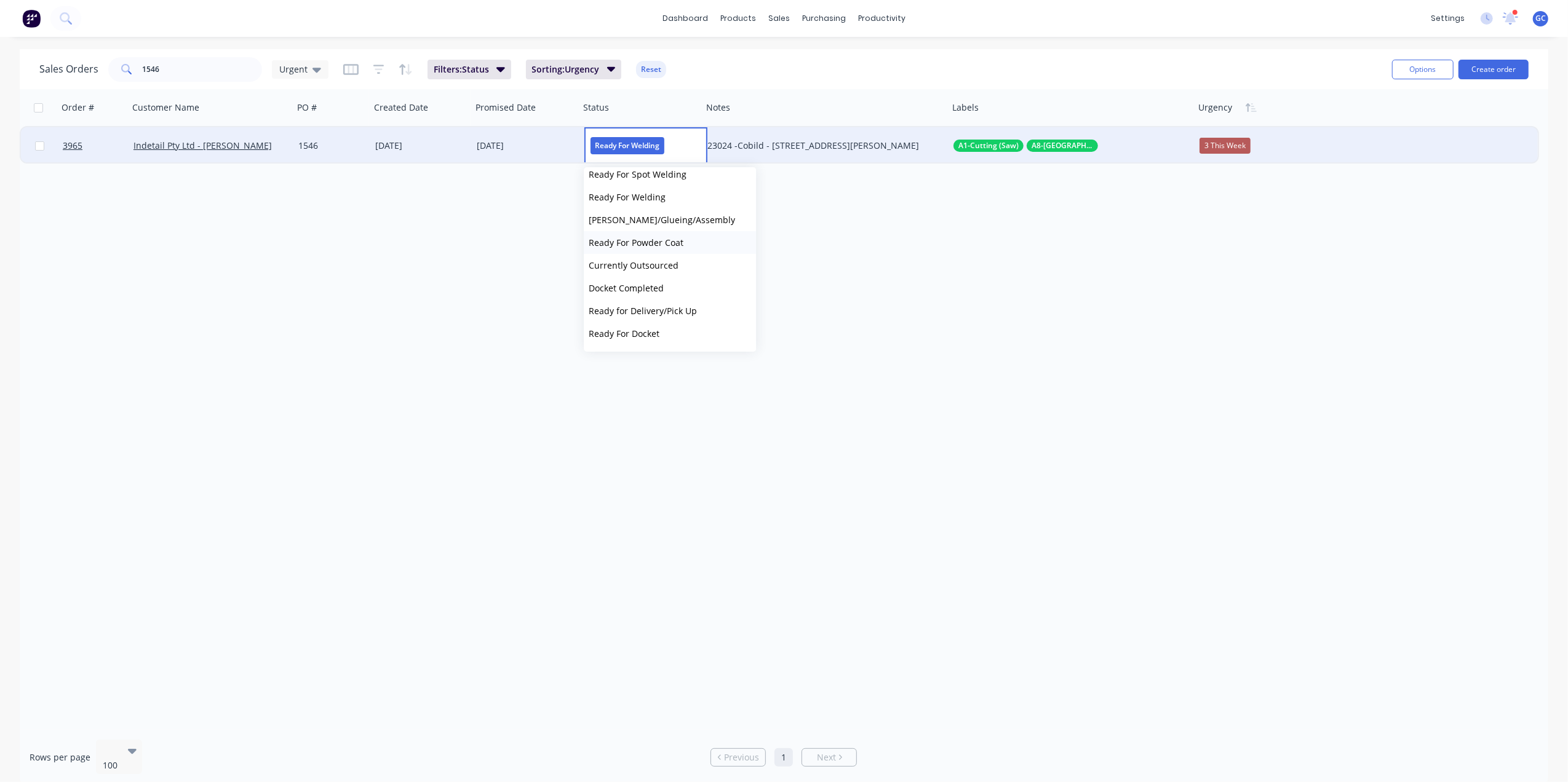
click at [656, 241] on span "Ready For Powder Coat" at bounding box center [636, 242] width 95 height 12
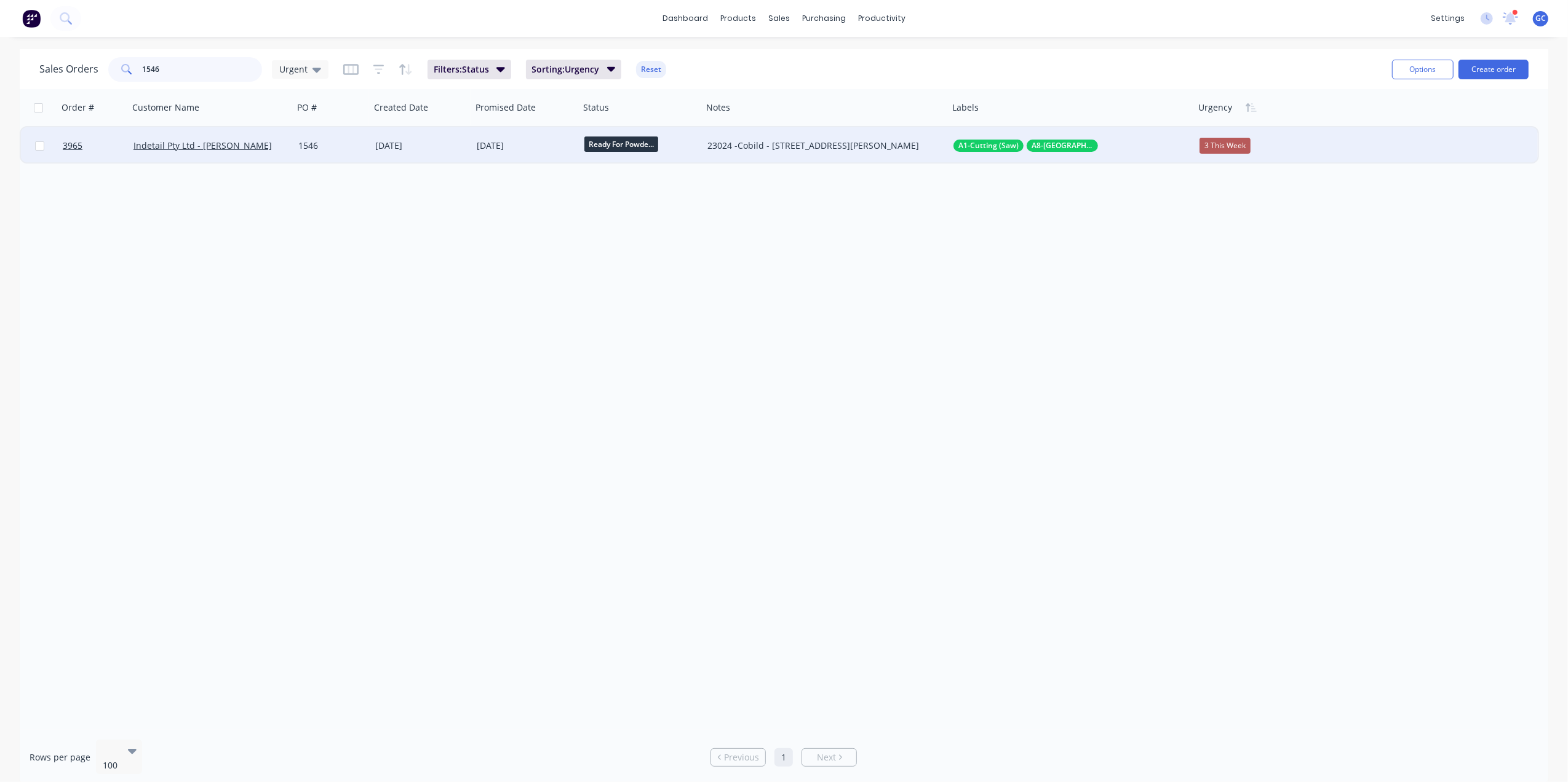
drag, startPoint x: 212, startPoint y: 62, endPoint x: 102, endPoint y: 66, distance: 110.1
click at [102, 66] on div "Sales Orders 1546 Urgent" at bounding box center [184, 69] width 289 height 25
click at [312, 143] on div "1546" at bounding box center [330, 146] width 64 height 12
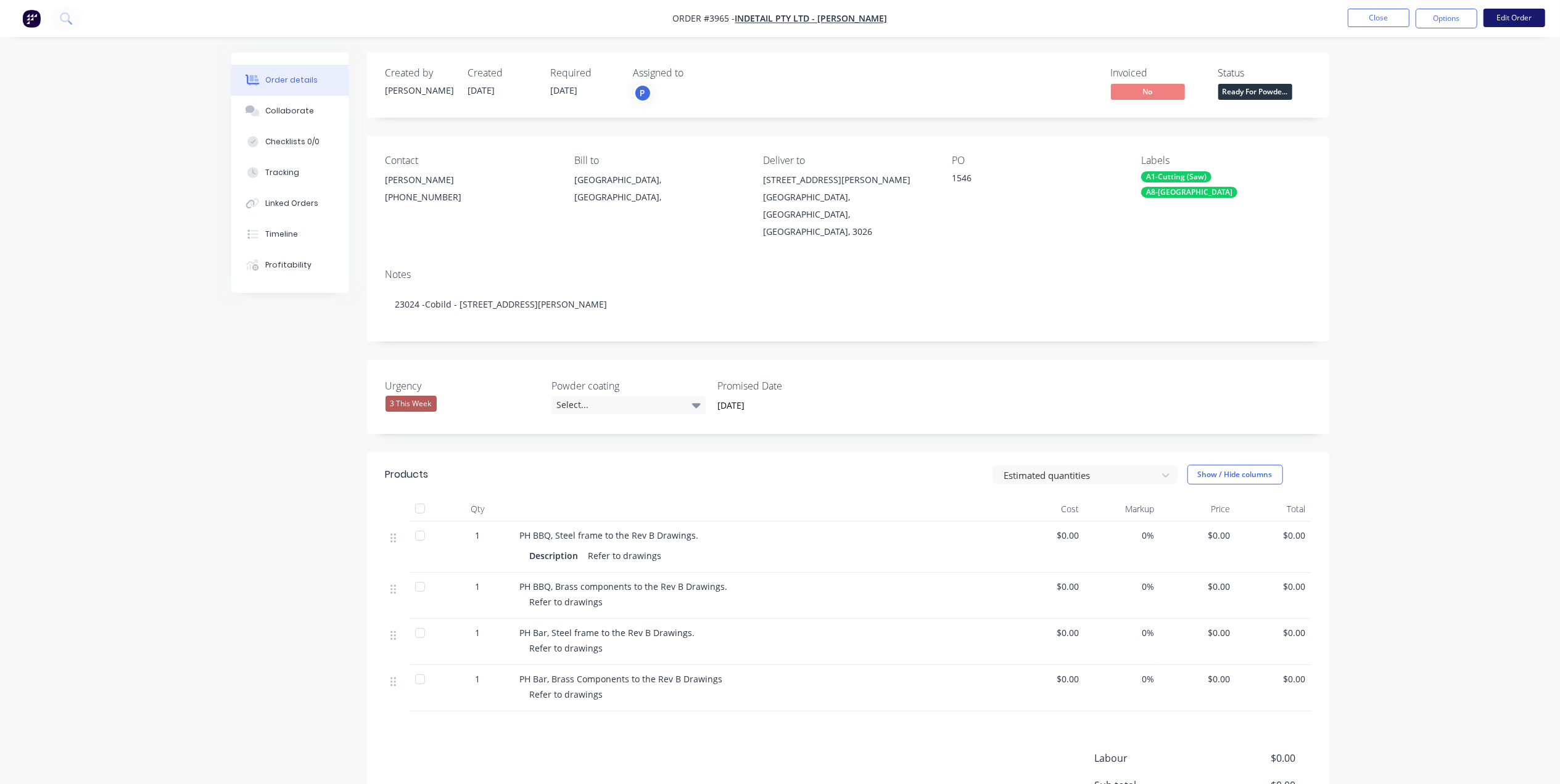
click at [1521, 20] on button "Edit Order" at bounding box center [1514, 18] width 62 height 19
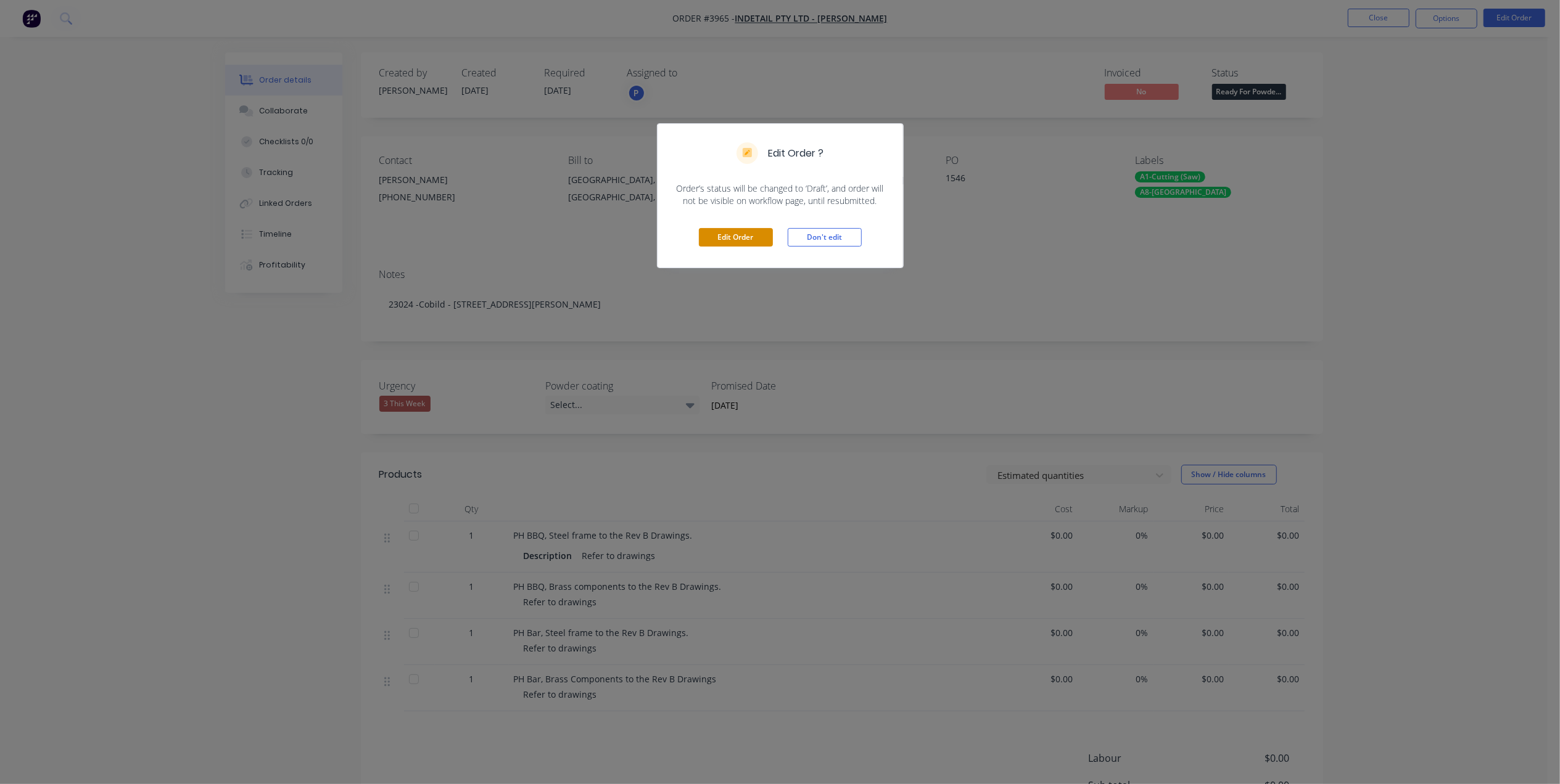
click at [746, 245] on button "Edit Order" at bounding box center [736, 237] width 74 height 19
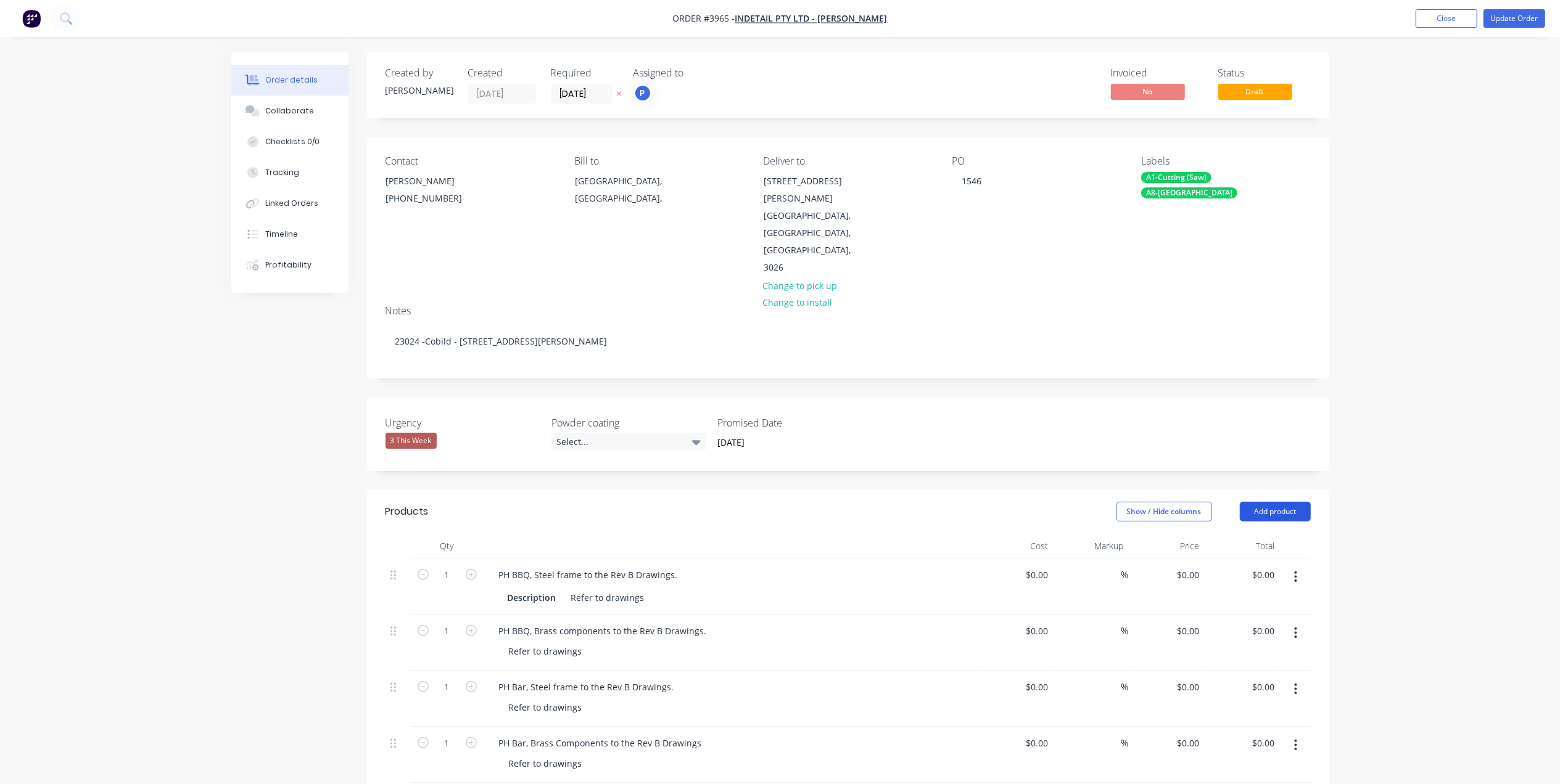
click at [1273, 502] on button "Add product" at bounding box center [1275, 512] width 71 height 20
click at [1225, 559] on div "Basic product" at bounding box center [1251, 568] width 95 height 18
click at [529, 784] on div at bounding box center [540, 799] width 103 height 18
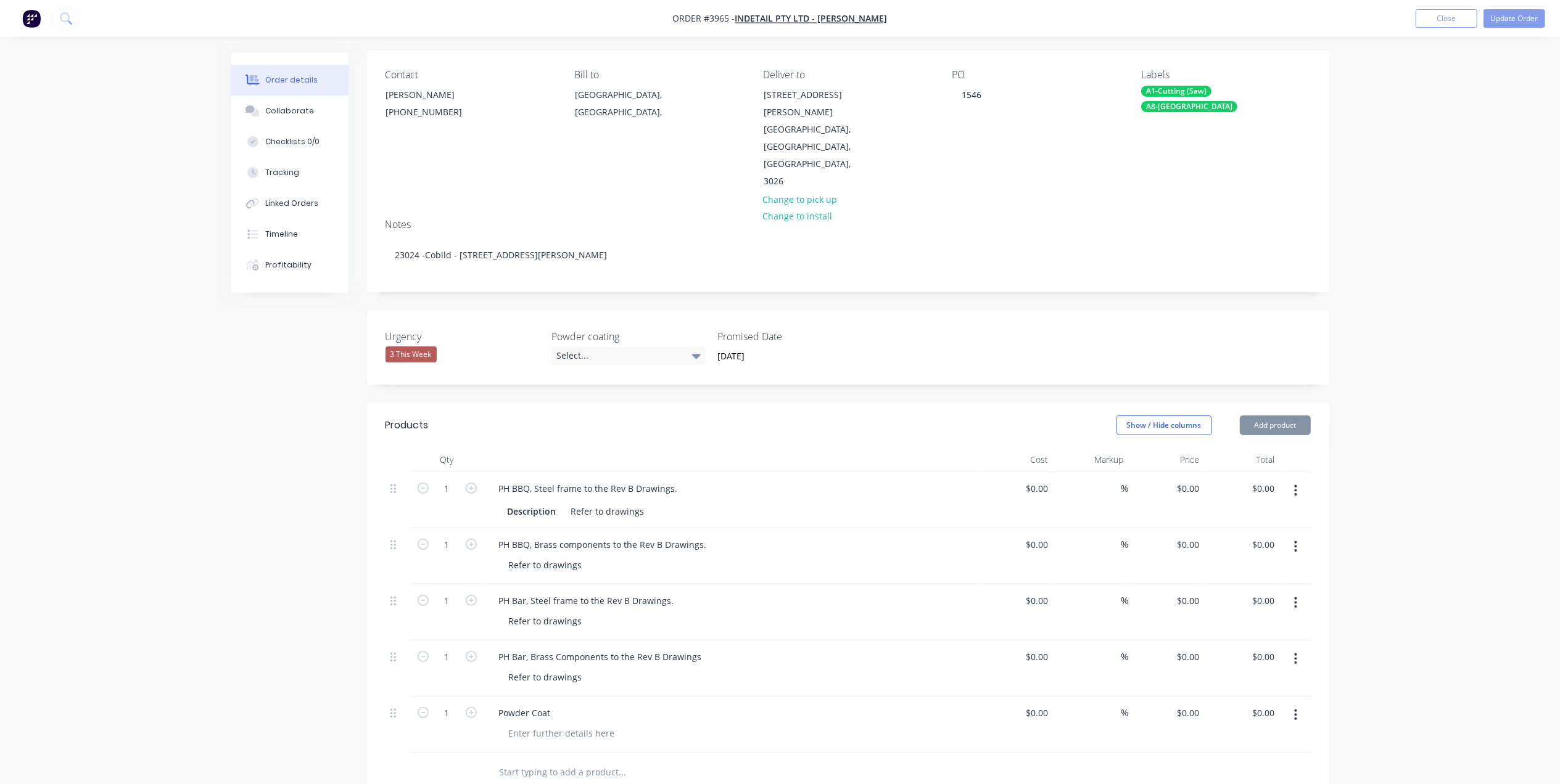
scroll to position [91, 0]
click at [551, 720] on div at bounding box center [562, 728] width 126 height 18
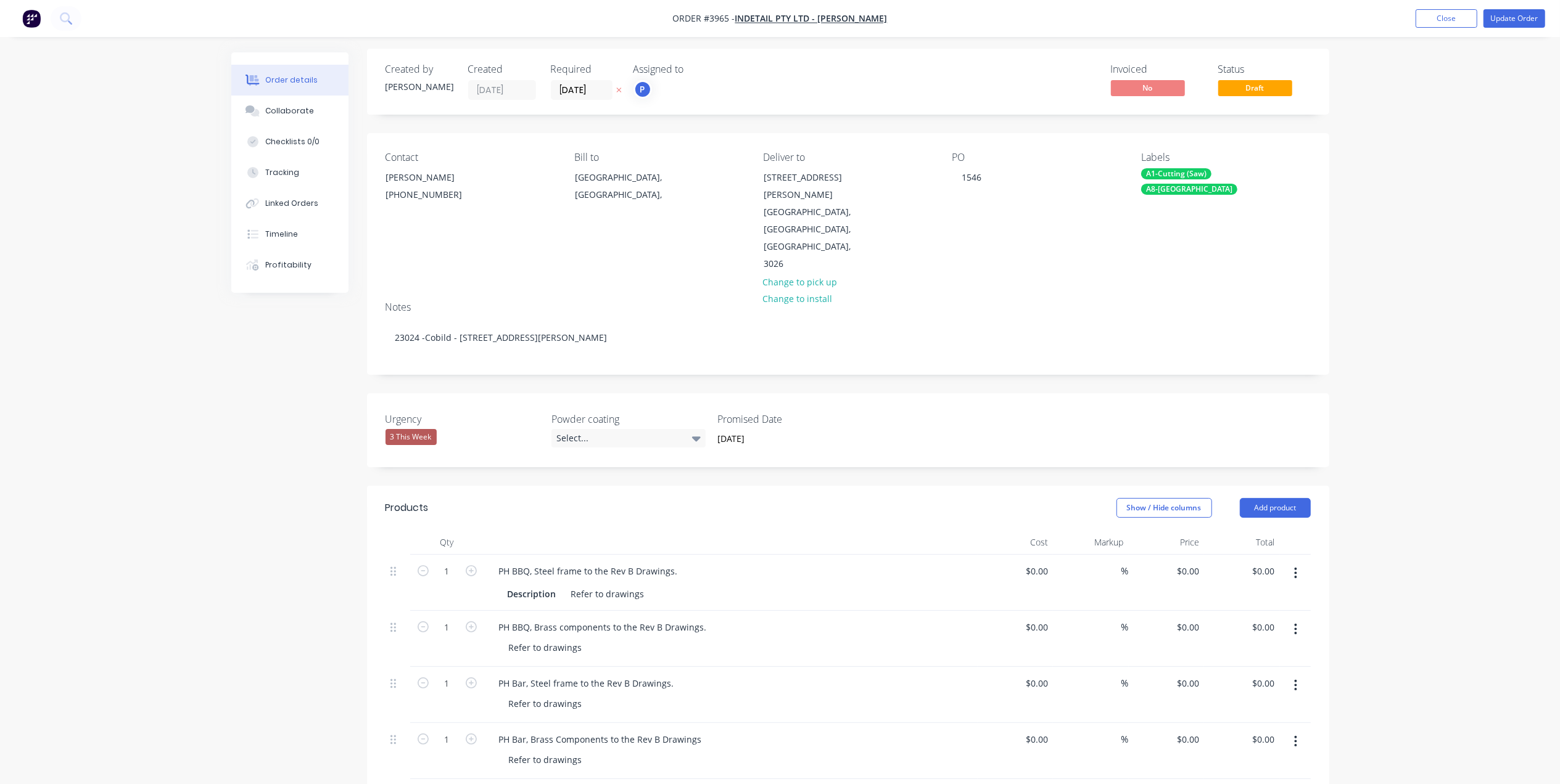
scroll to position [0, 0]
click at [1493, 19] on button "Update Order" at bounding box center [1514, 19] width 62 height 19
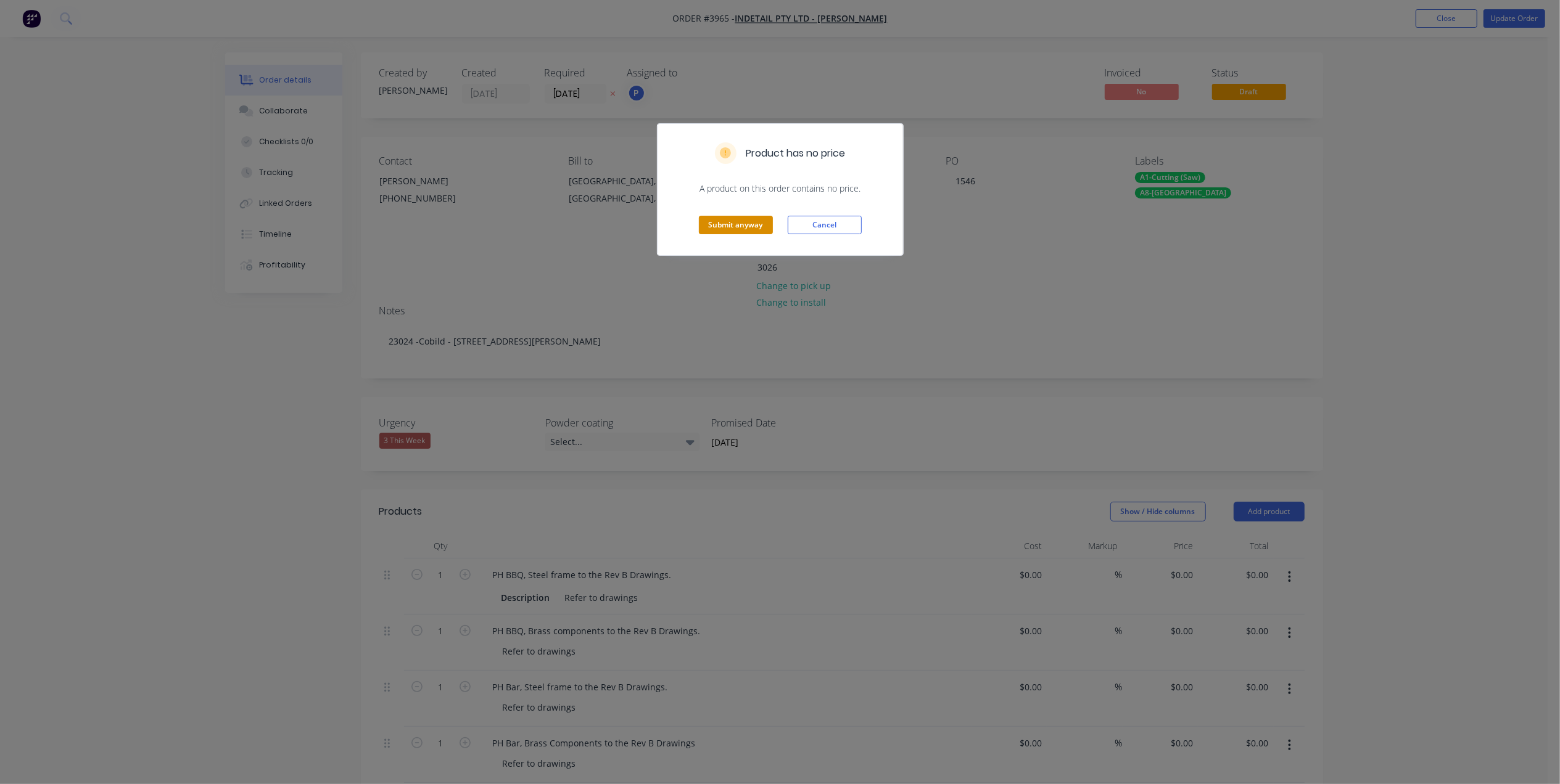
click at [715, 220] on button "Submit anyway" at bounding box center [736, 225] width 74 height 19
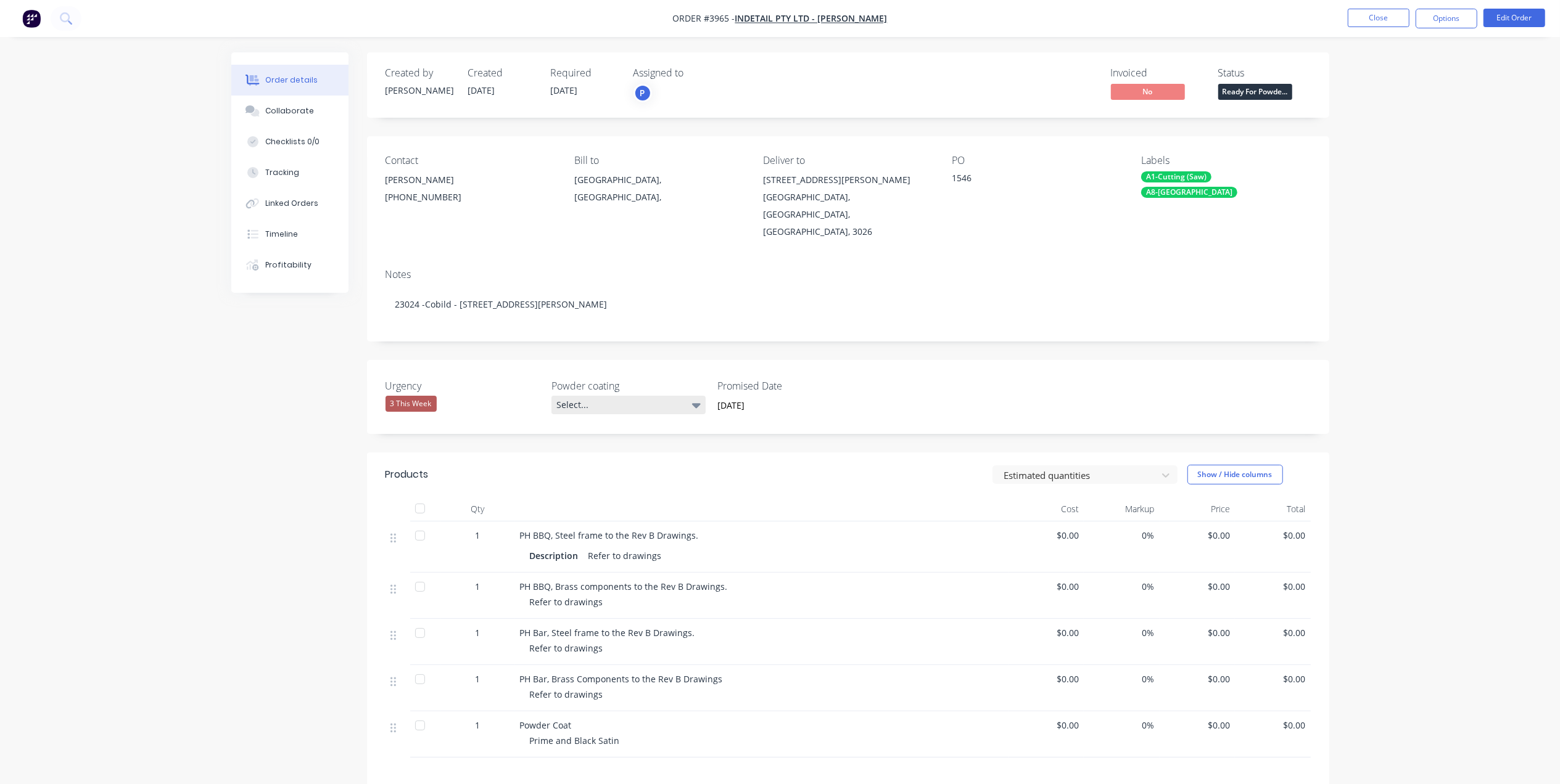
click at [609, 396] on div "Select..." at bounding box center [628, 405] width 154 height 19
click at [585, 437] on div "Black" at bounding box center [574, 439] width 29 height 16
click at [760, 397] on input "[DATE]" at bounding box center [785, 406] width 154 height 19
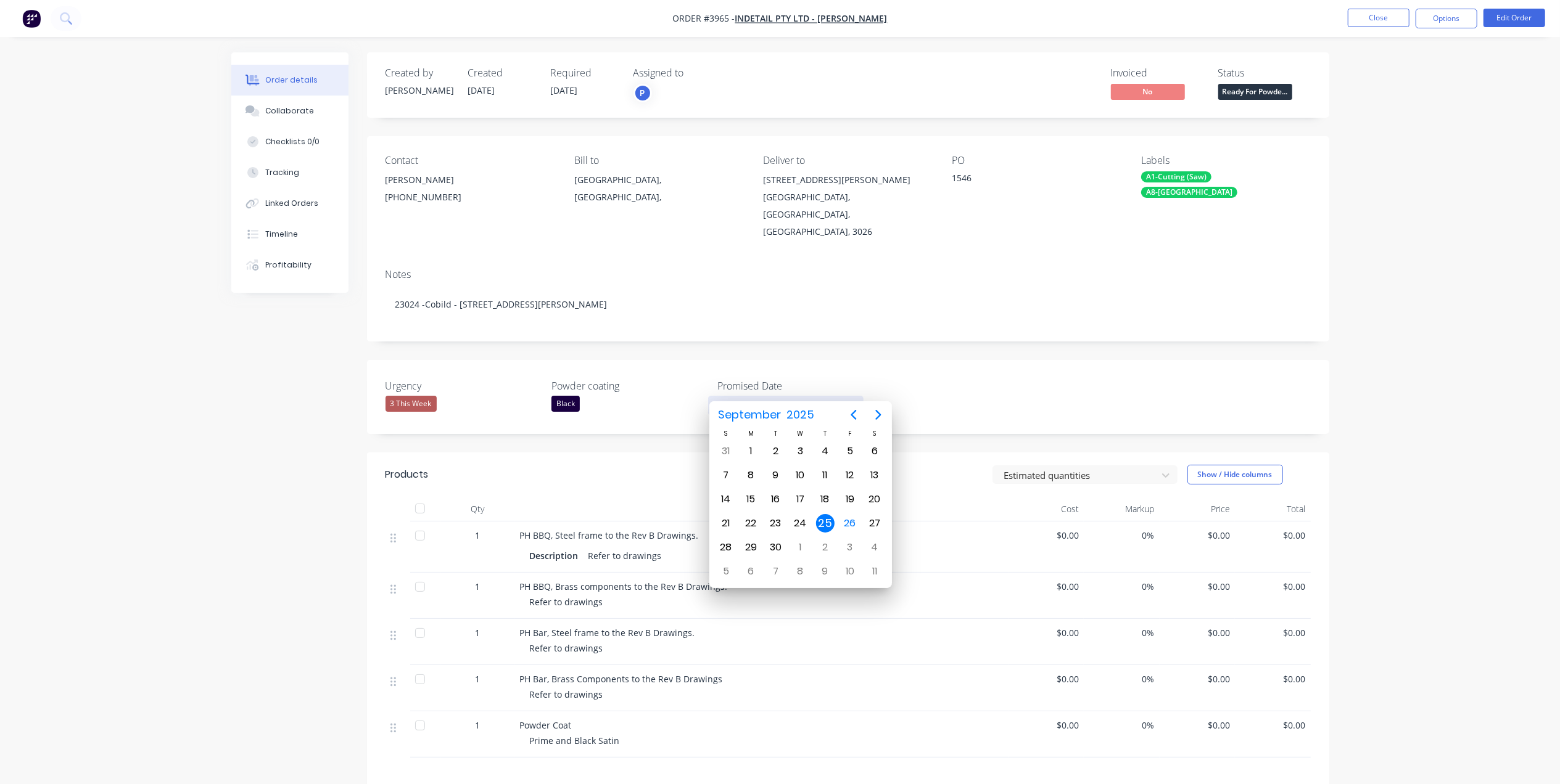
click at [937, 311] on div "Notes 23024 -Cobild - [STREET_ADDRESS][PERSON_NAME]" at bounding box center [848, 300] width 962 height 83
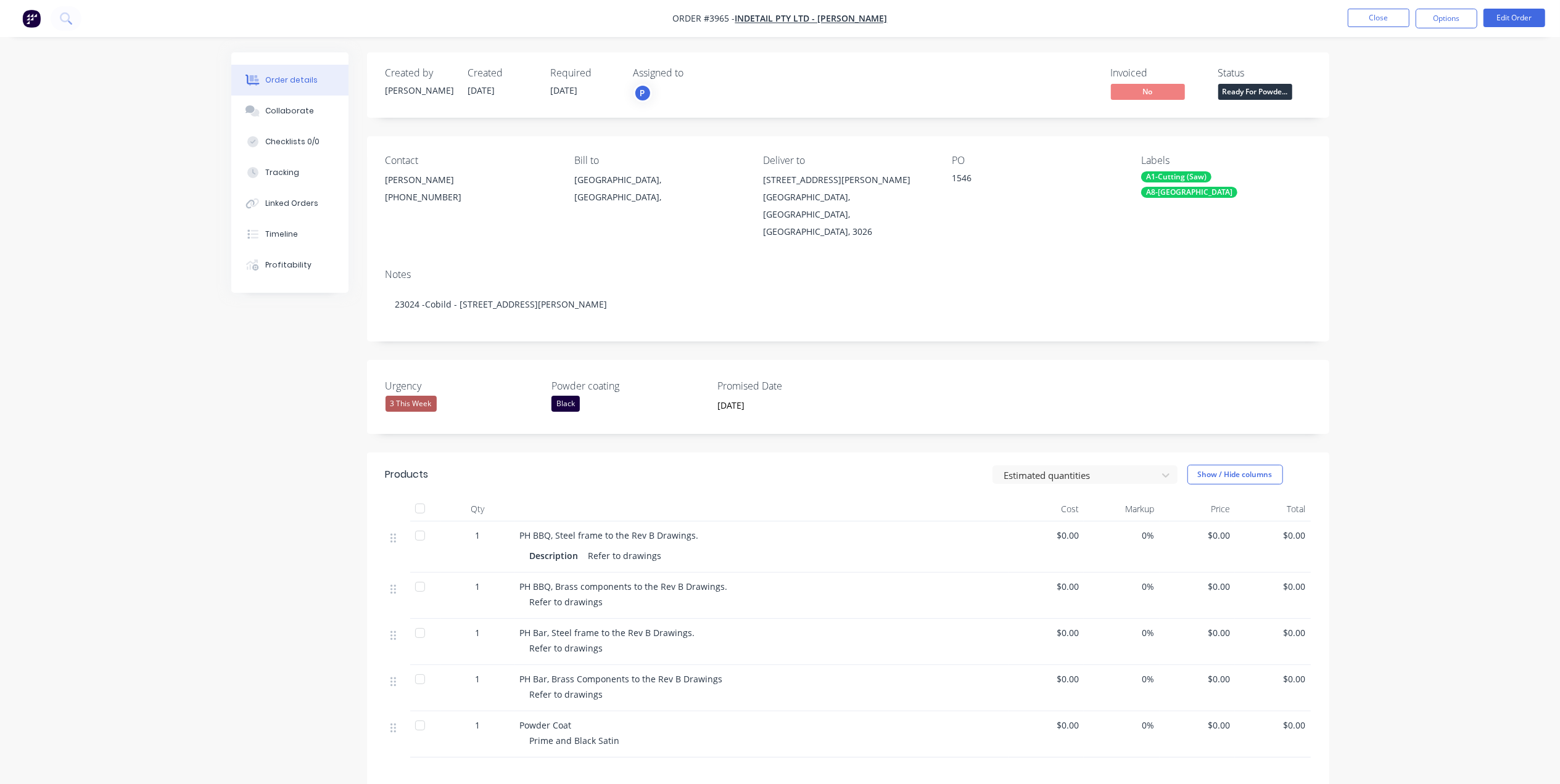
click at [428, 396] on div "3 This Week" at bounding box center [411, 404] width 51 height 16
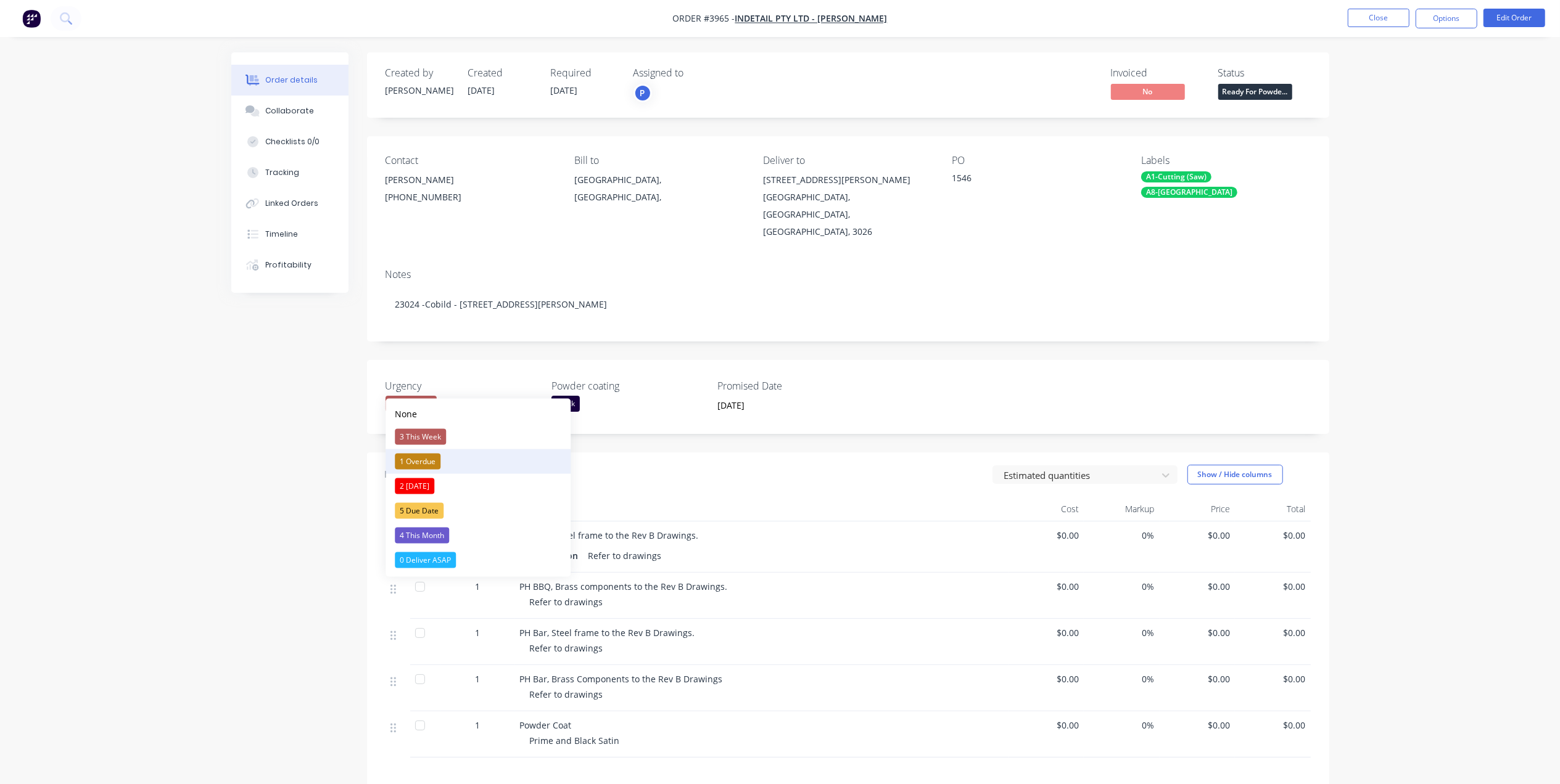
click at [422, 462] on div "1 Overdue" at bounding box center [417, 462] width 46 height 16
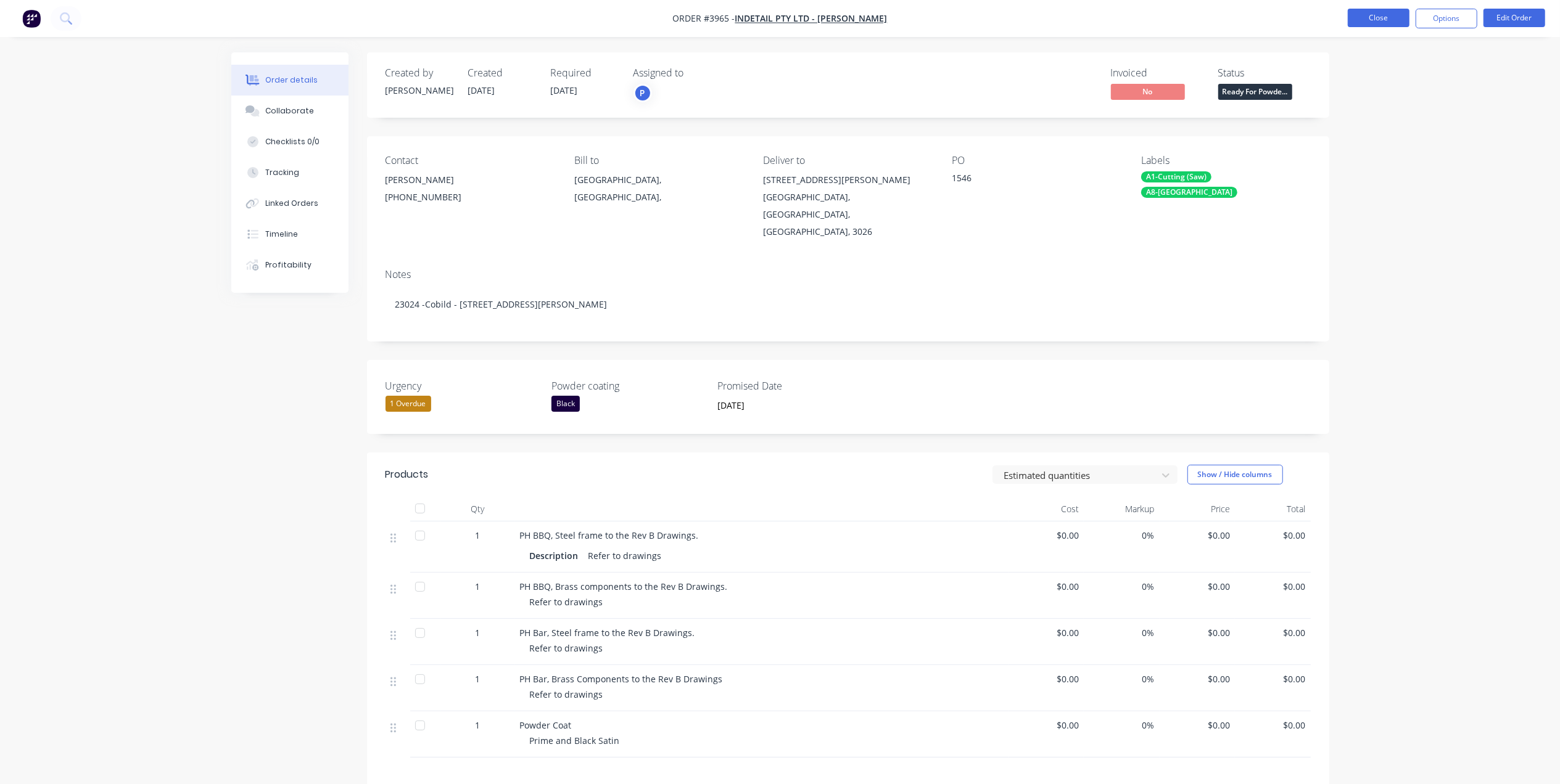
click at [1380, 11] on button "Close" at bounding box center [1378, 18] width 62 height 19
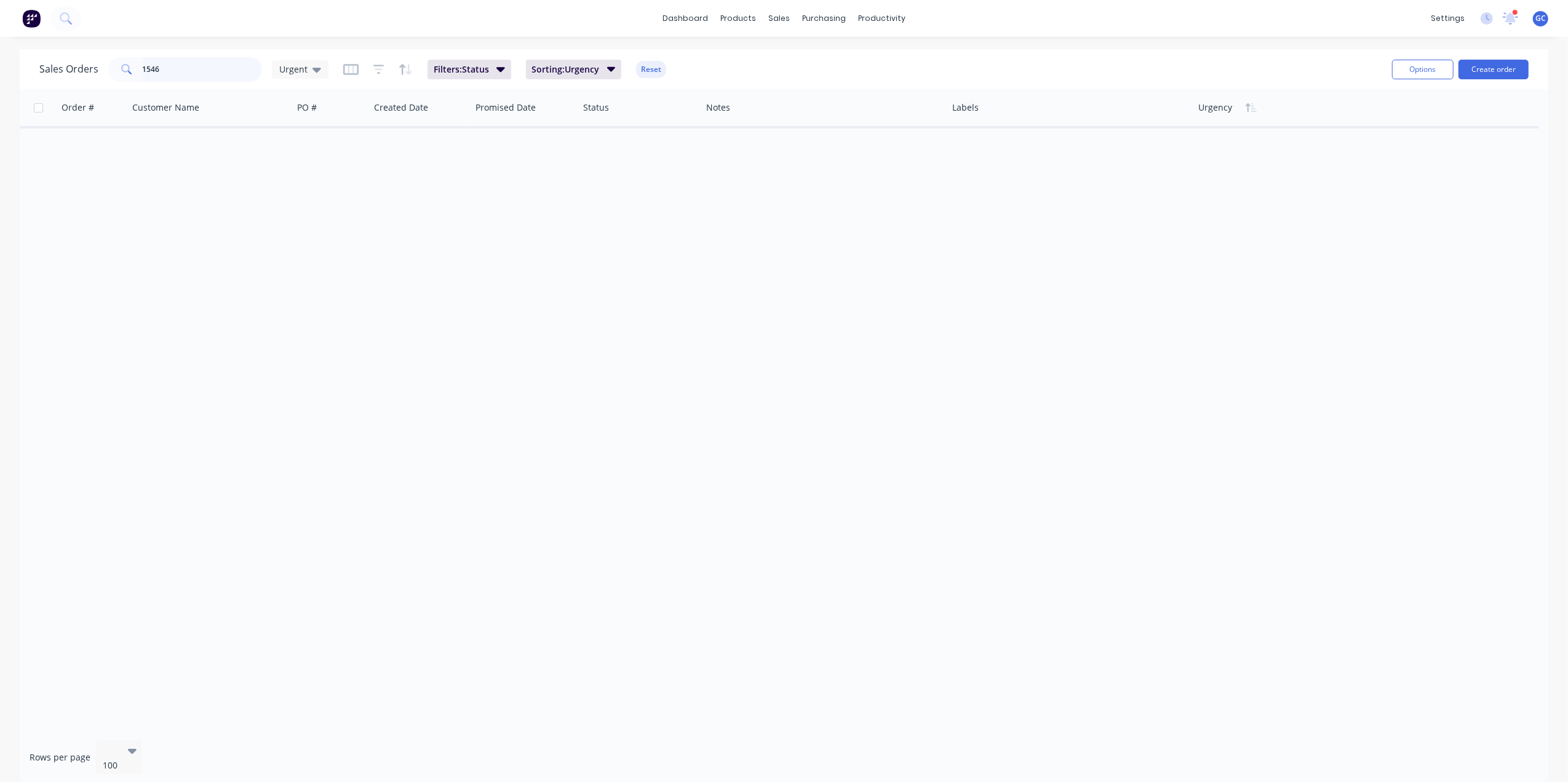
click at [208, 62] on input "1546" at bounding box center [203, 69] width 120 height 25
type input "1"
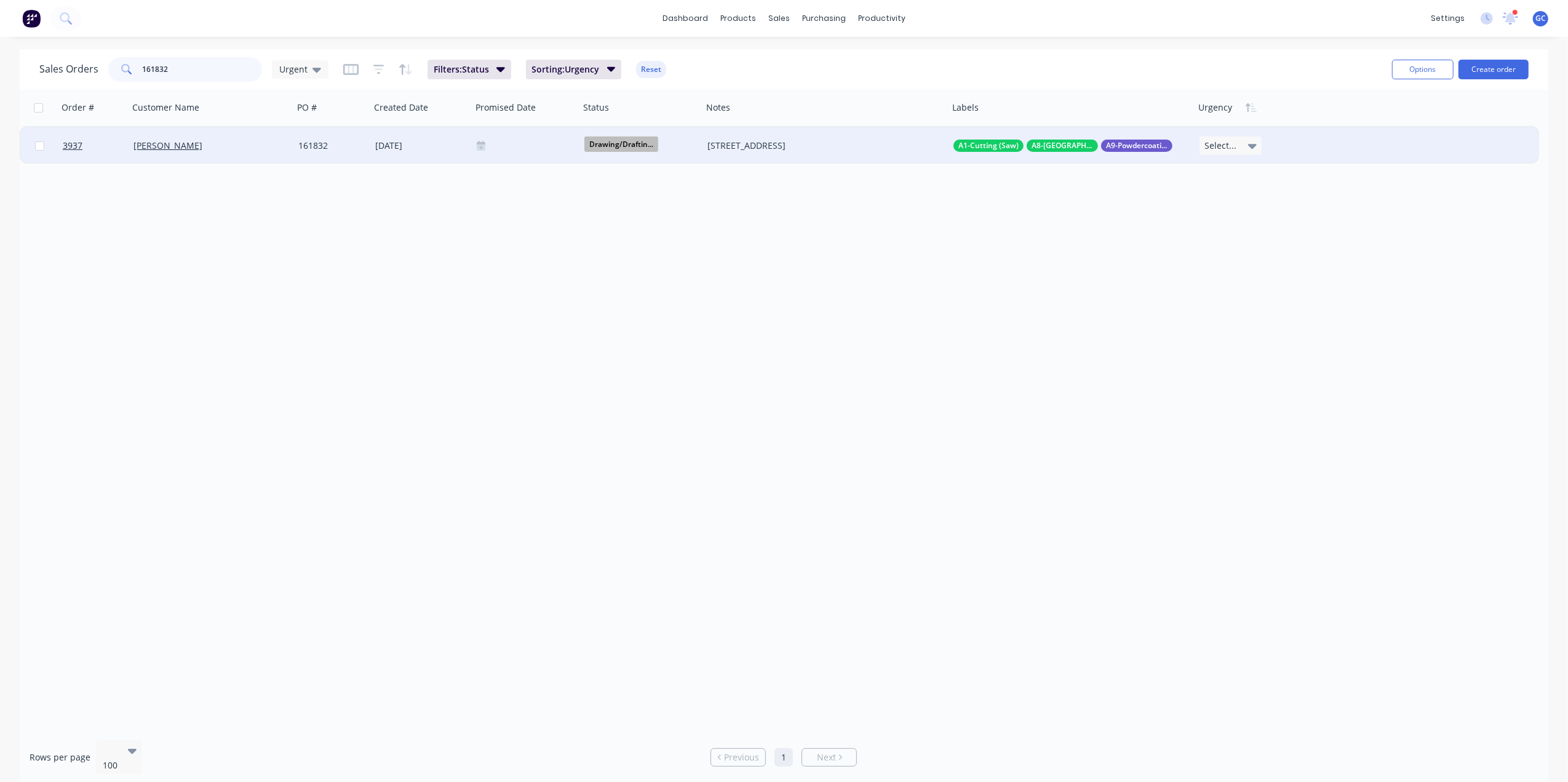
type input "161832"
click at [265, 137] on div "[PERSON_NAME]" at bounding box center [211, 146] width 165 height 37
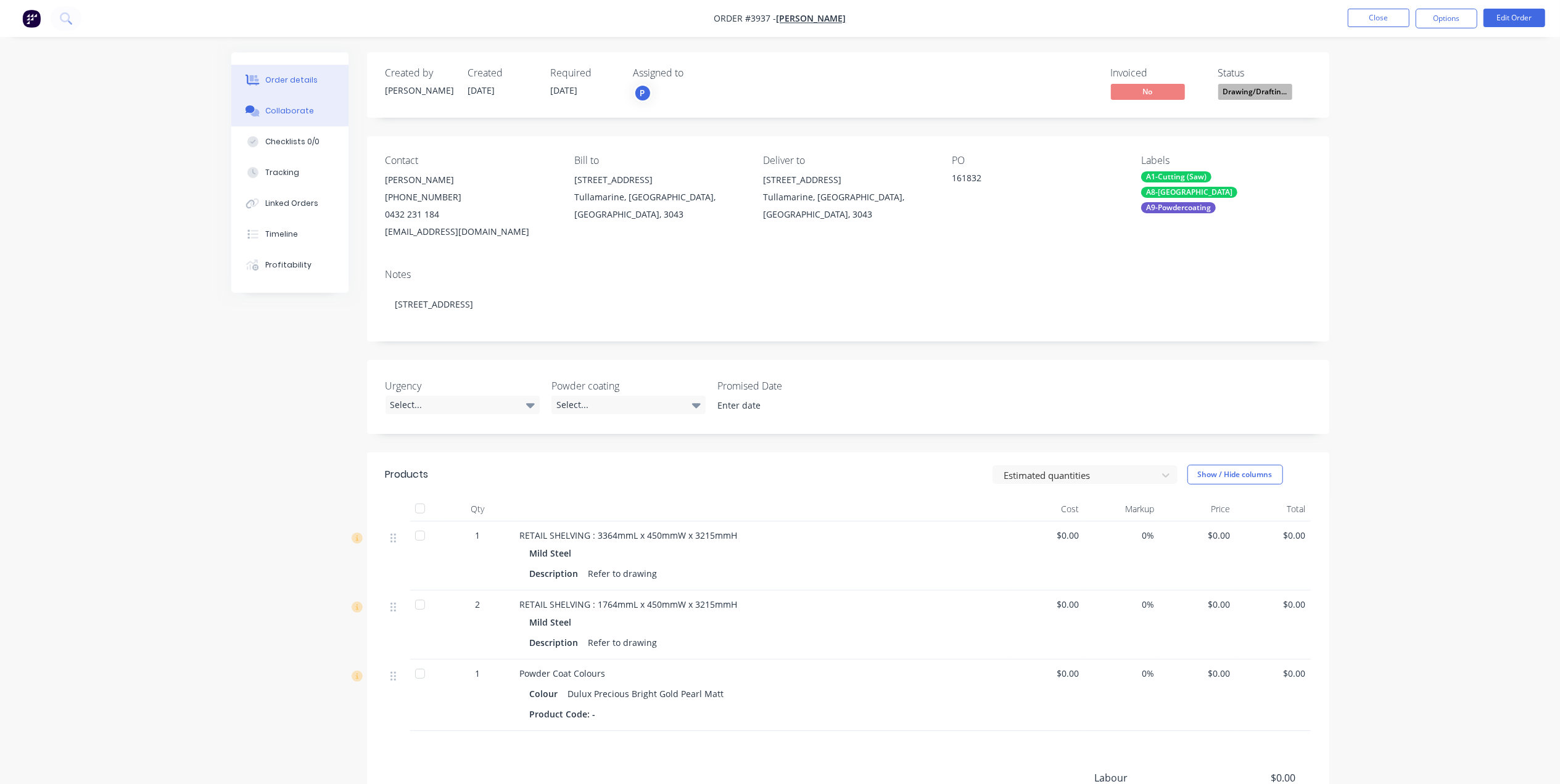
click at [282, 111] on div "Collaborate" at bounding box center [289, 111] width 49 height 11
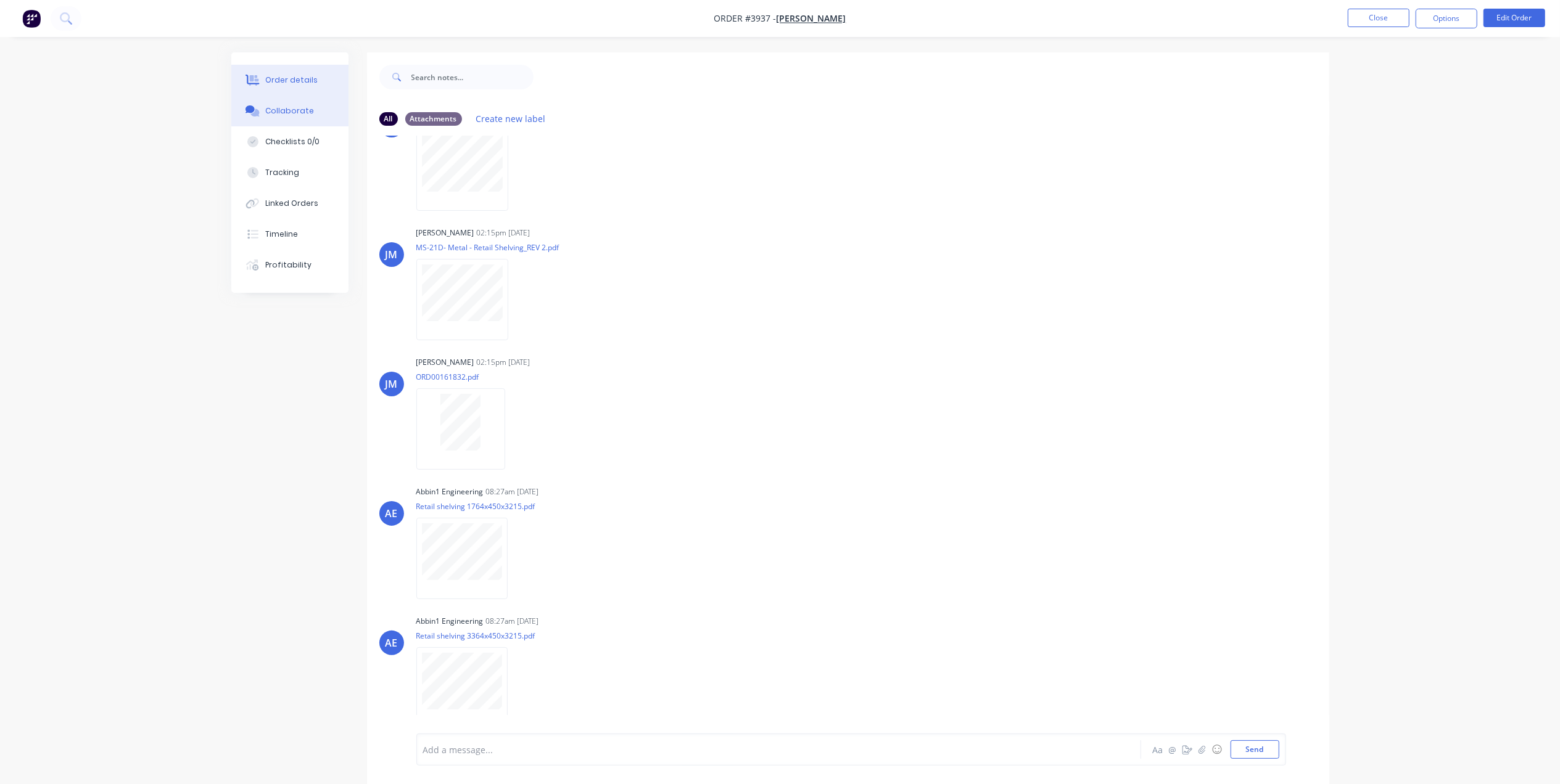
click at [287, 74] on div "Order details" at bounding box center [292, 80] width 53 height 11
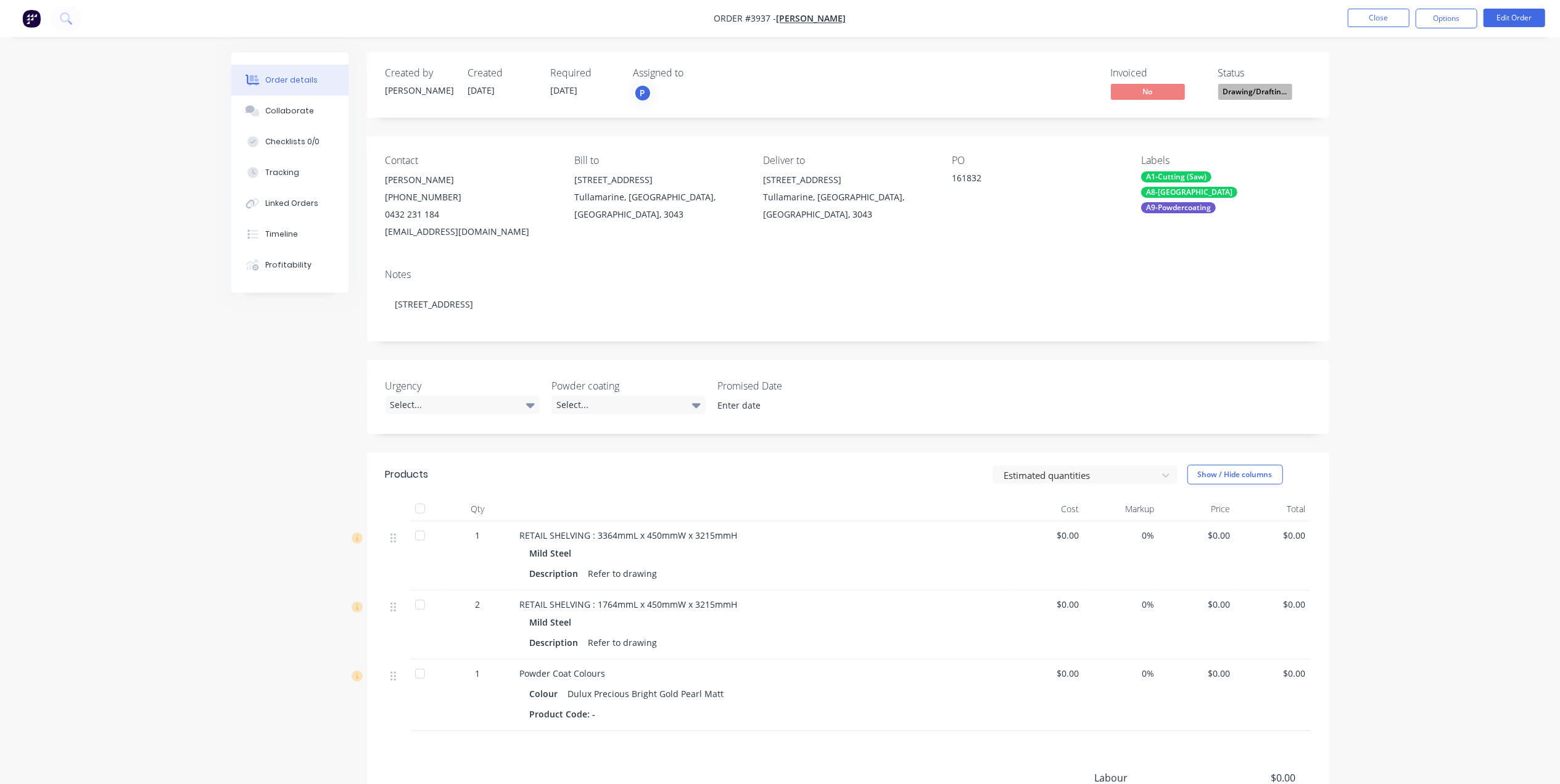
click at [1275, 84] on span "Drawing/Draftin..." at bounding box center [1255, 91] width 74 height 15
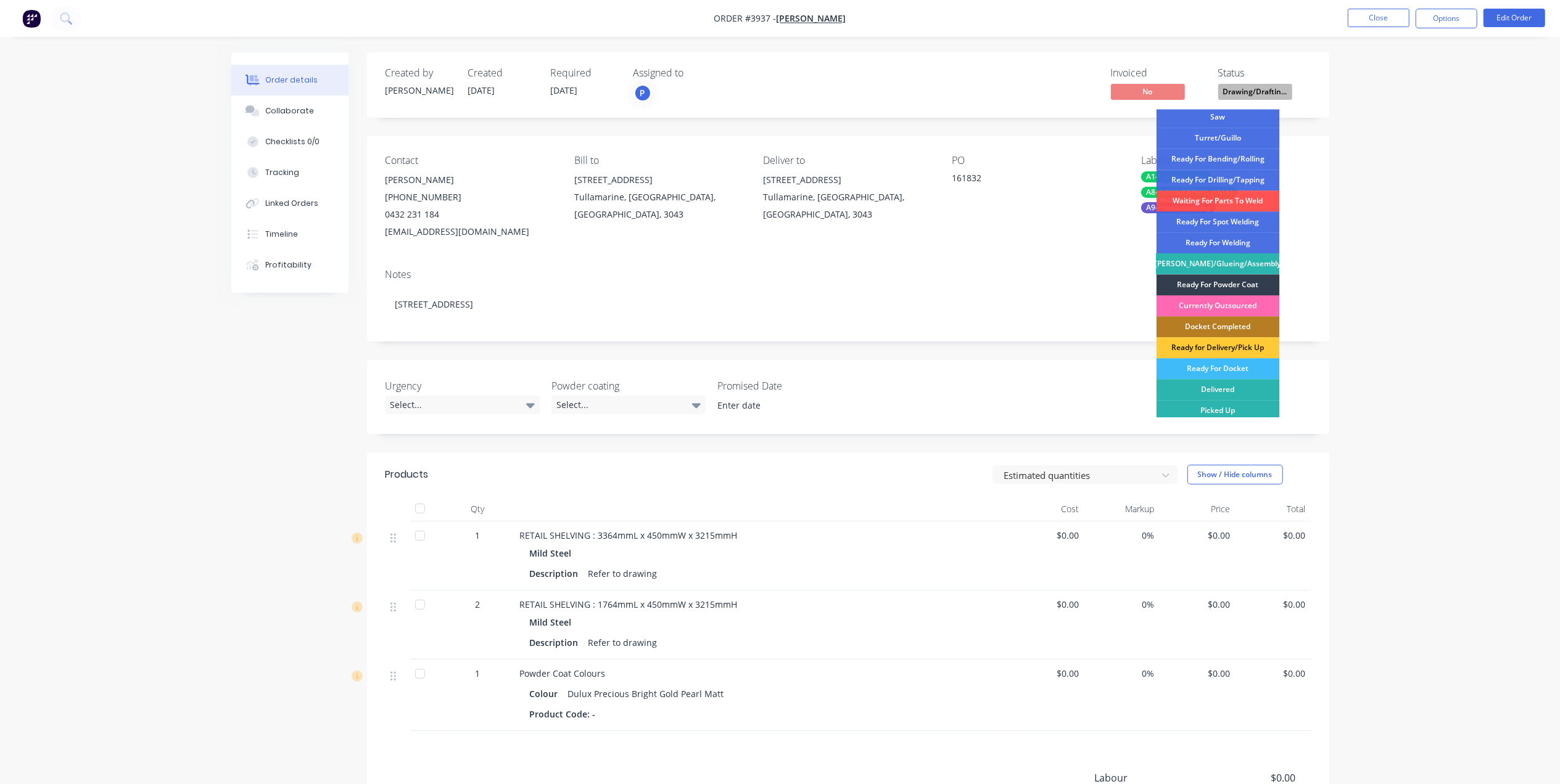
scroll to position [180, 0]
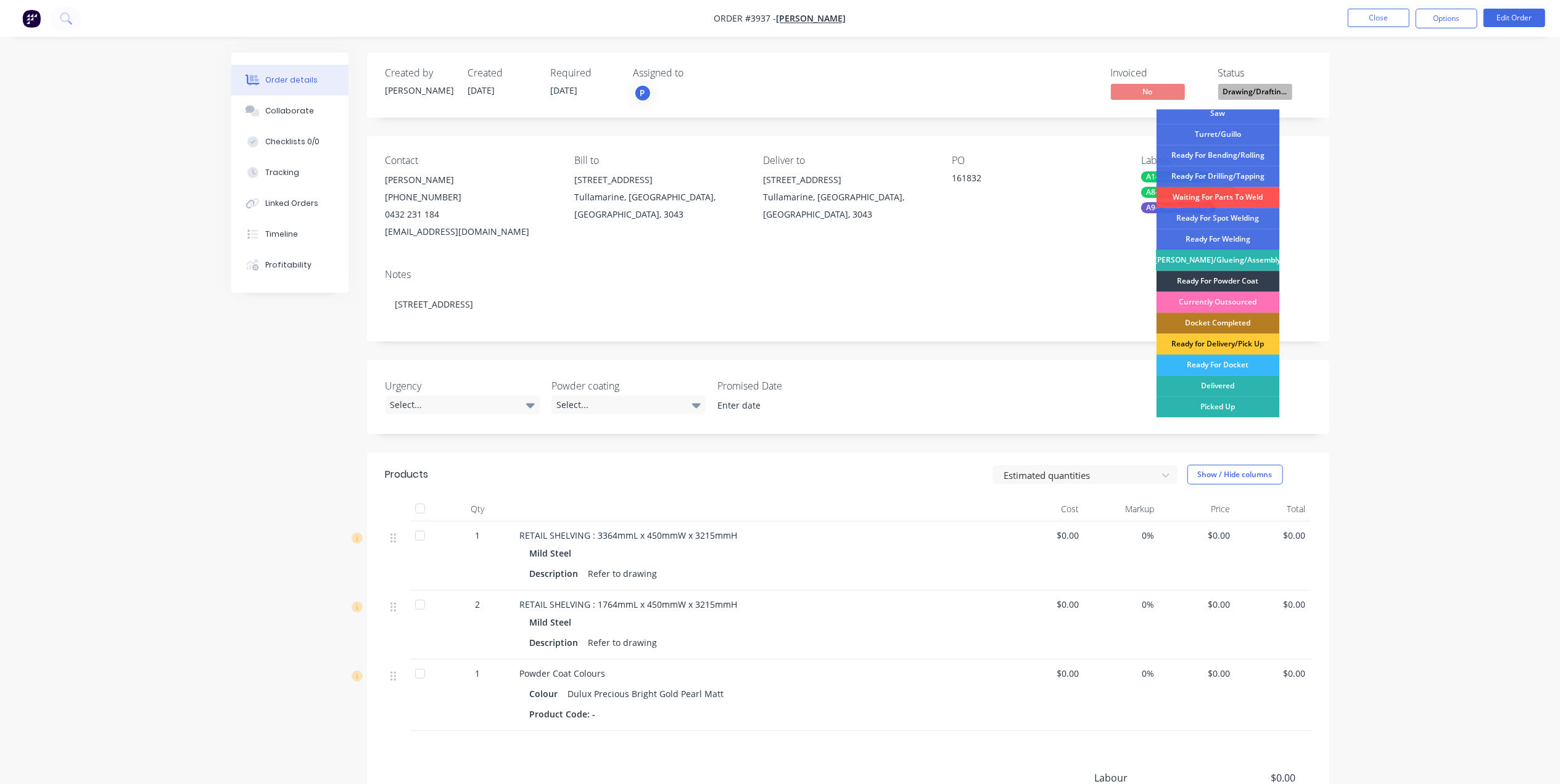
click at [1248, 361] on div "Ready For Docket" at bounding box center [1217, 365] width 123 height 21
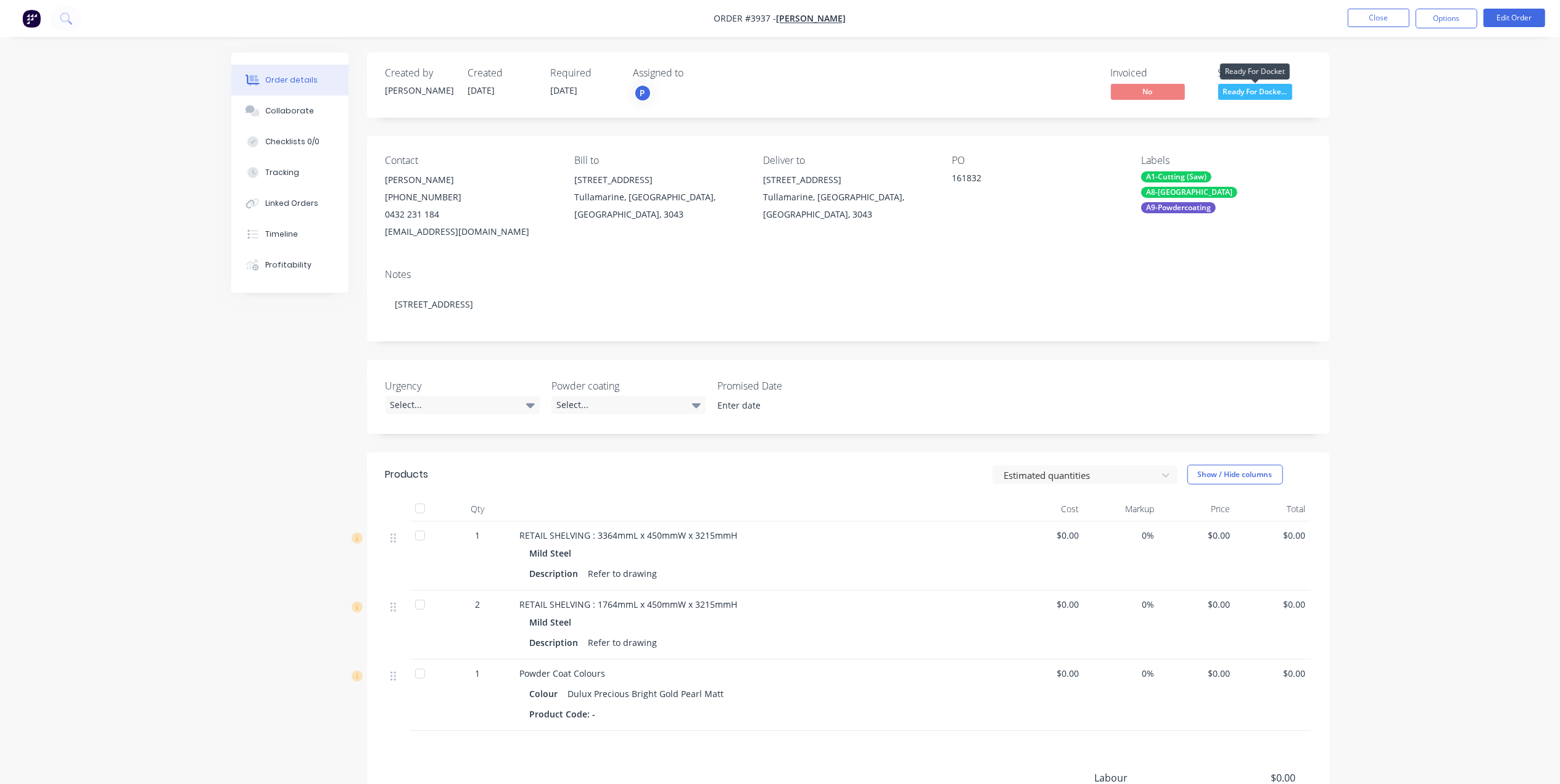
click at [1277, 90] on span "Ready For Docke..." at bounding box center [1255, 91] width 74 height 15
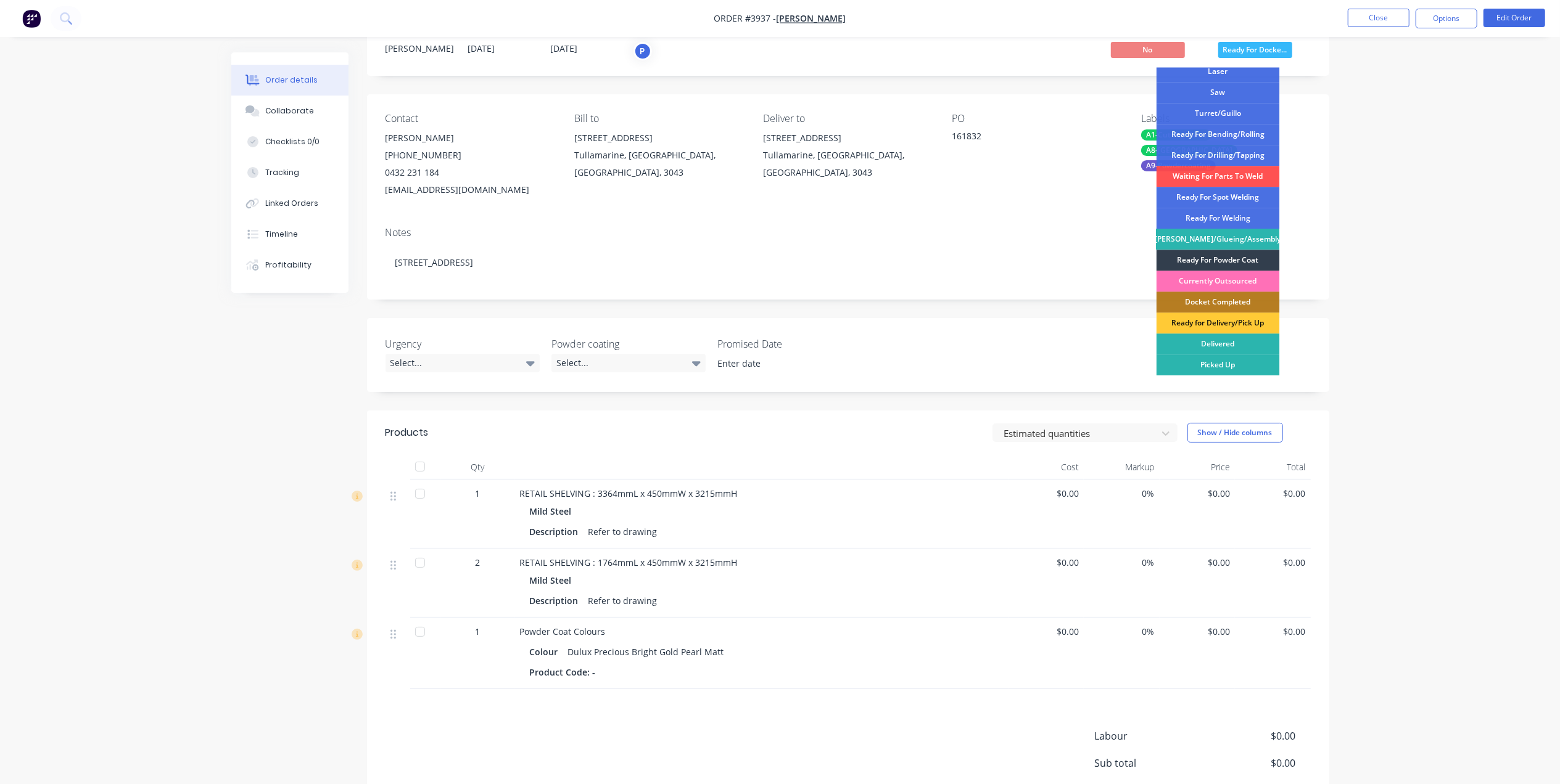
scroll to position [82, 0]
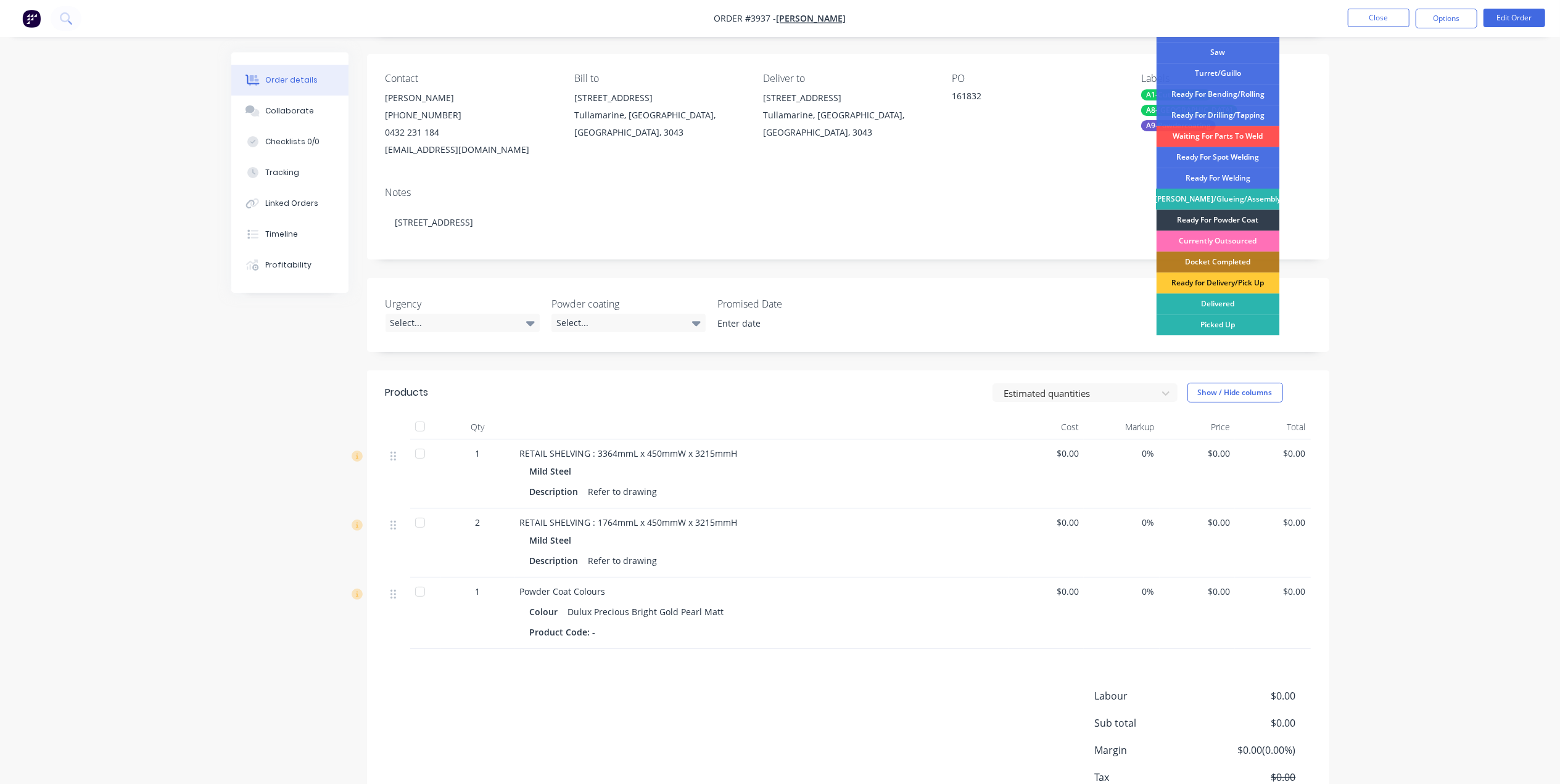
click at [823, 595] on div "Powder Coat Colours" at bounding box center [761, 591] width 483 height 13
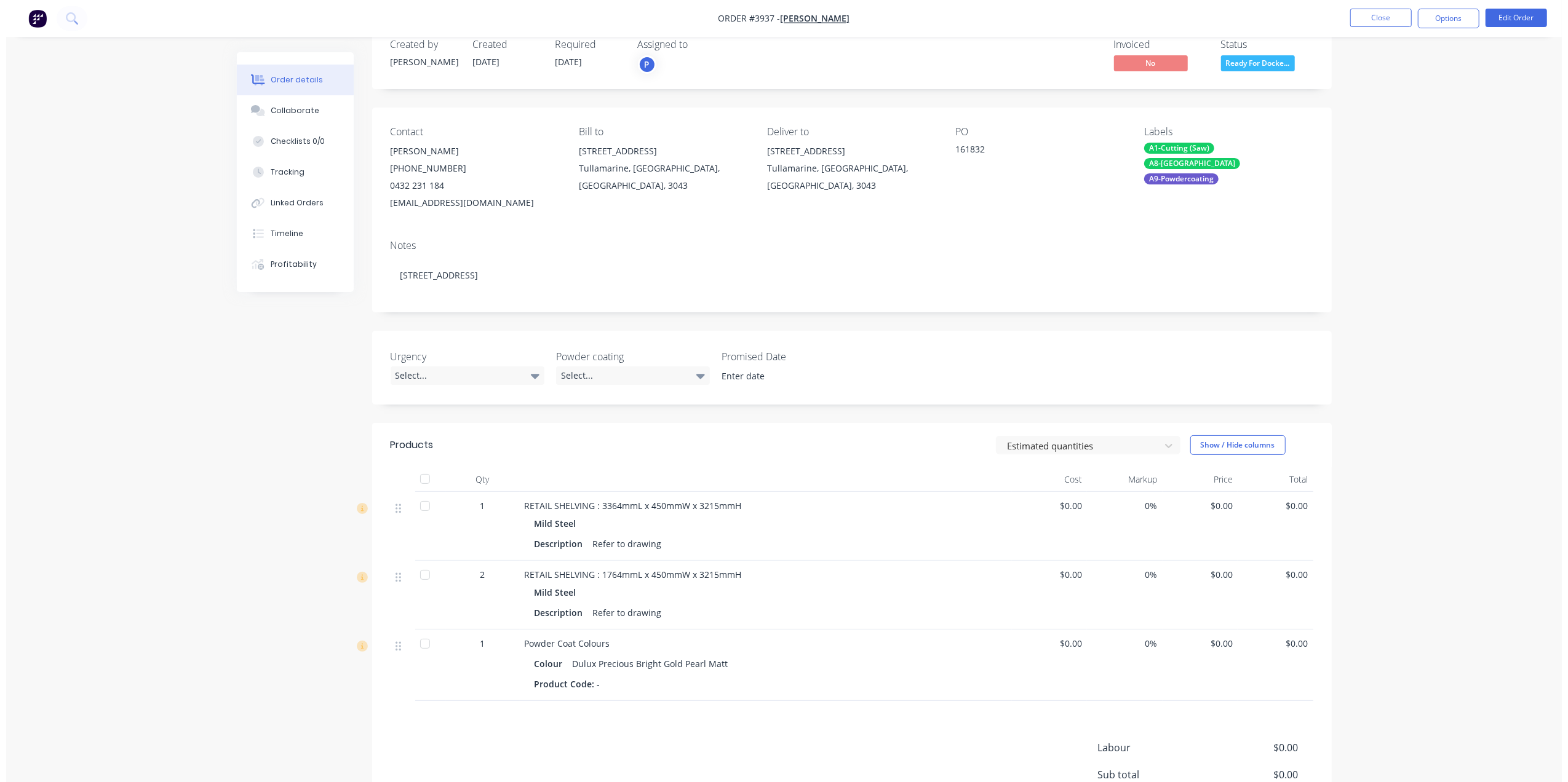
scroll to position [0, 0]
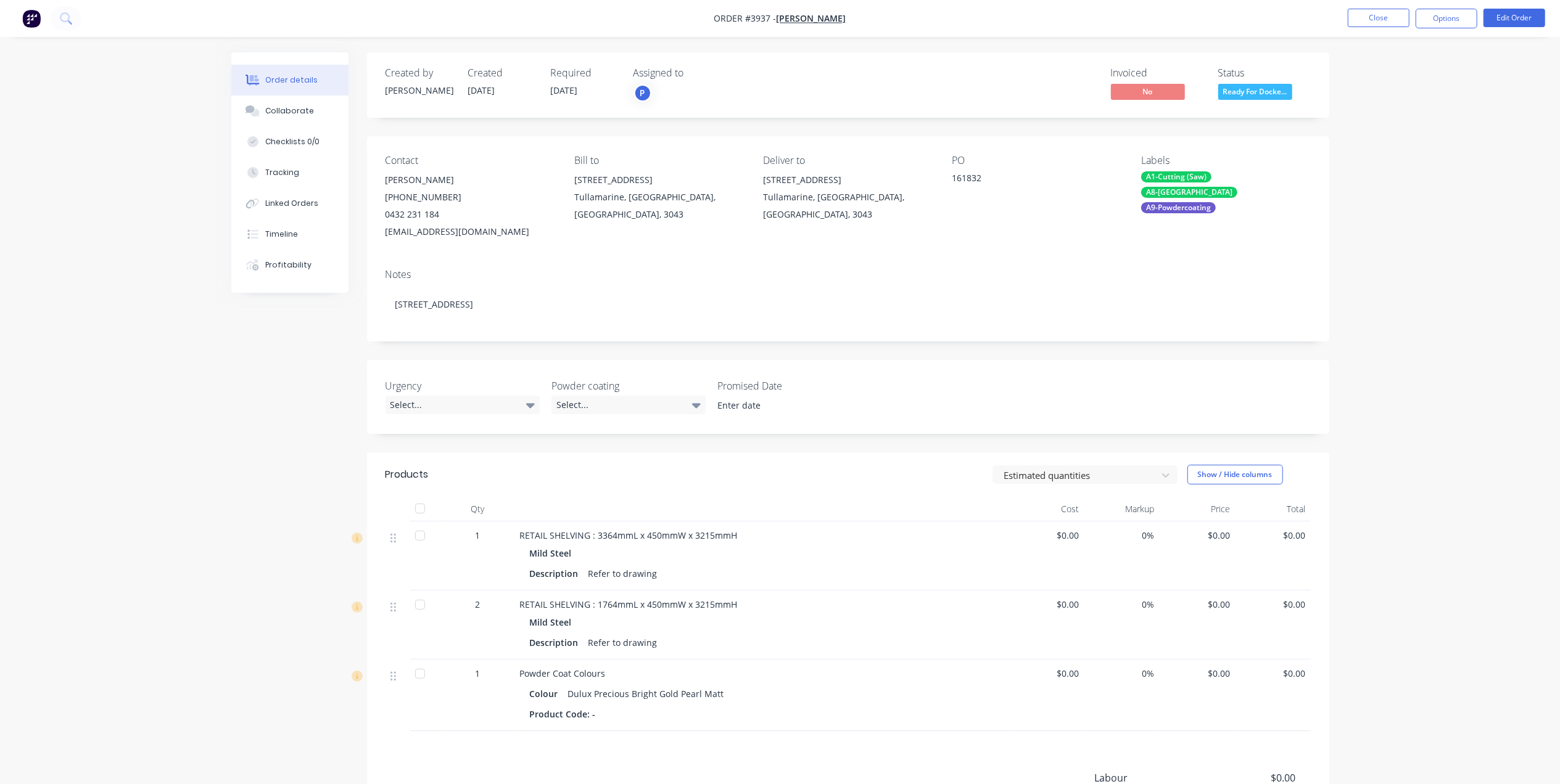
click at [1259, 90] on span "Ready For Docke..." at bounding box center [1255, 91] width 74 height 15
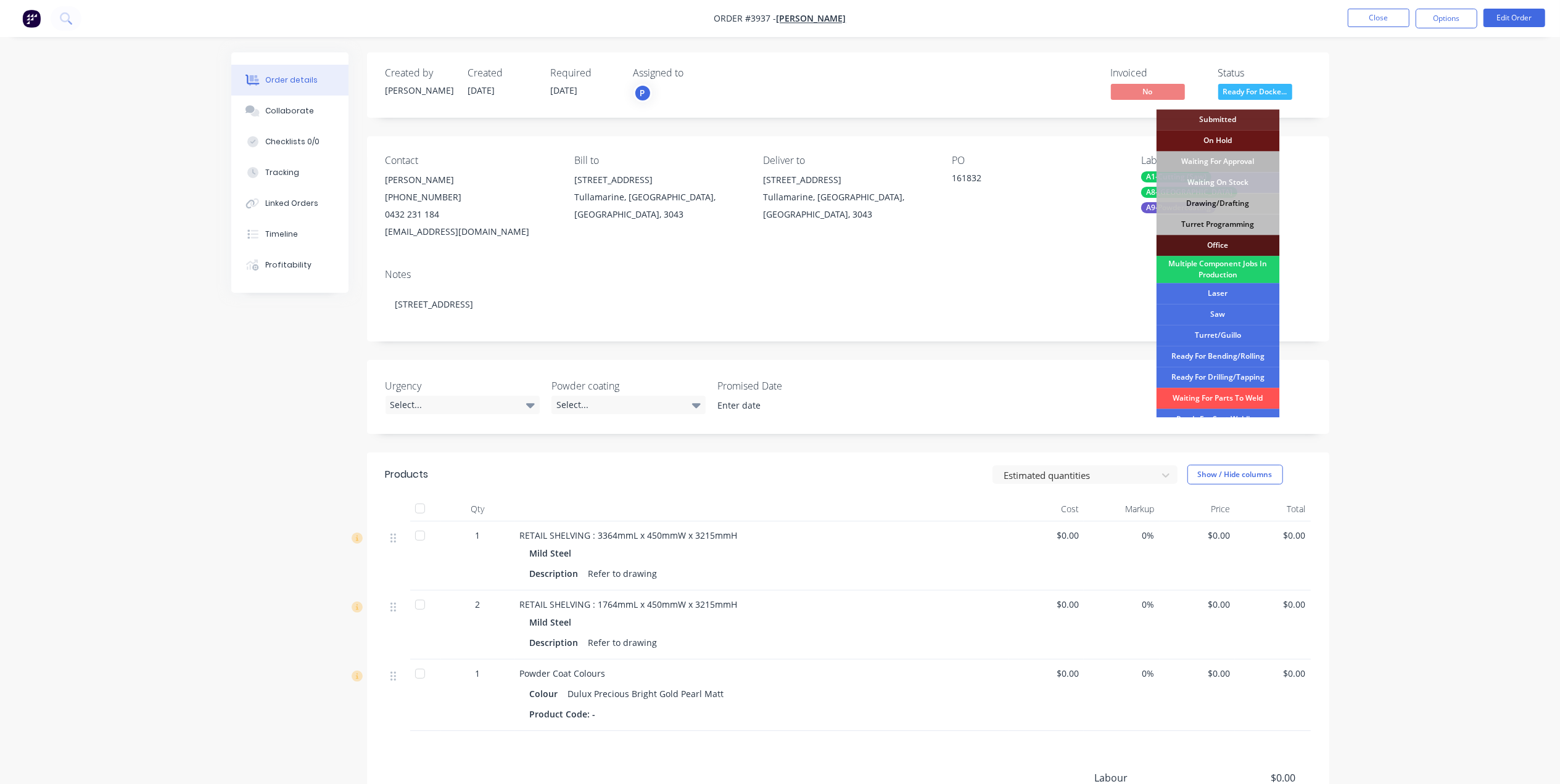
click at [1241, 164] on div "Waiting For Approval" at bounding box center [1217, 161] width 123 height 21
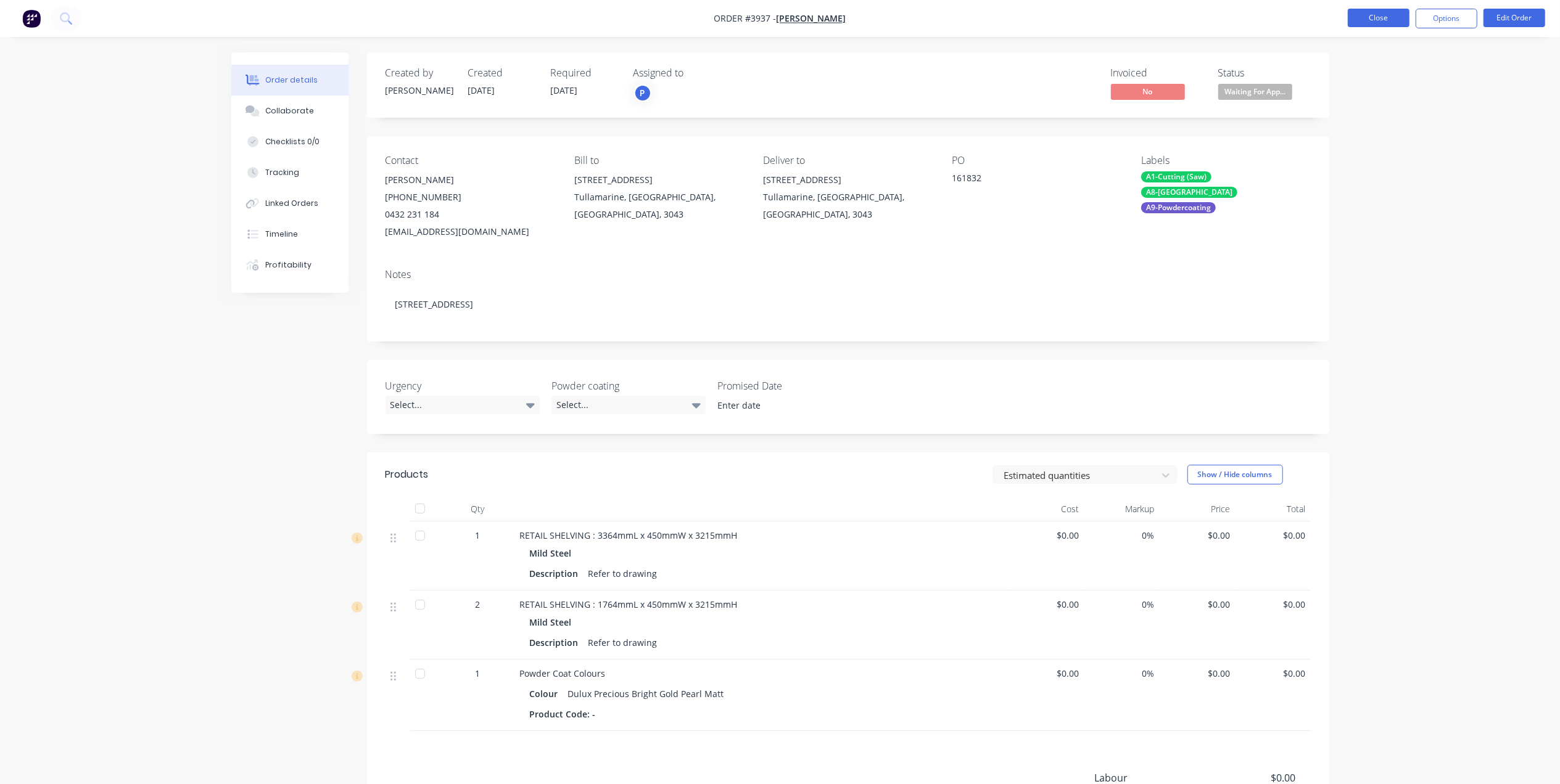
click at [1364, 17] on button "Close" at bounding box center [1378, 18] width 62 height 19
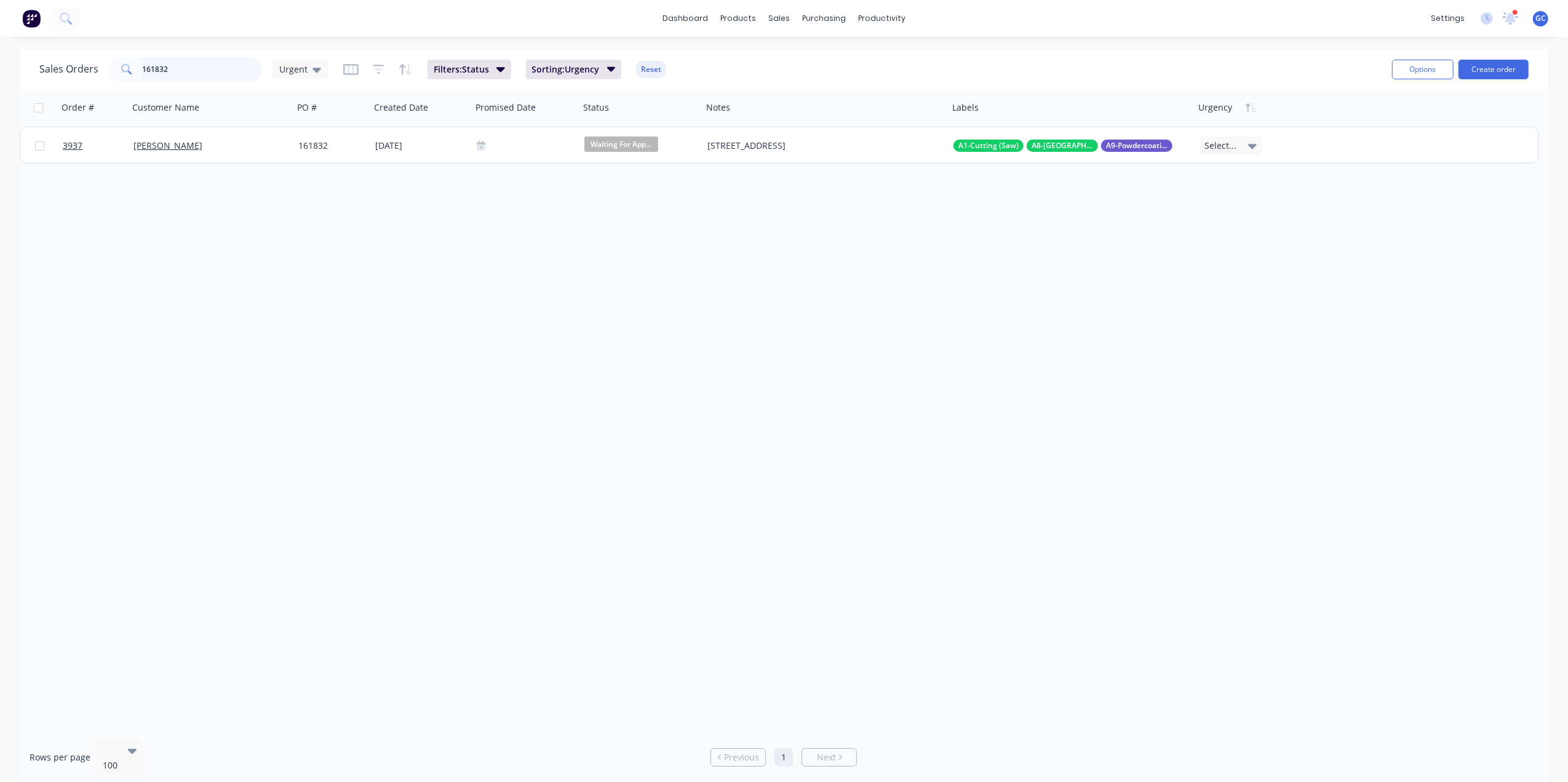
click at [217, 74] on input "161832" at bounding box center [203, 69] width 120 height 25
type input "1"
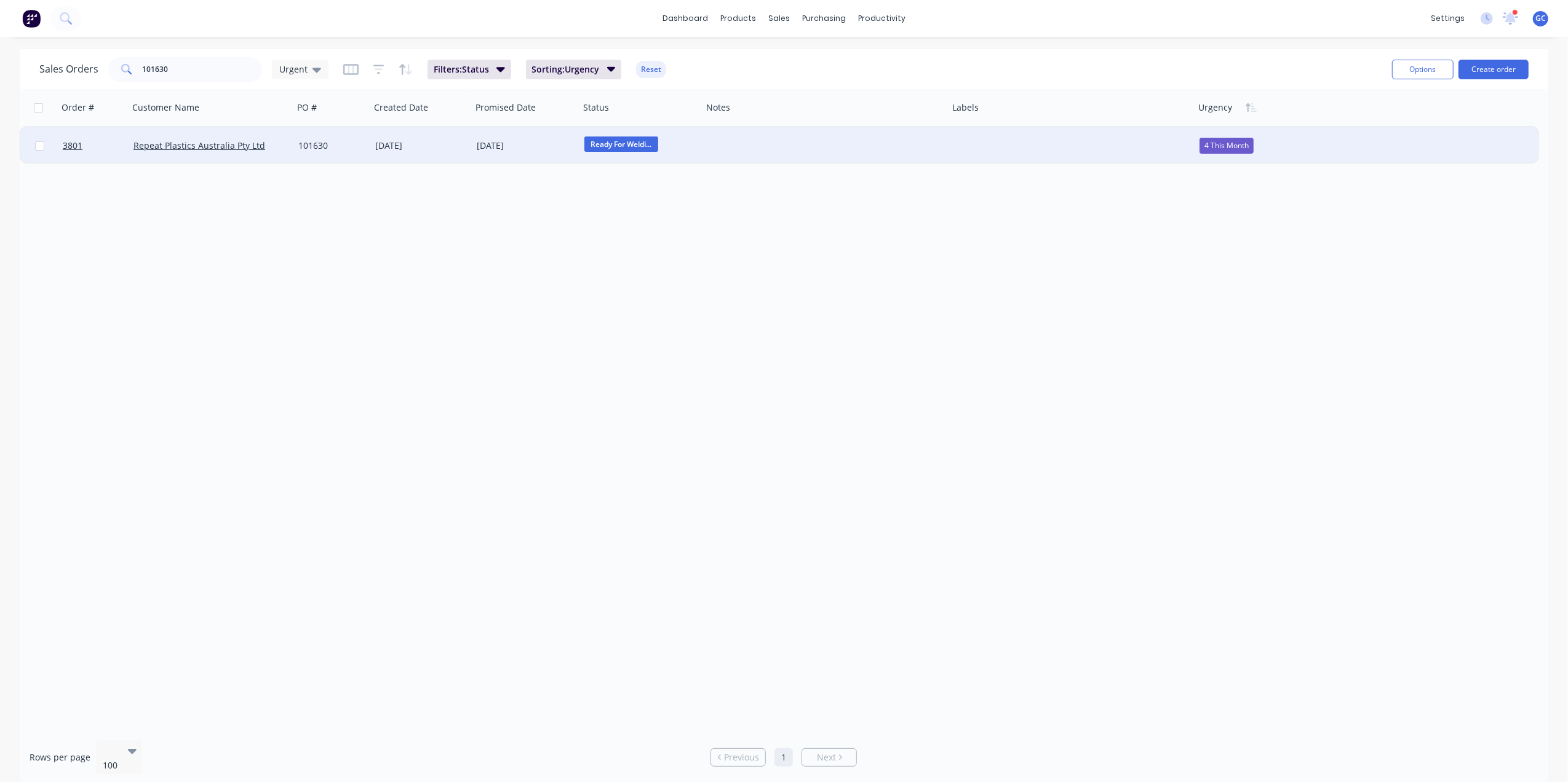
click at [1240, 148] on div "4 This Month" at bounding box center [1226, 146] width 54 height 16
click at [1250, 330] on div "0 Deliver ASAP" at bounding box center [1235, 335] width 61 height 17
click at [638, 153] on div "Ready For Weldi..." at bounding box center [639, 146] width 108 height 19
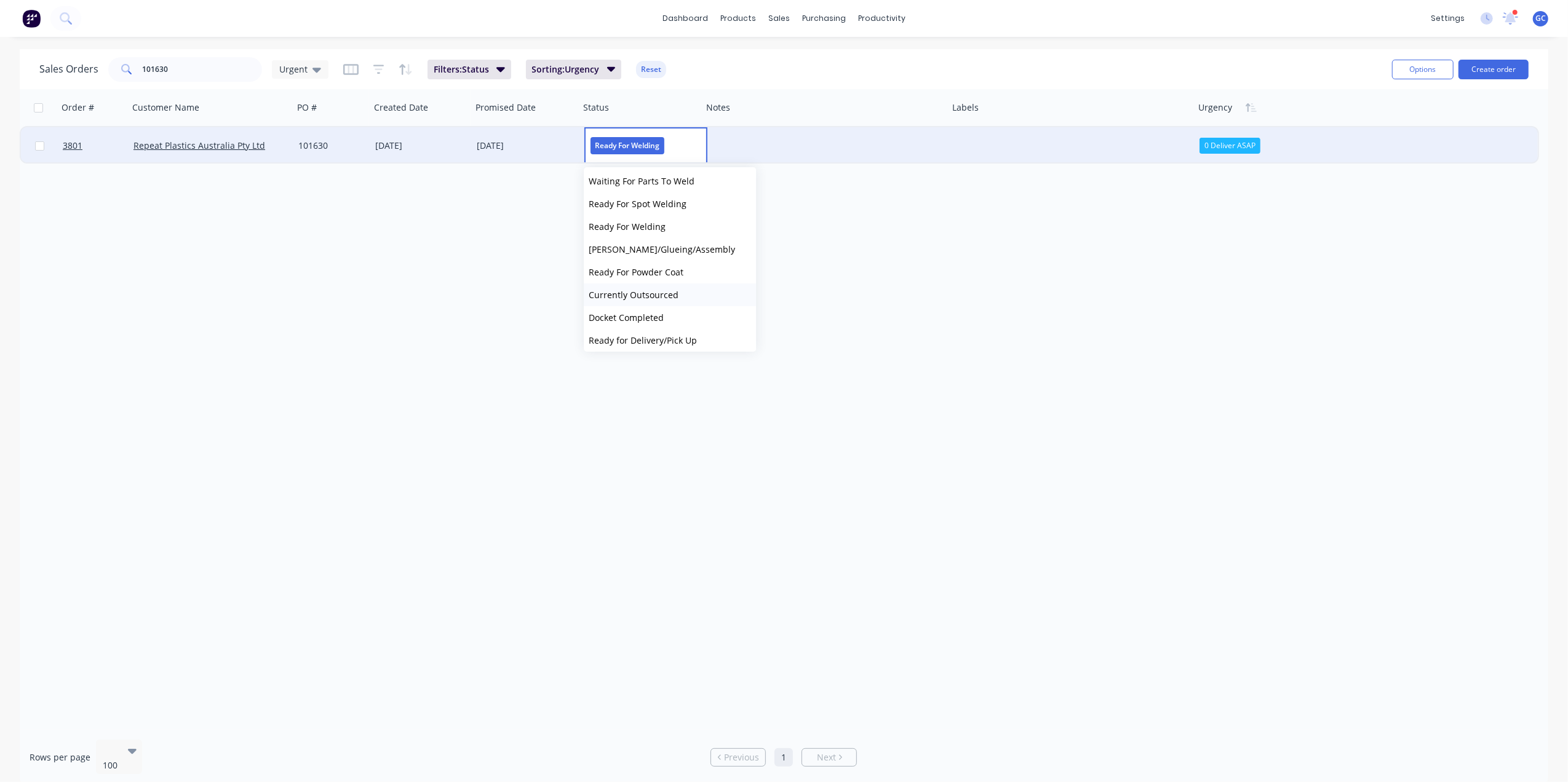
scroll to position [328, 0]
click at [636, 332] on span "Ready For Docket" at bounding box center [624, 333] width 71 height 12
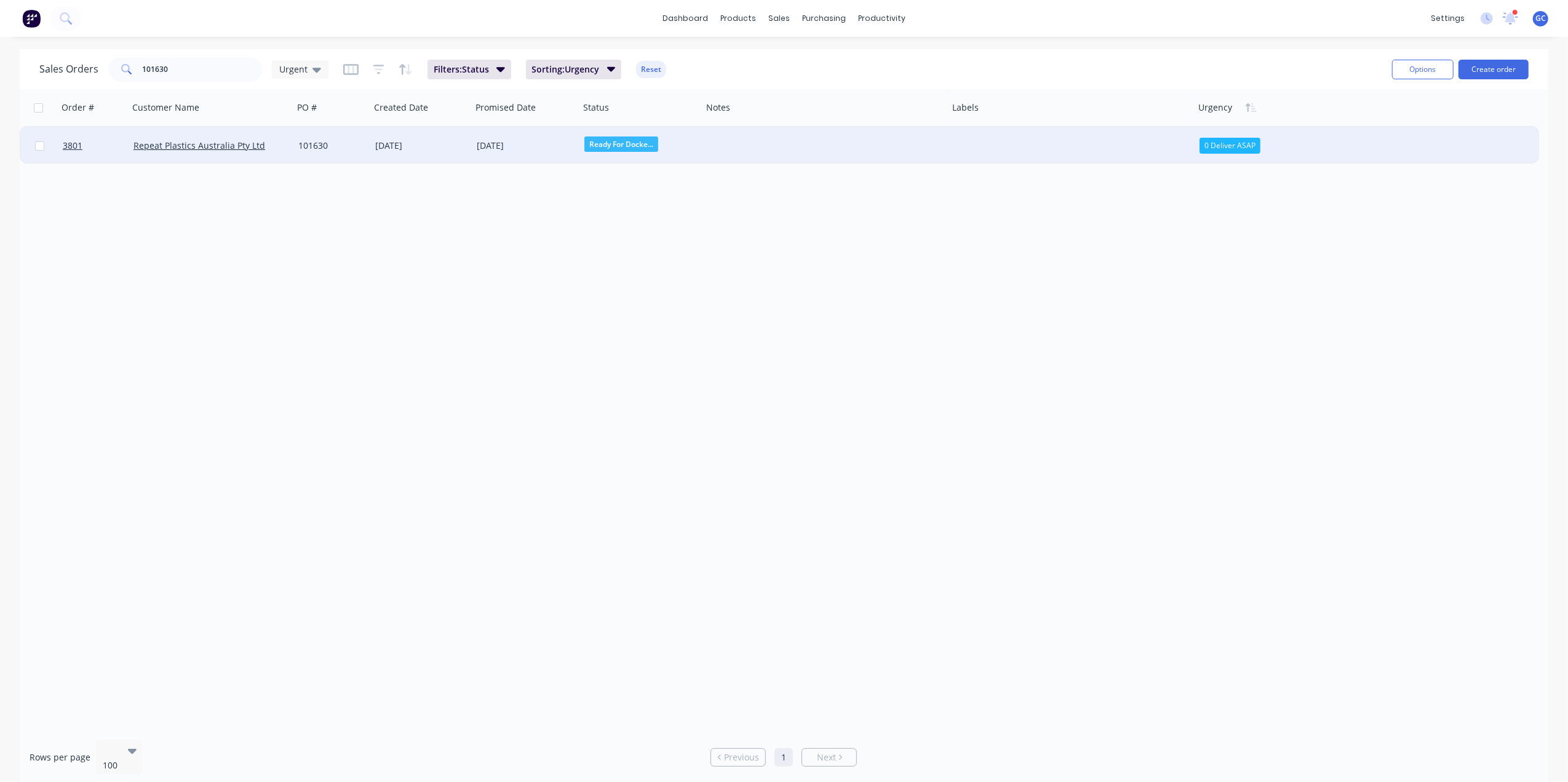
click at [174, 52] on div "Sales Orders 101630 Urgent Filters: Status Sorting: Urgency Reset Options Creat…" at bounding box center [784, 69] width 1529 height 40
click at [184, 69] on input "101630" at bounding box center [203, 69] width 120 height 25
type input "1"
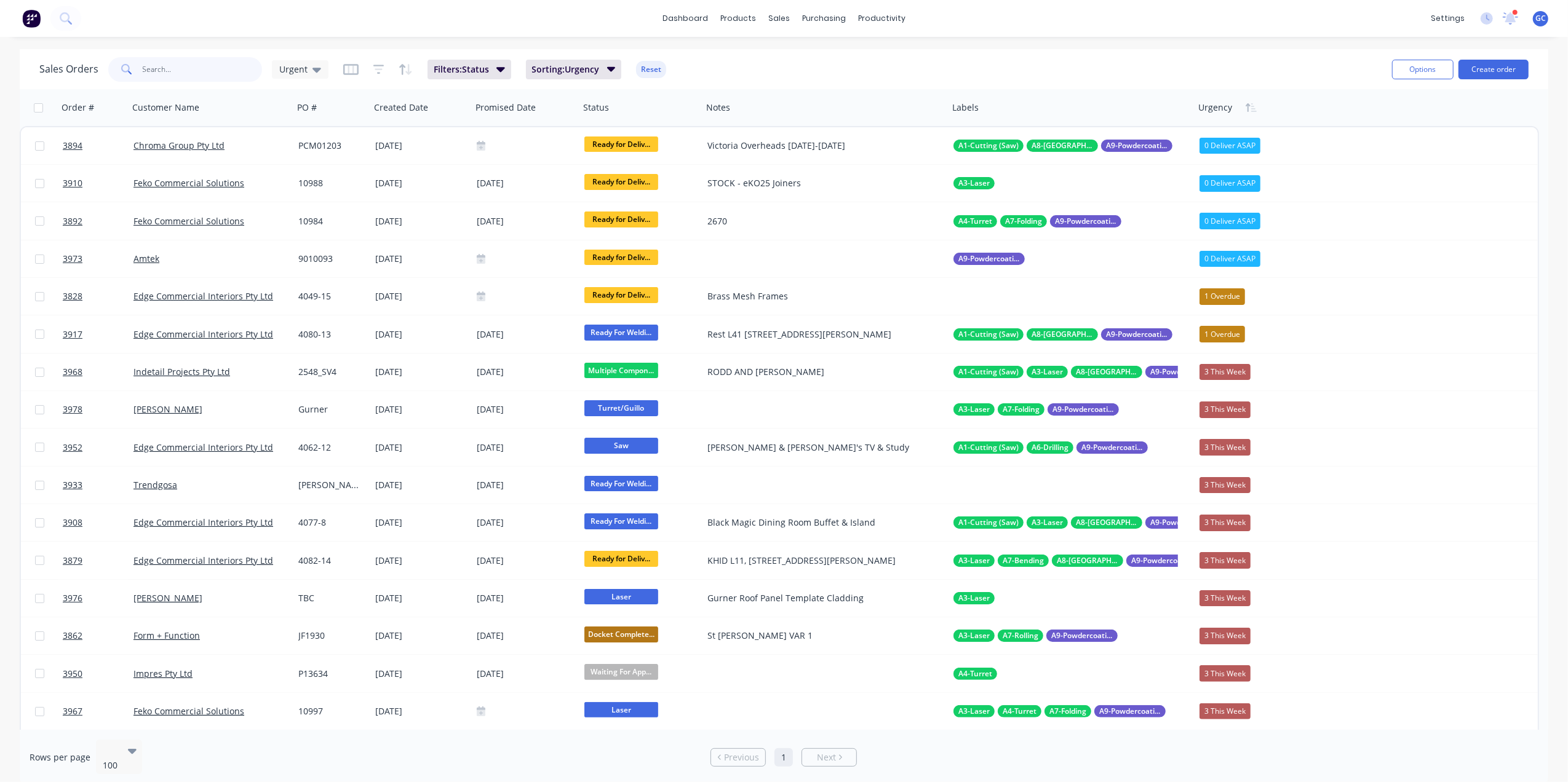
click at [166, 67] on input "text" at bounding box center [203, 69] width 120 height 25
click at [190, 59] on input "text" at bounding box center [203, 69] width 120 height 25
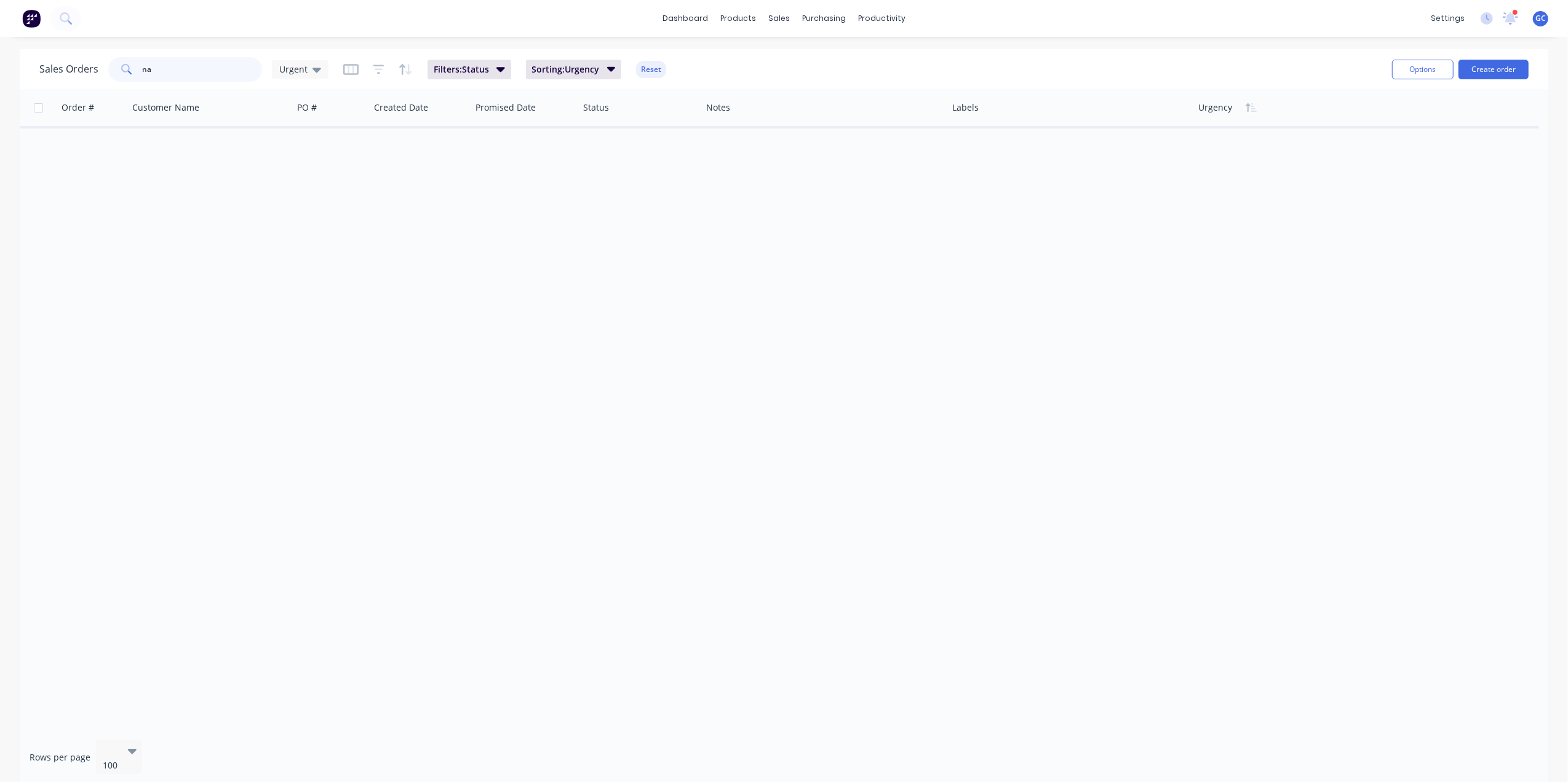
type input "n"
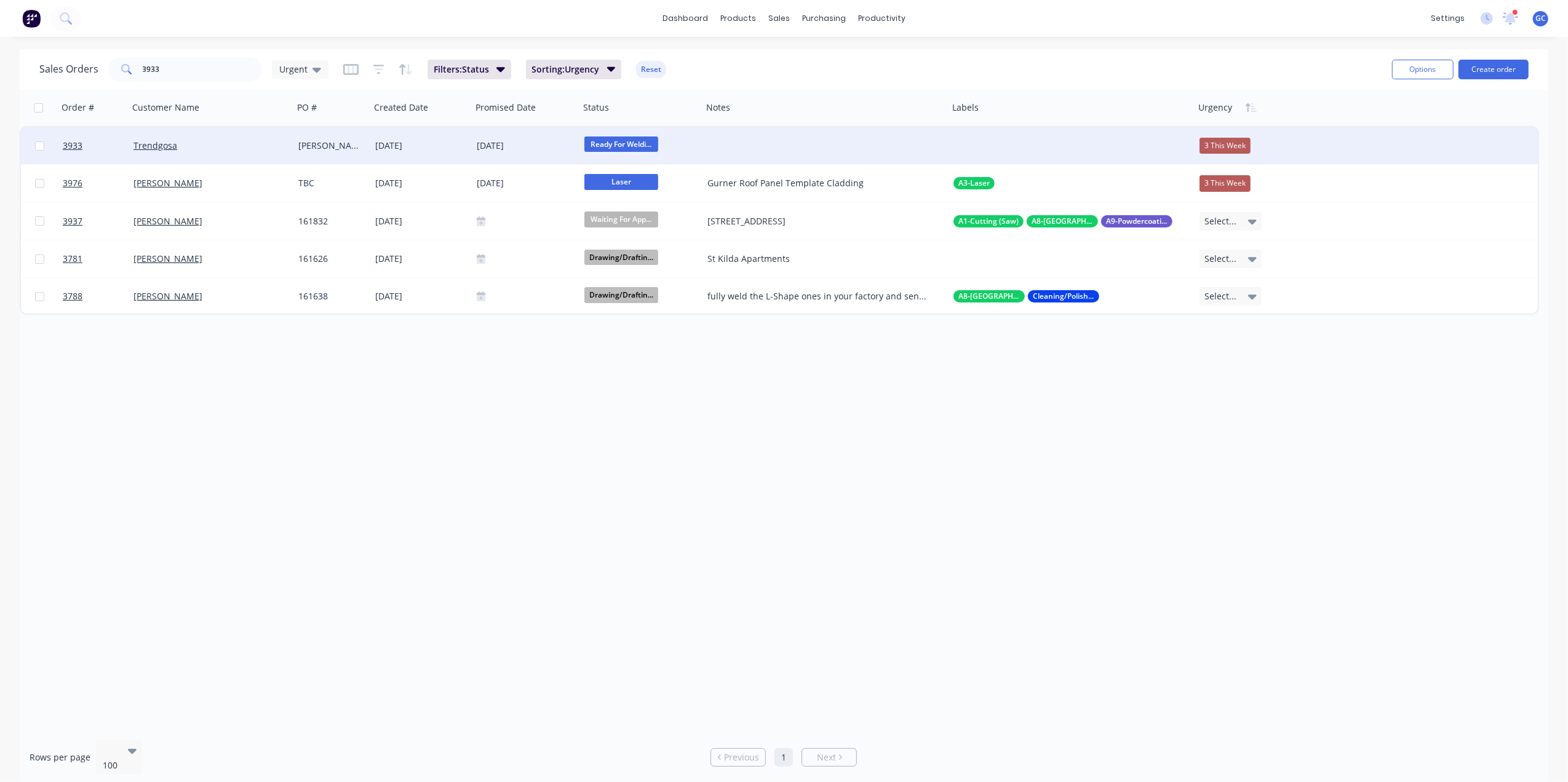
click at [623, 138] on span "Ready For Weldi..." at bounding box center [622, 144] width 74 height 15
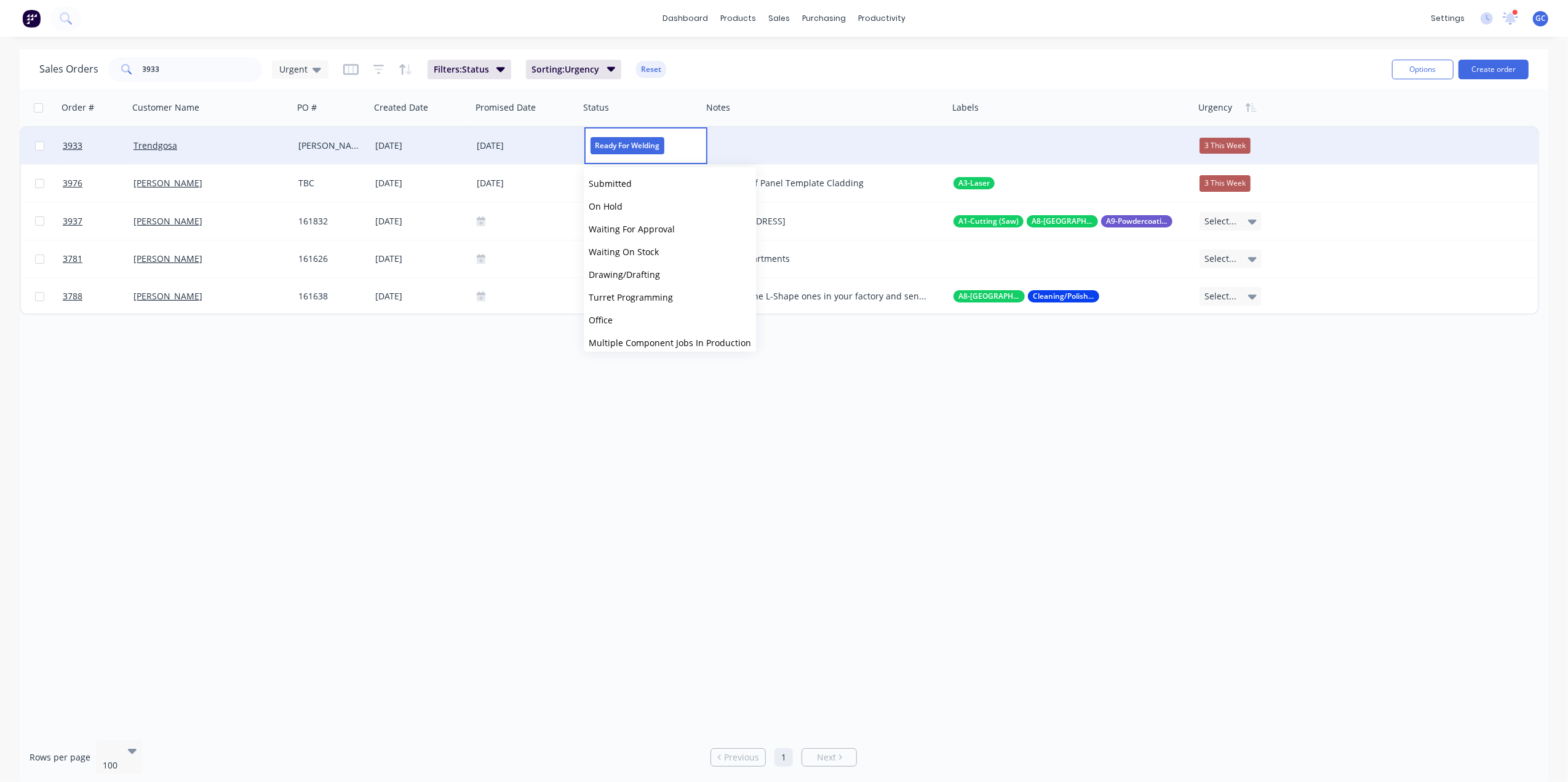
click at [623, 138] on span "Ready For Welding" at bounding box center [628, 146] width 74 height 17
click at [496, 409] on div "Order # Customer Name PO # Created Date Promised Date Status Notes Labels Urgen…" at bounding box center [784, 410] width 1529 height 641
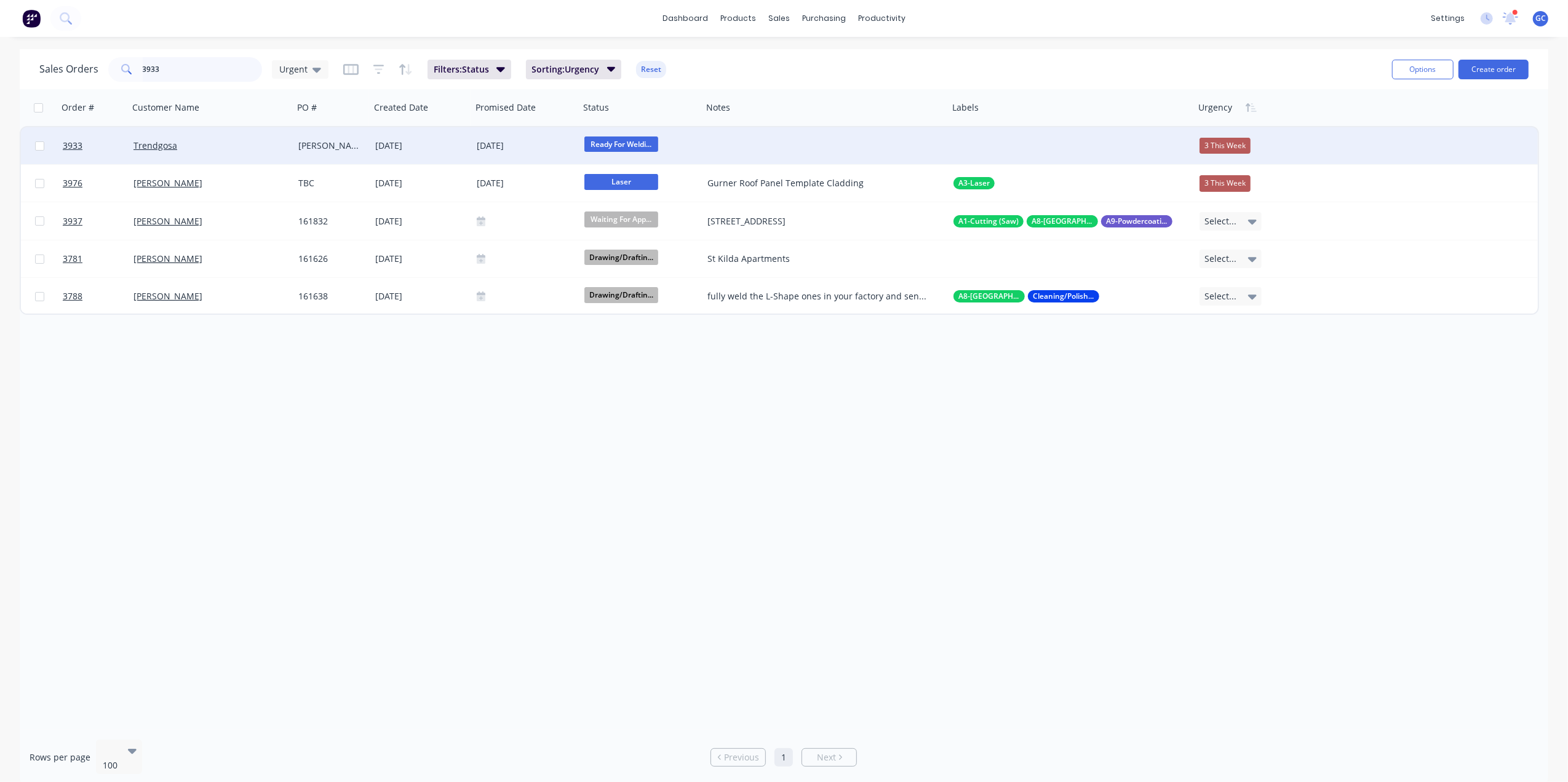
click at [210, 57] on input "3933" at bounding box center [203, 69] width 120 height 25
type input "3"
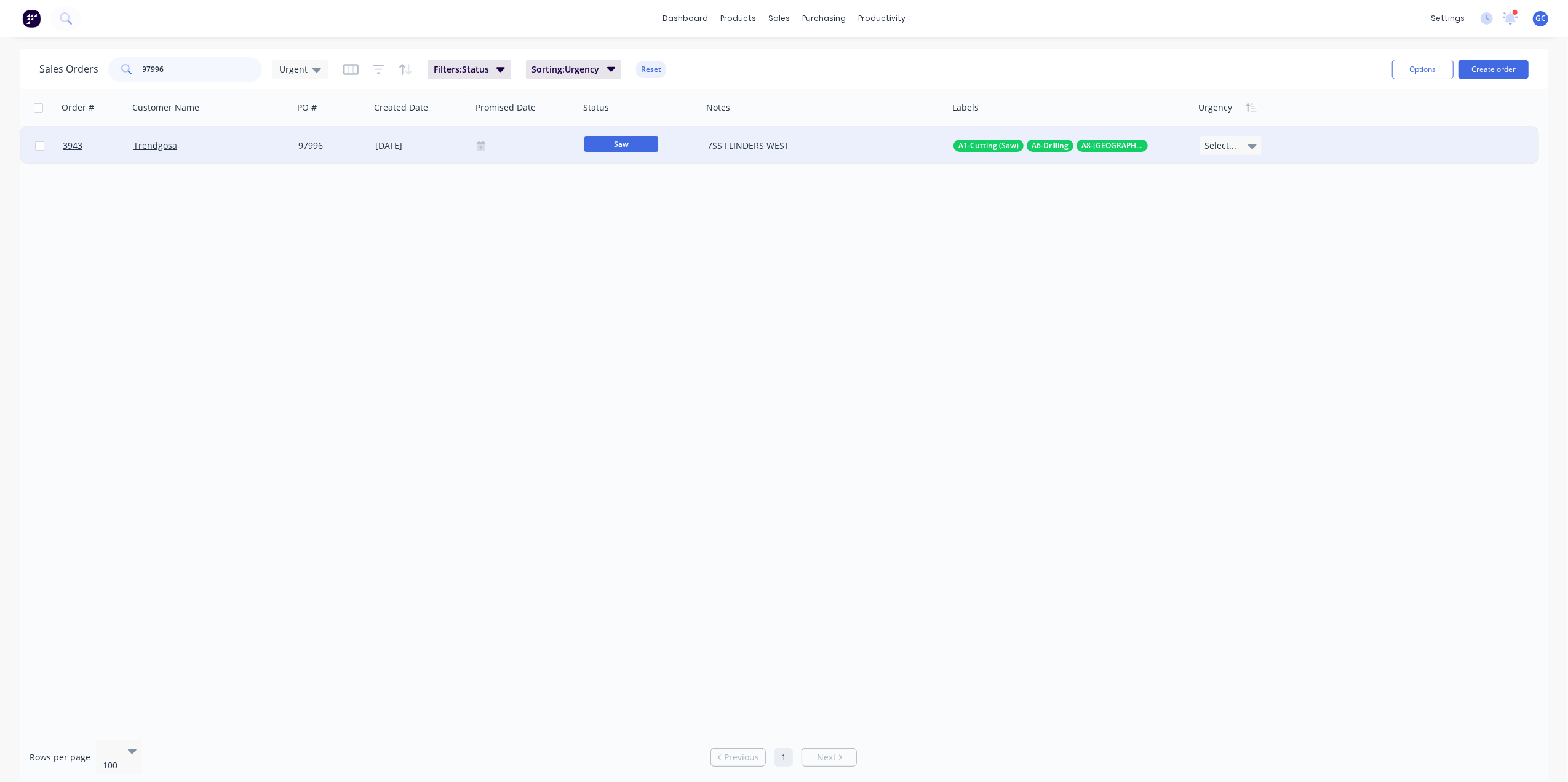
type input "97996"
click at [535, 147] on div at bounding box center [525, 146] width 98 height 10
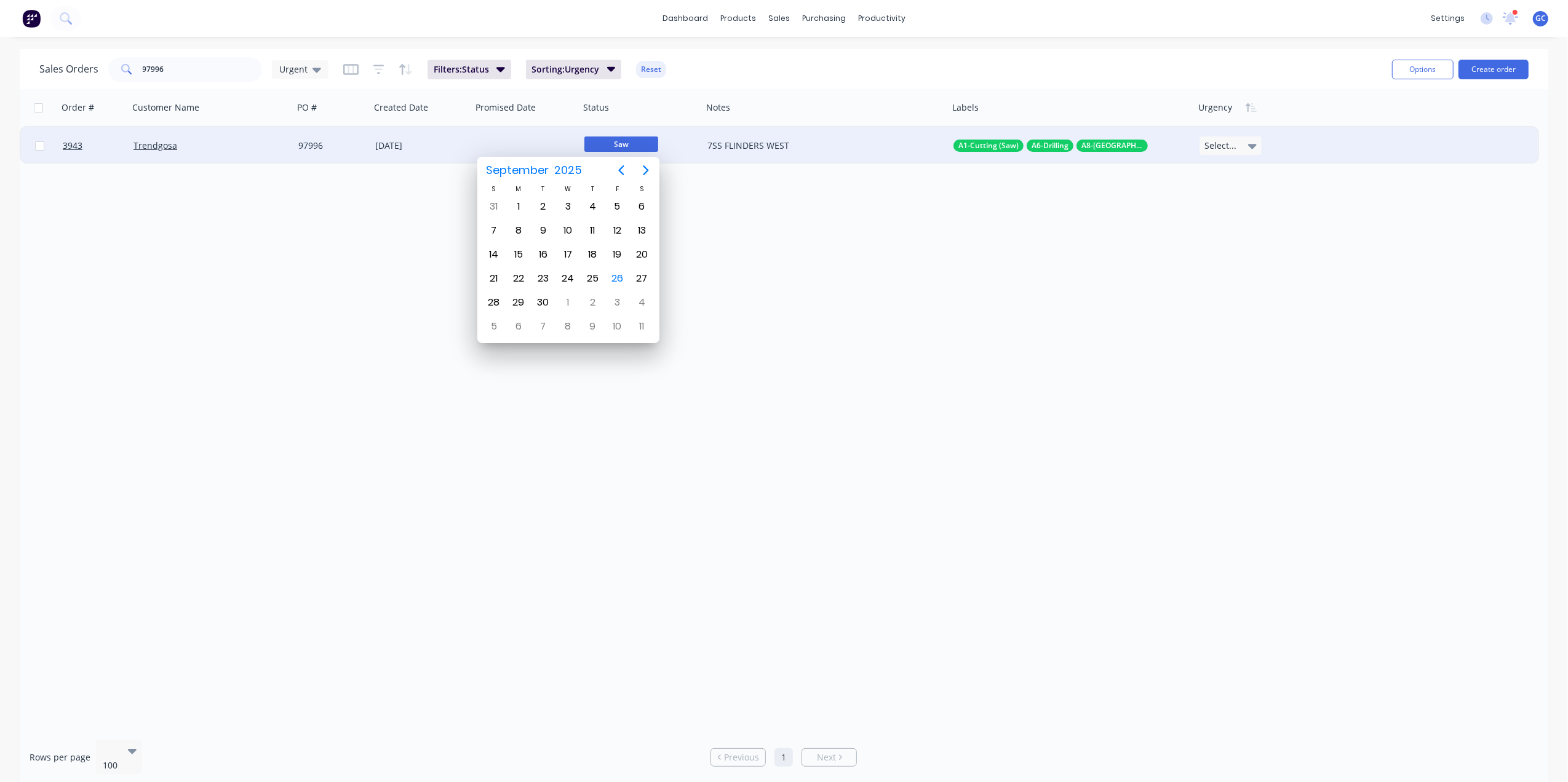
click at [387, 163] on div "[DATE]" at bounding box center [421, 146] width 102 height 37
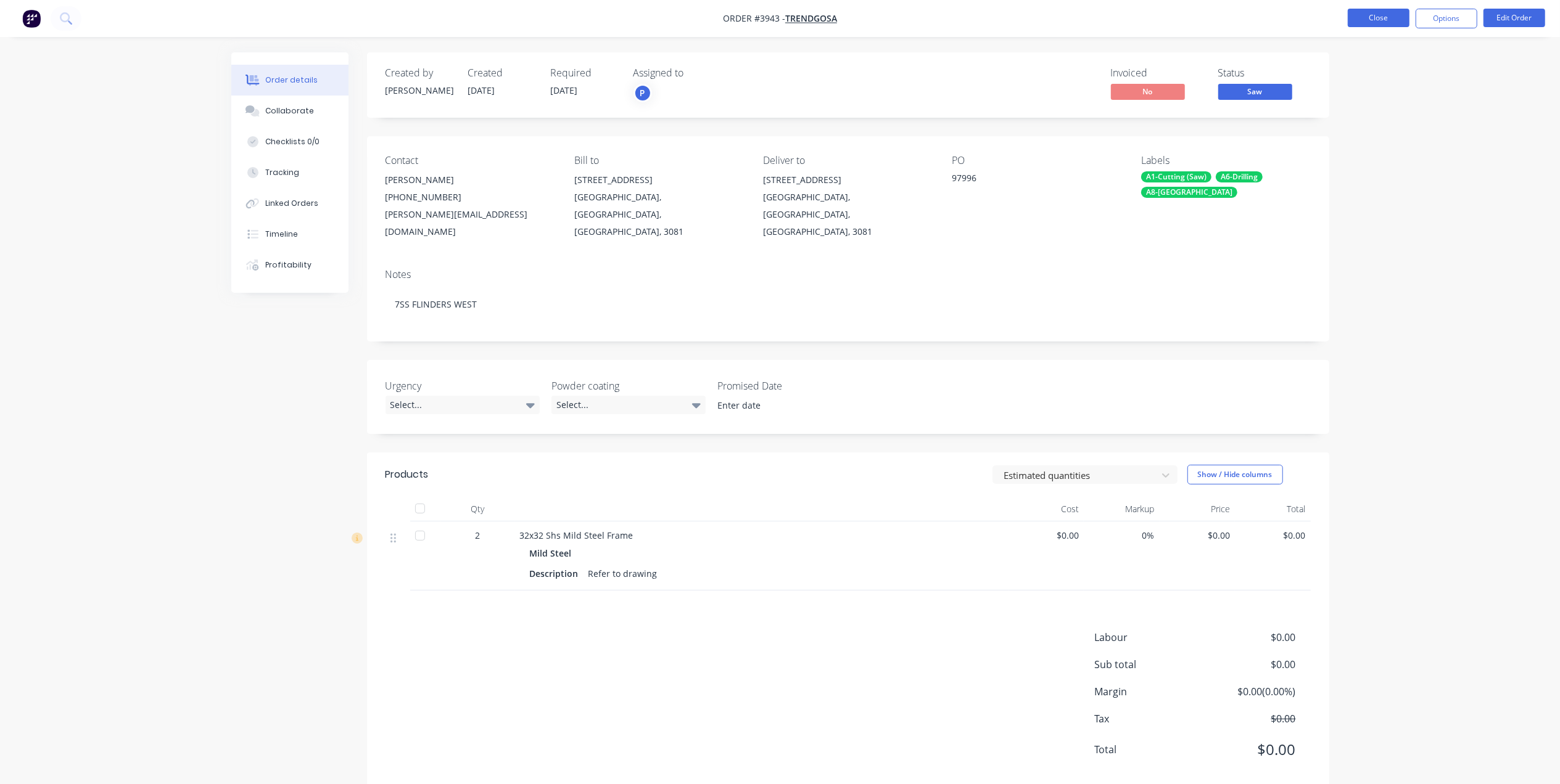
click at [1363, 14] on button "Close" at bounding box center [1378, 18] width 62 height 19
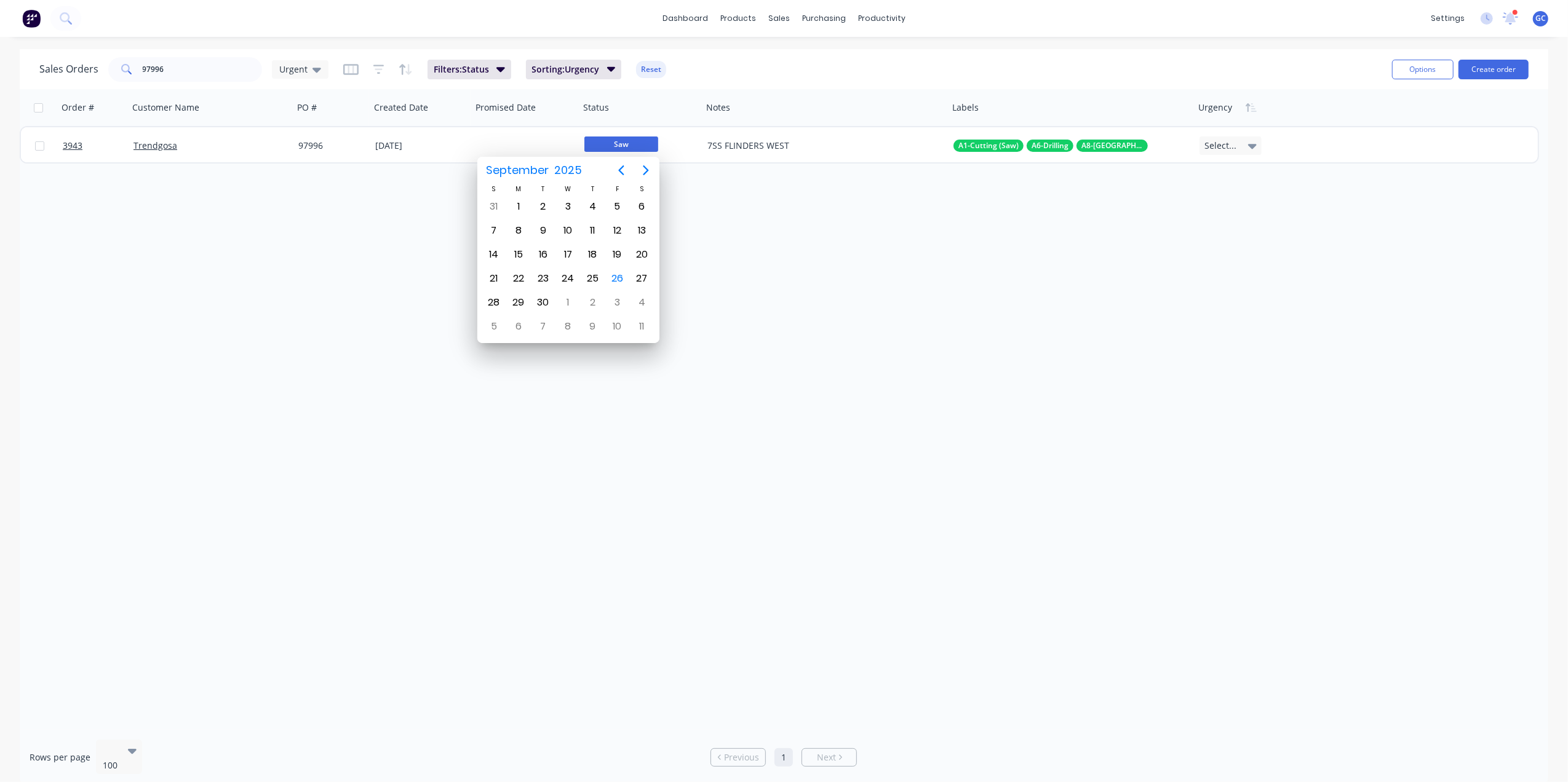
drag, startPoint x: 244, startPoint y: 79, endPoint x: 214, endPoint y: 72, distance: 30.8
click at [232, 77] on input "97996" at bounding box center [203, 69] width 120 height 25
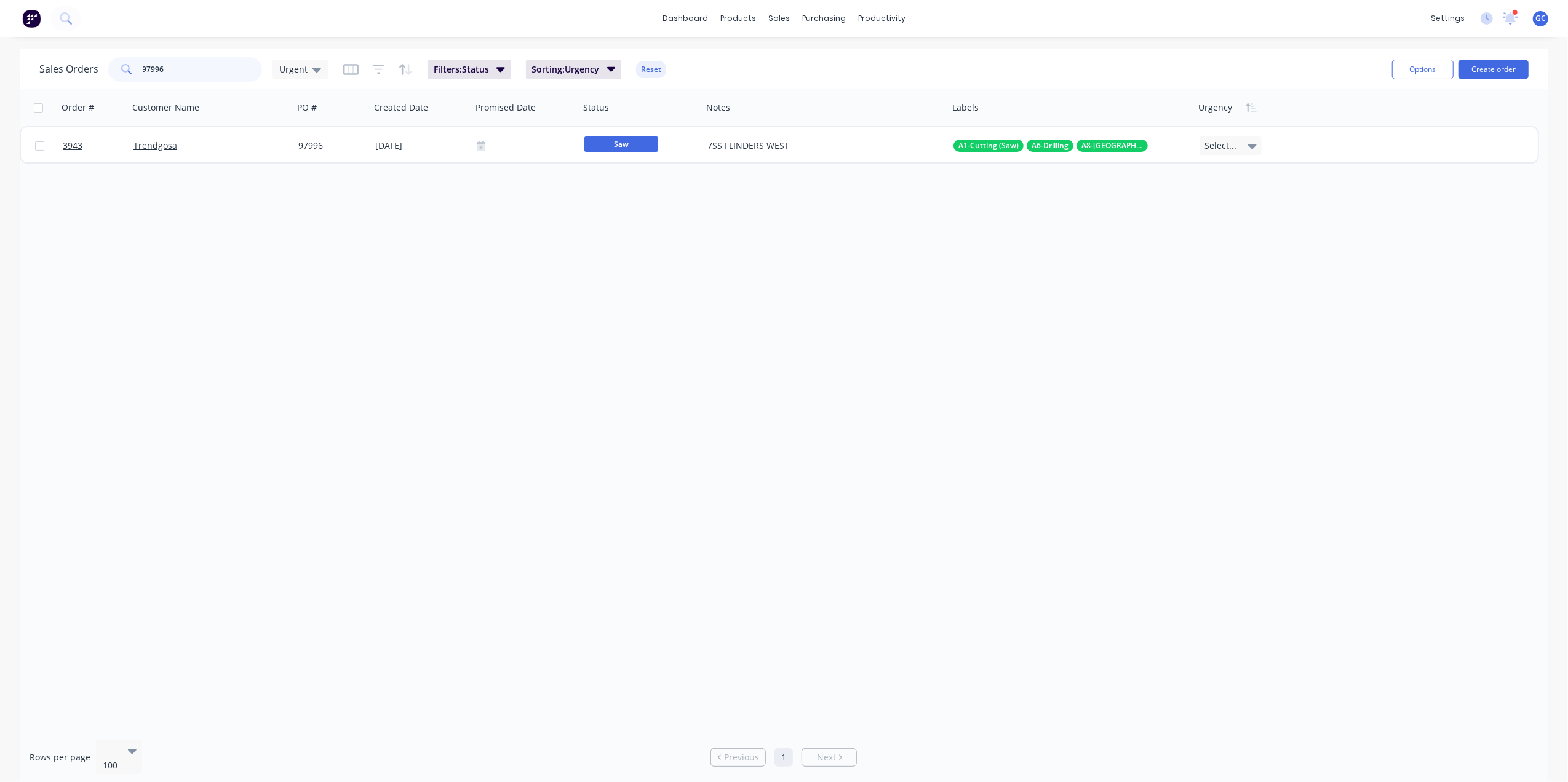
drag, startPoint x: 214, startPoint y: 72, endPoint x: 99, endPoint y: 72, distance: 115.0
click at [99, 72] on div "Sales Orders 97996 Urgent" at bounding box center [184, 69] width 289 height 25
type input "4"
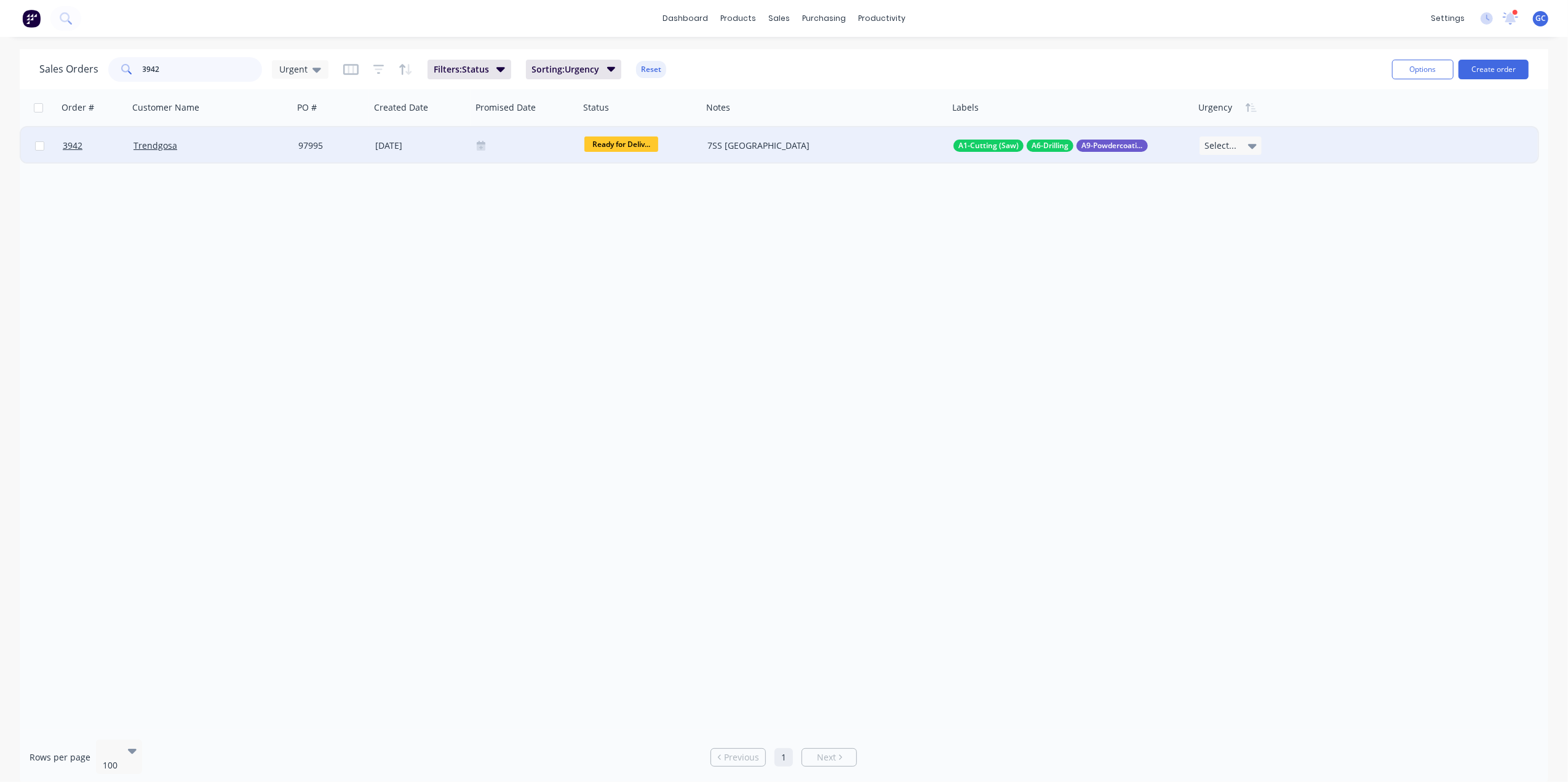
type input "3942"
click at [1232, 143] on span "Select..." at bounding box center [1219, 146] width 32 height 12
click at [1247, 335] on div "0 Deliver ASAP" at bounding box center [1235, 335] width 61 height 17
drag, startPoint x: 166, startPoint y: 68, endPoint x: 141, endPoint y: 69, distance: 25.0
click at [143, 69] on input "3942" at bounding box center [203, 69] width 120 height 25
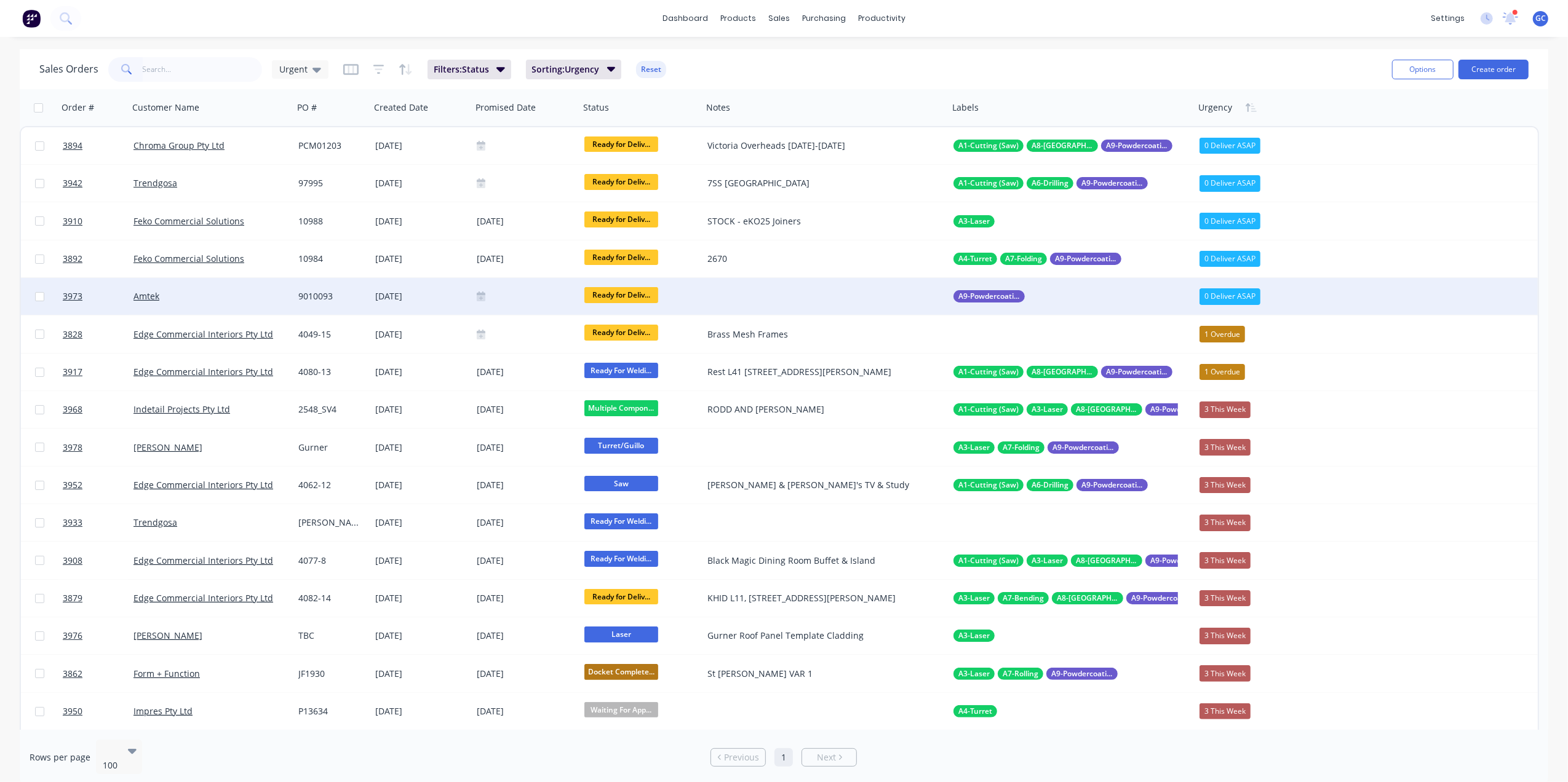
click at [509, 296] on div at bounding box center [525, 296] width 98 height 10
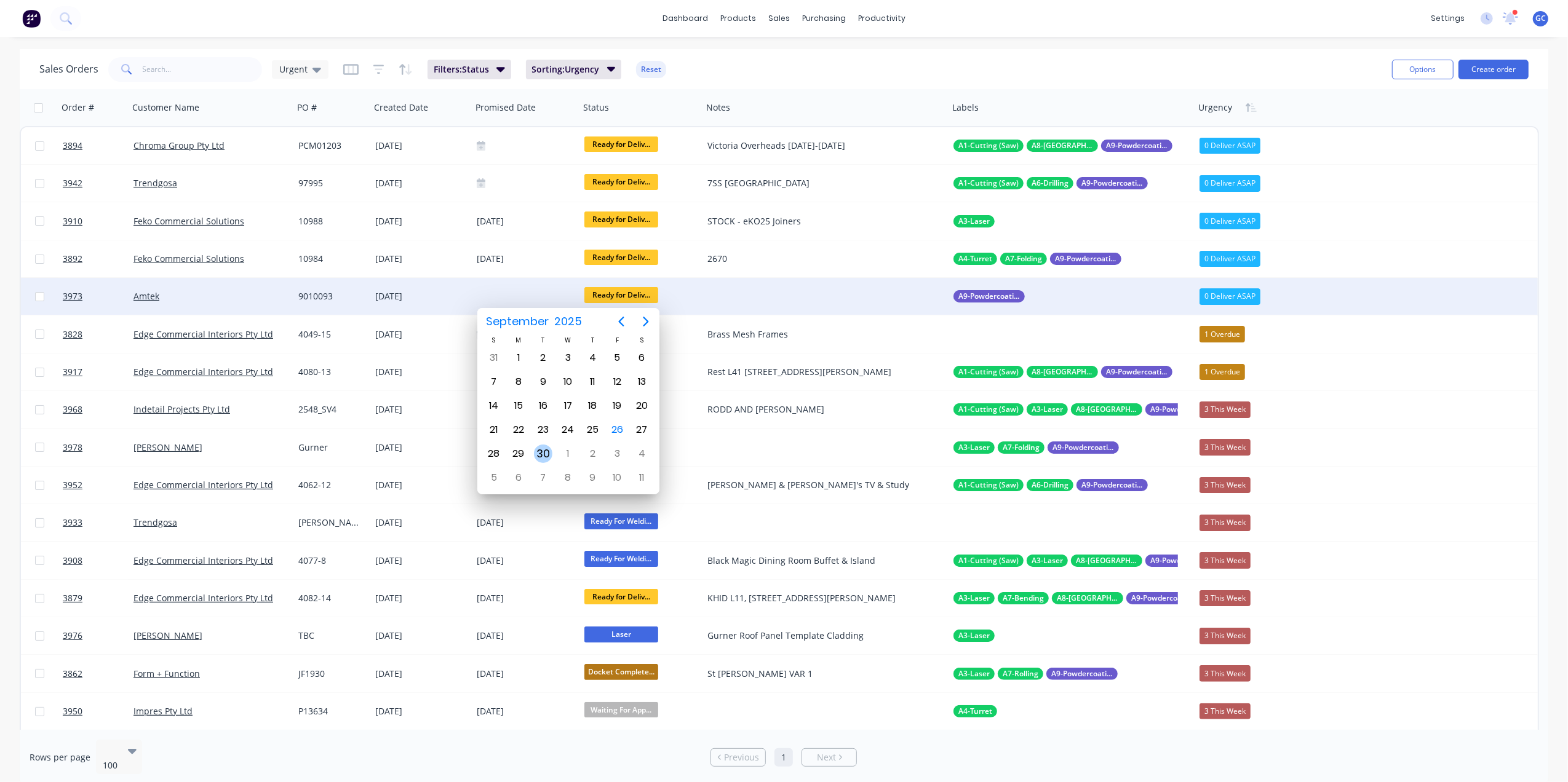
click at [542, 450] on div "30" at bounding box center [543, 454] width 19 height 19
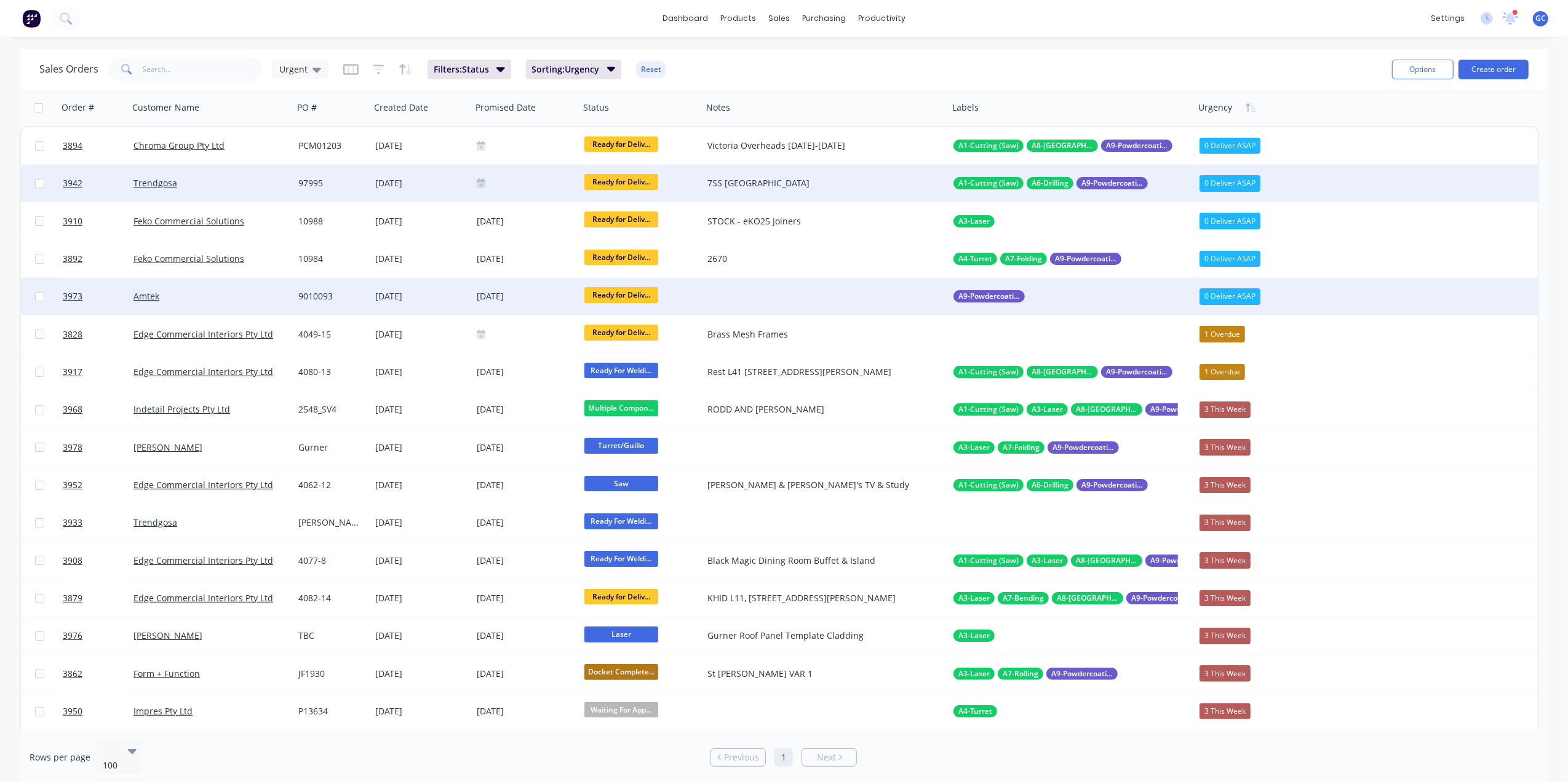
click at [523, 188] on div at bounding box center [526, 184] width 108 height 37
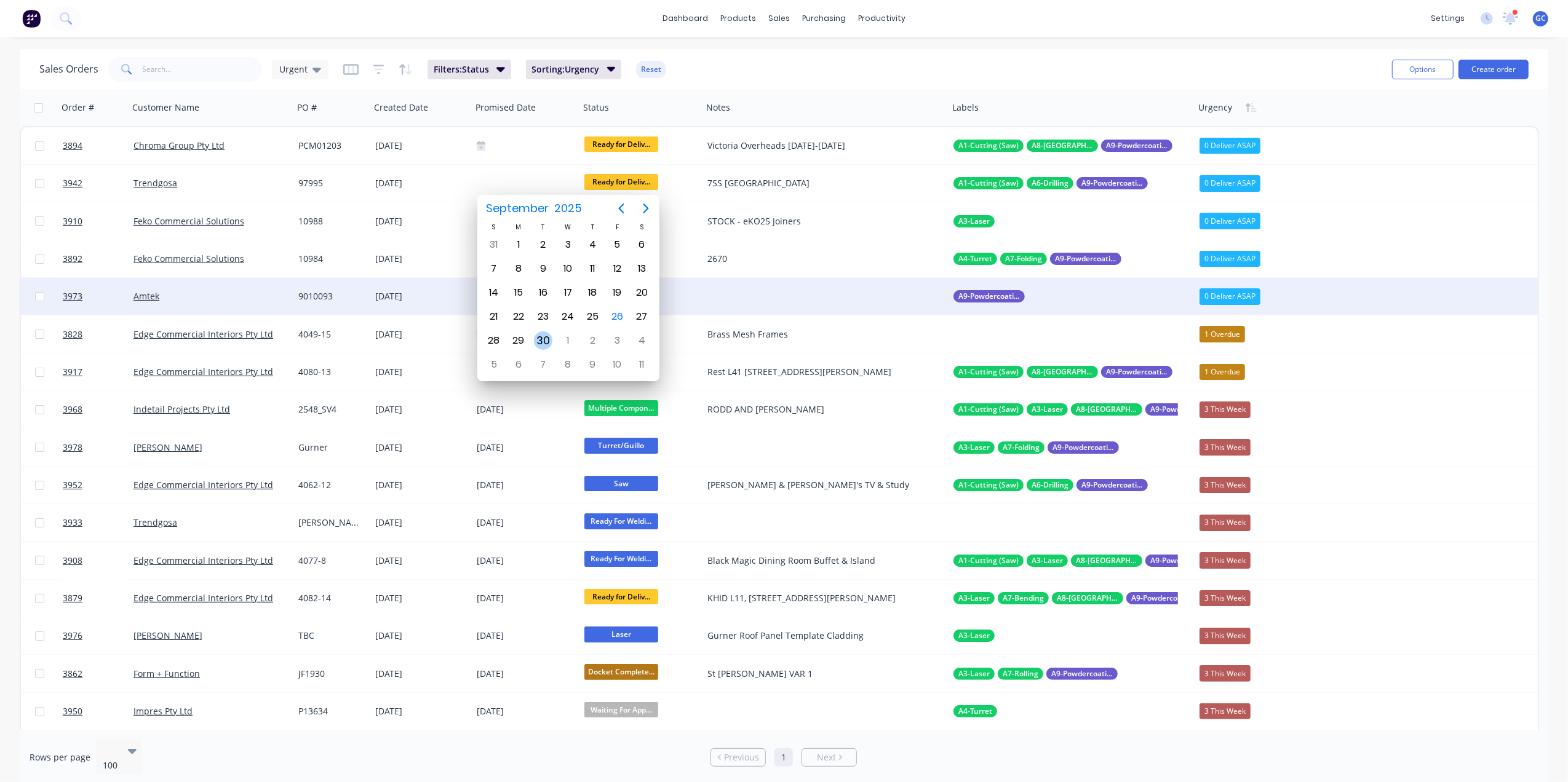
click at [545, 347] on div "30" at bounding box center [543, 341] width 19 height 19
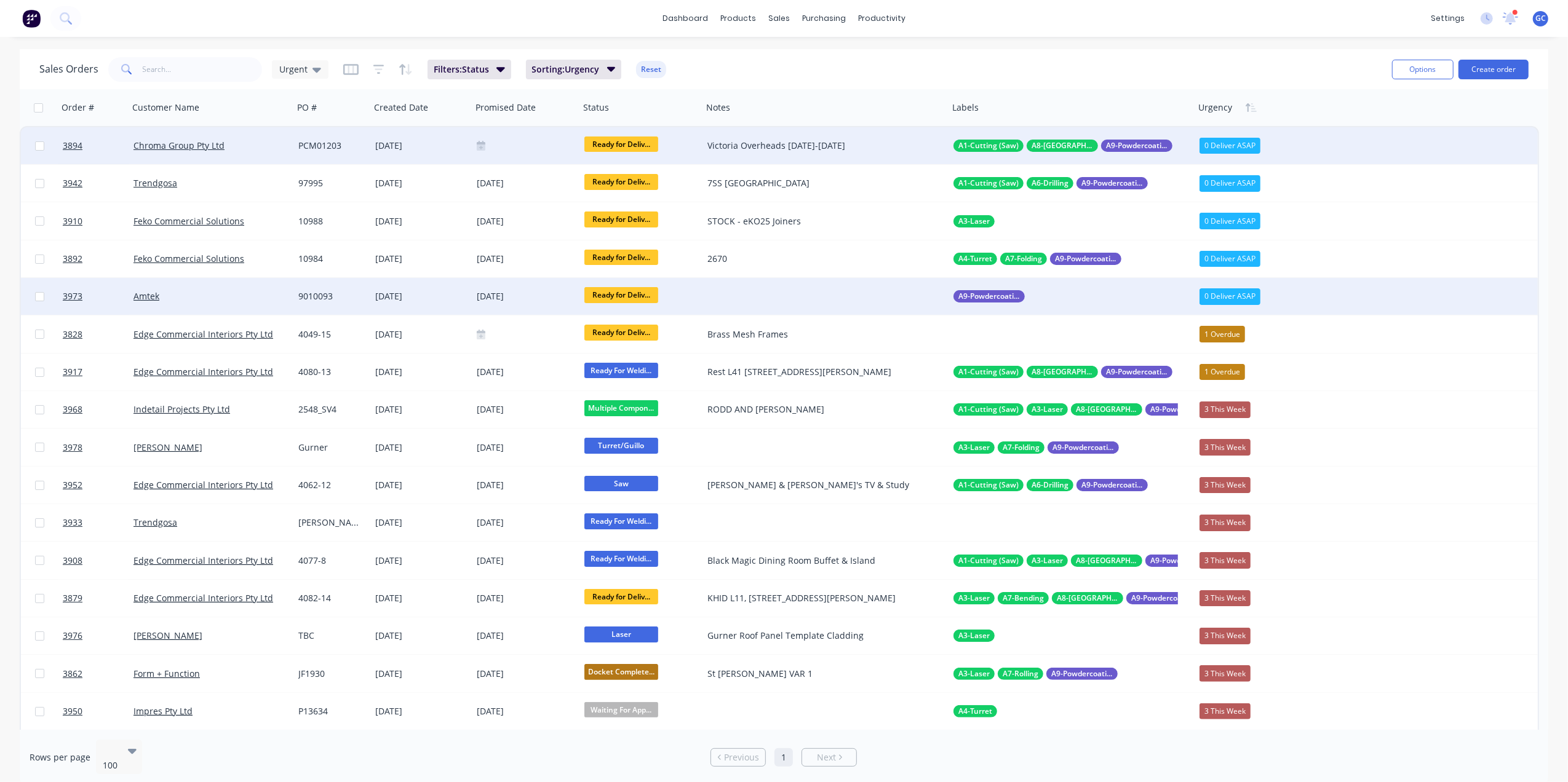
click at [534, 145] on div at bounding box center [525, 146] width 98 height 10
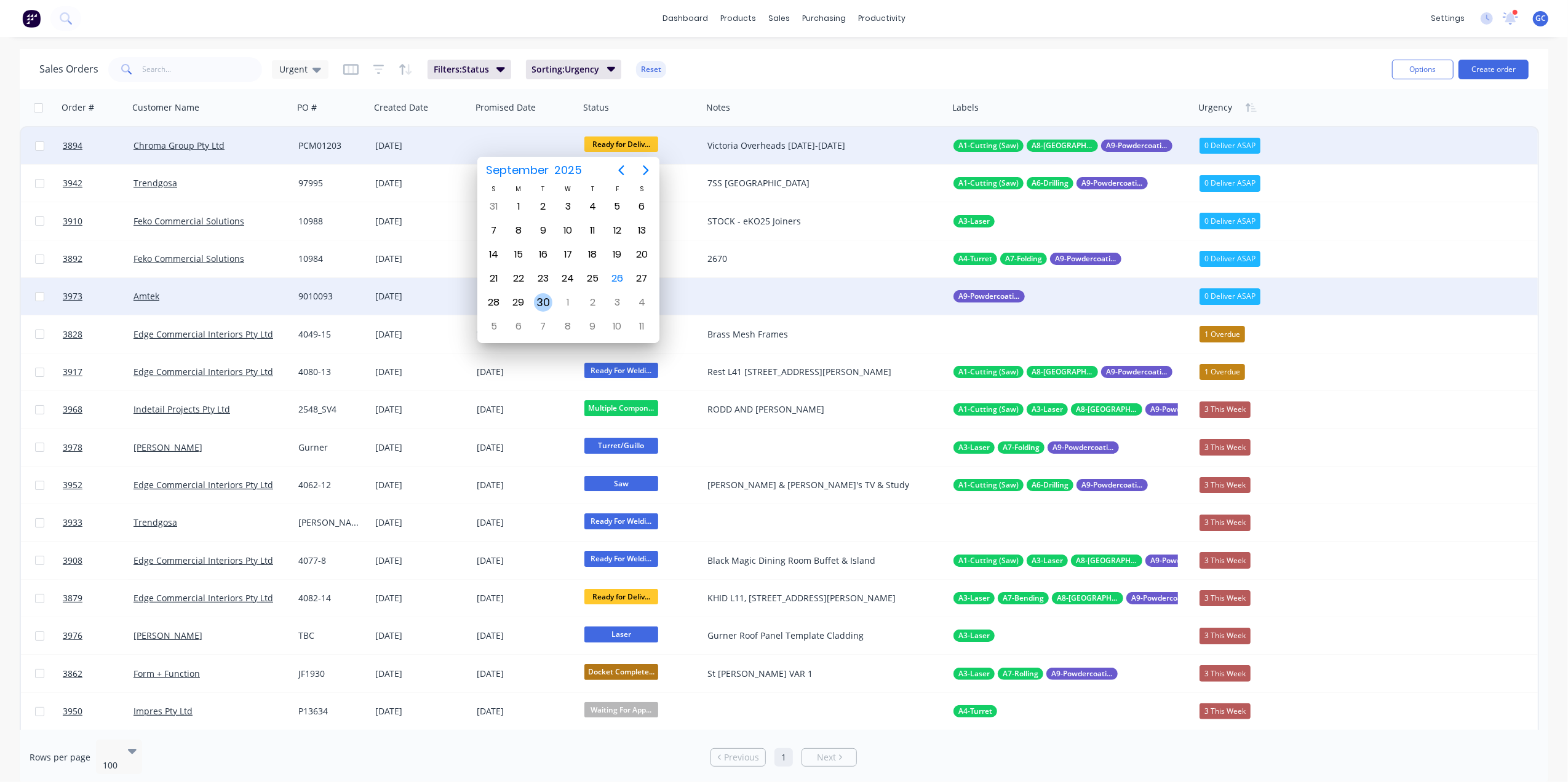
click at [548, 296] on div "30" at bounding box center [543, 302] width 19 height 19
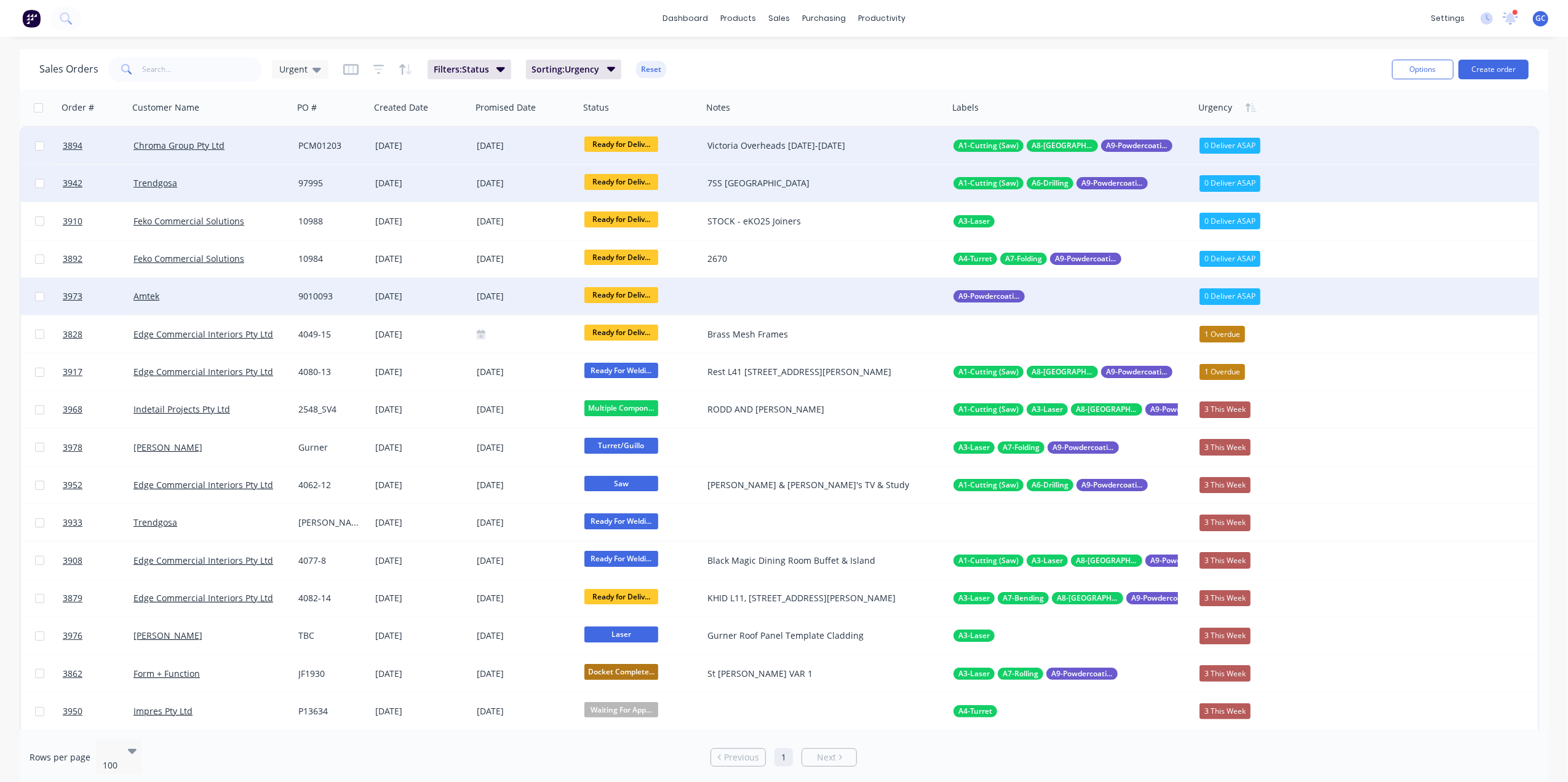
click at [417, 187] on div "[DATE]" at bounding box center [420, 184] width 92 height 12
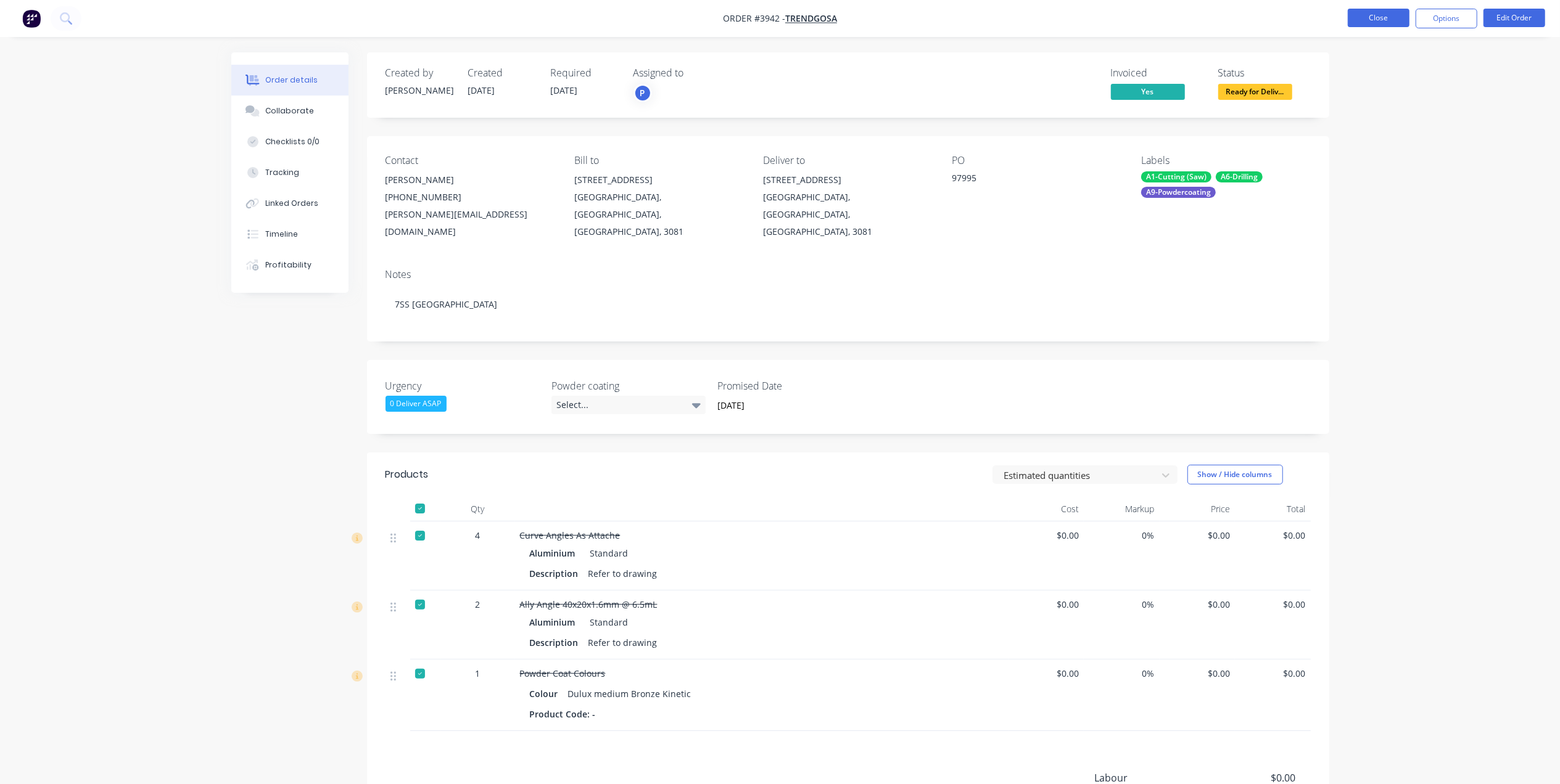
click at [1368, 21] on button "Close" at bounding box center [1378, 18] width 62 height 19
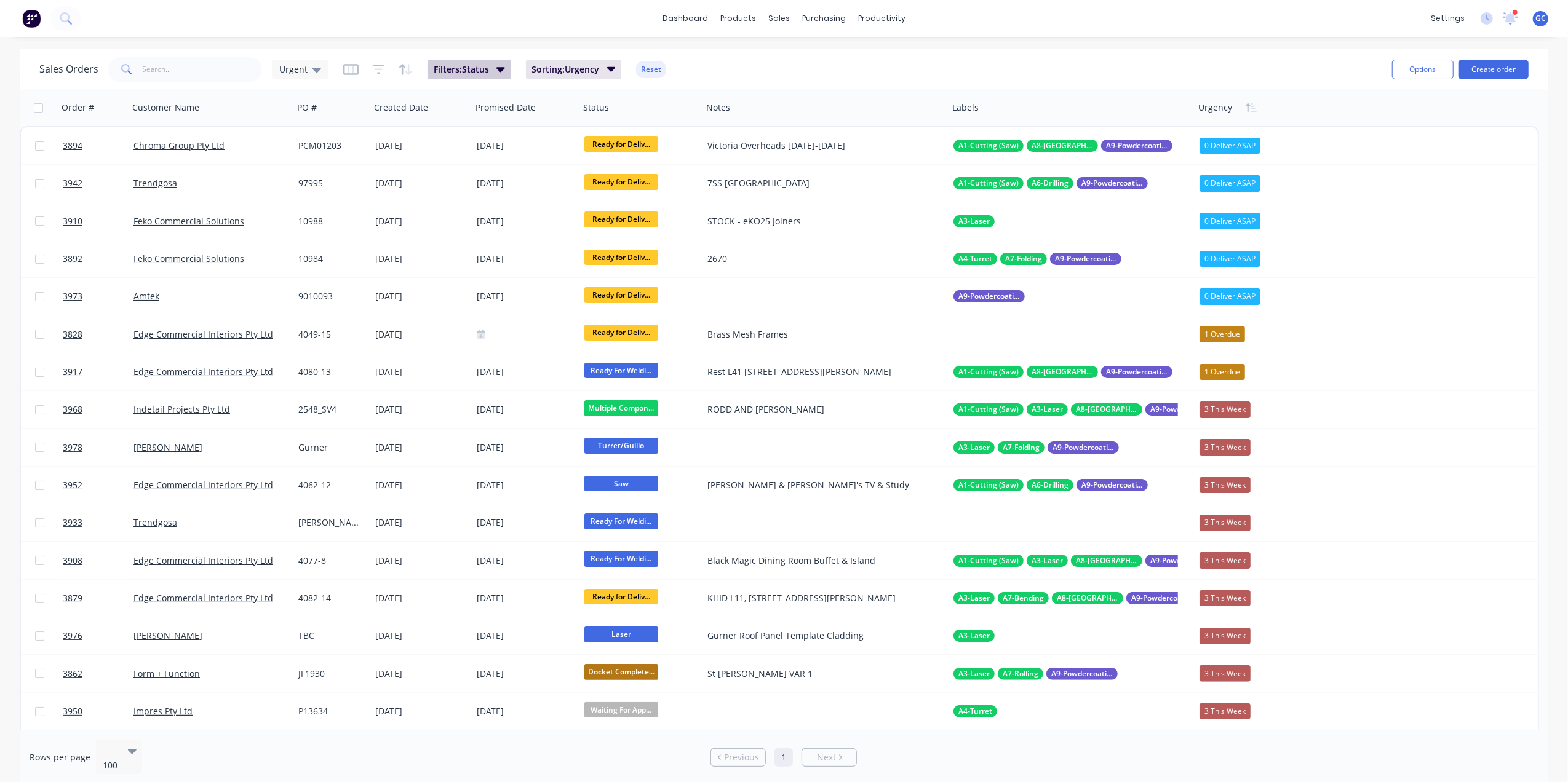
click at [488, 69] on button "Filters: Status" at bounding box center [469, 69] width 83 height 20
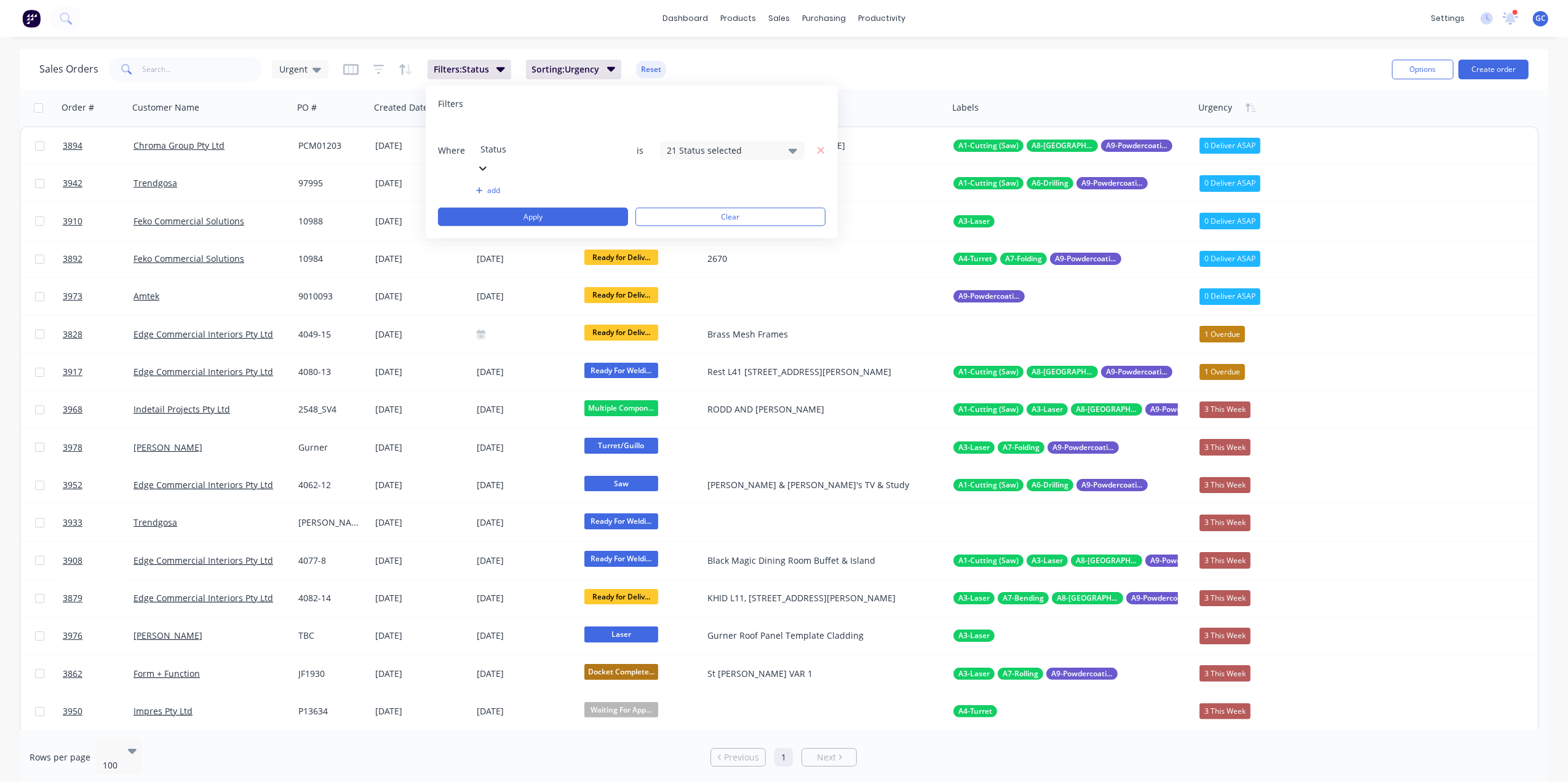
click at [794, 143] on icon at bounding box center [792, 150] width 8 height 14
click at [678, 239] on div at bounding box center [680, 238] width 25 height 25
click at [606, 208] on button "Apply" at bounding box center [533, 217] width 190 height 19
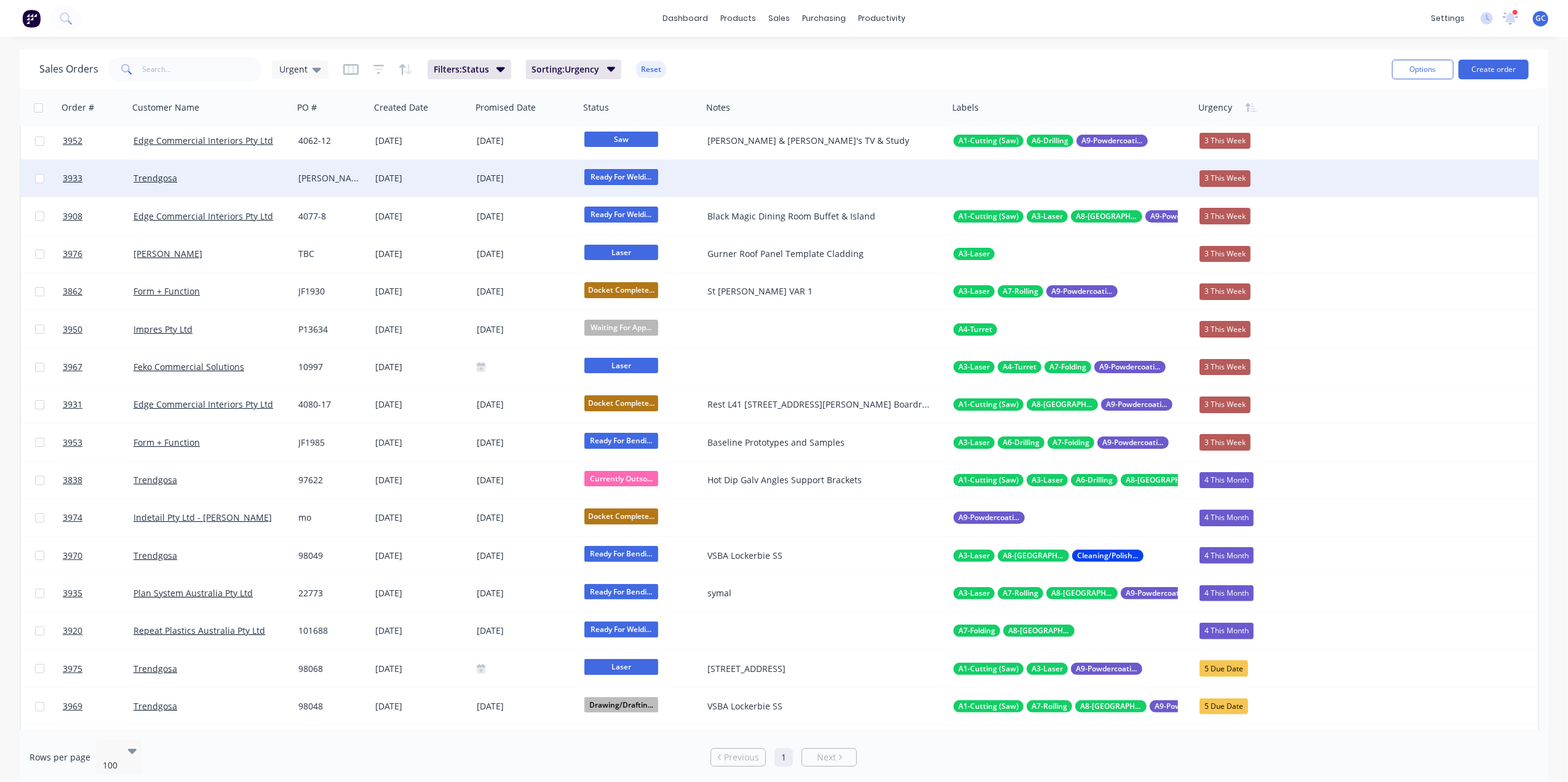
scroll to position [0, 0]
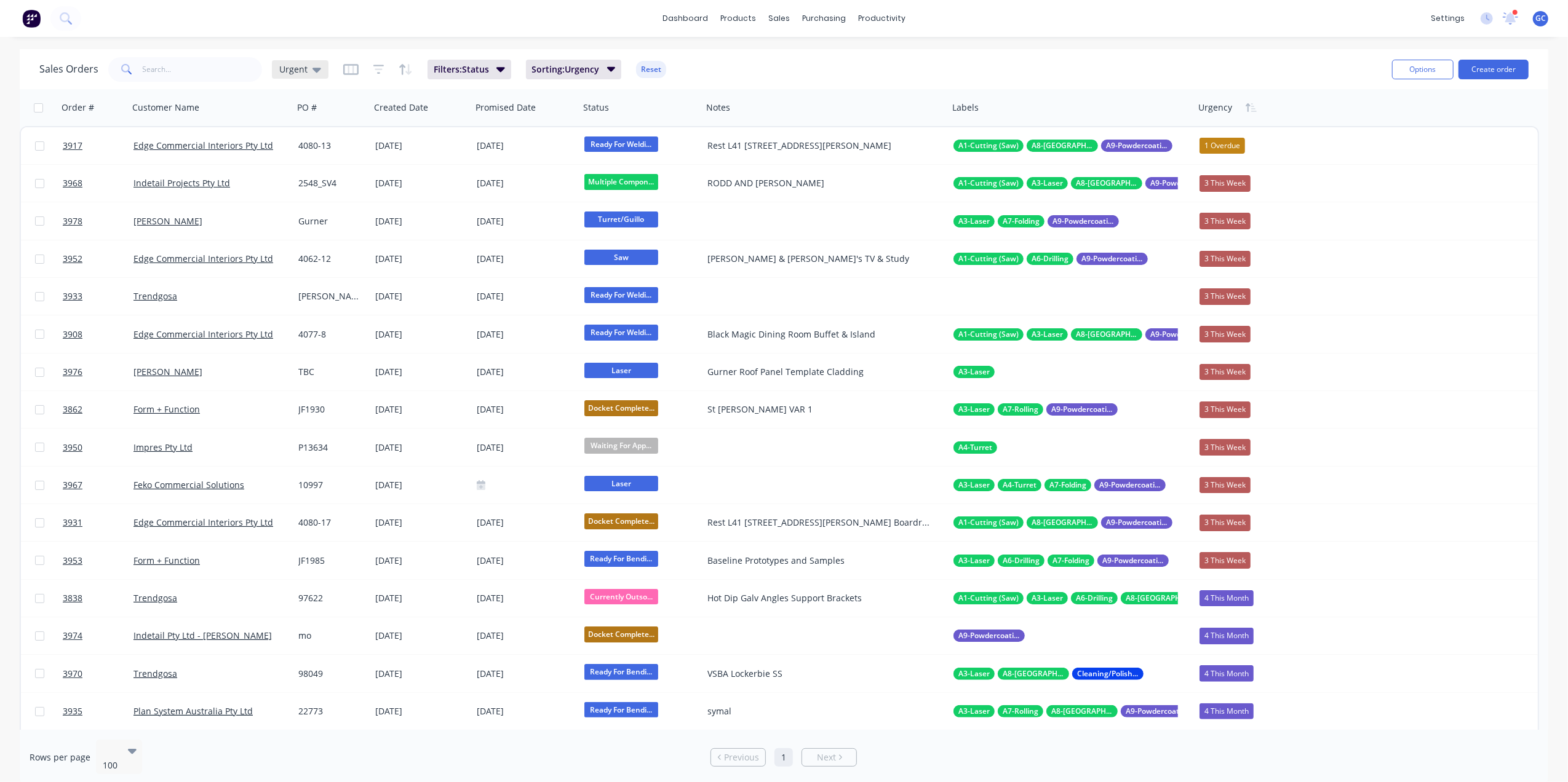
click at [319, 69] on icon at bounding box center [316, 69] width 8 height 14
click at [358, 148] on button "Save new view" at bounding box center [358, 147] width 165 height 19
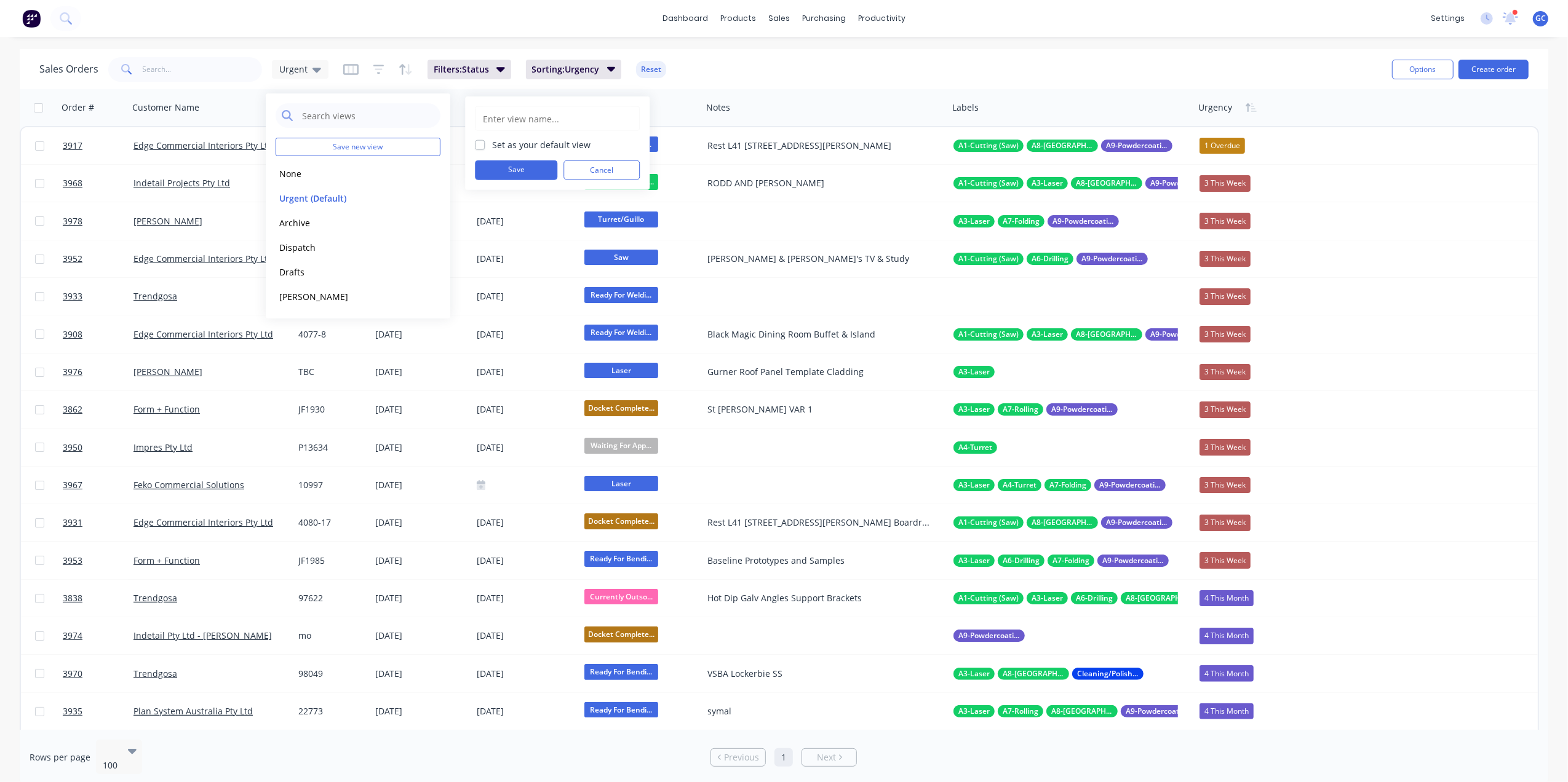
click at [504, 114] on input "text" at bounding box center [557, 119] width 151 height 23
type input "F"
type input "End of Month"
click at [536, 166] on button "Save" at bounding box center [516, 170] width 83 height 20
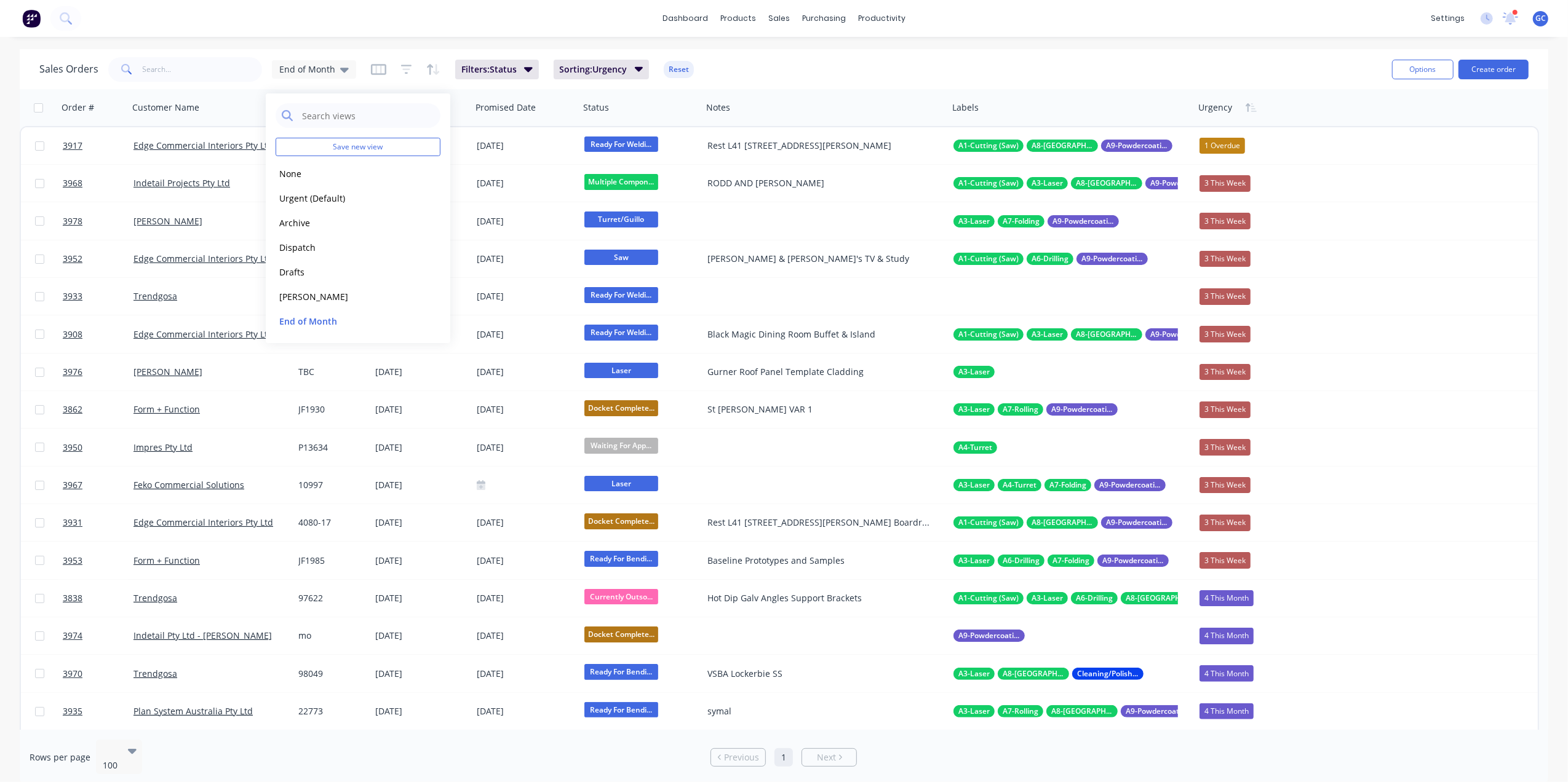
click at [514, 6] on div "dashboard products sales purchasing productivity dashboard products Product Cat…" at bounding box center [784, 19] width 1568 height 37
click at [315, 60] on div "End of Month" at bounding box center [313, 69] width 84 height 19
click at [295, 67] on span "End of Month" at bounding box center [307, 69] width 56 height 13
click at [502, 72] on span "Filters: Status" at bounding box center [489, 69] width 56 height 12
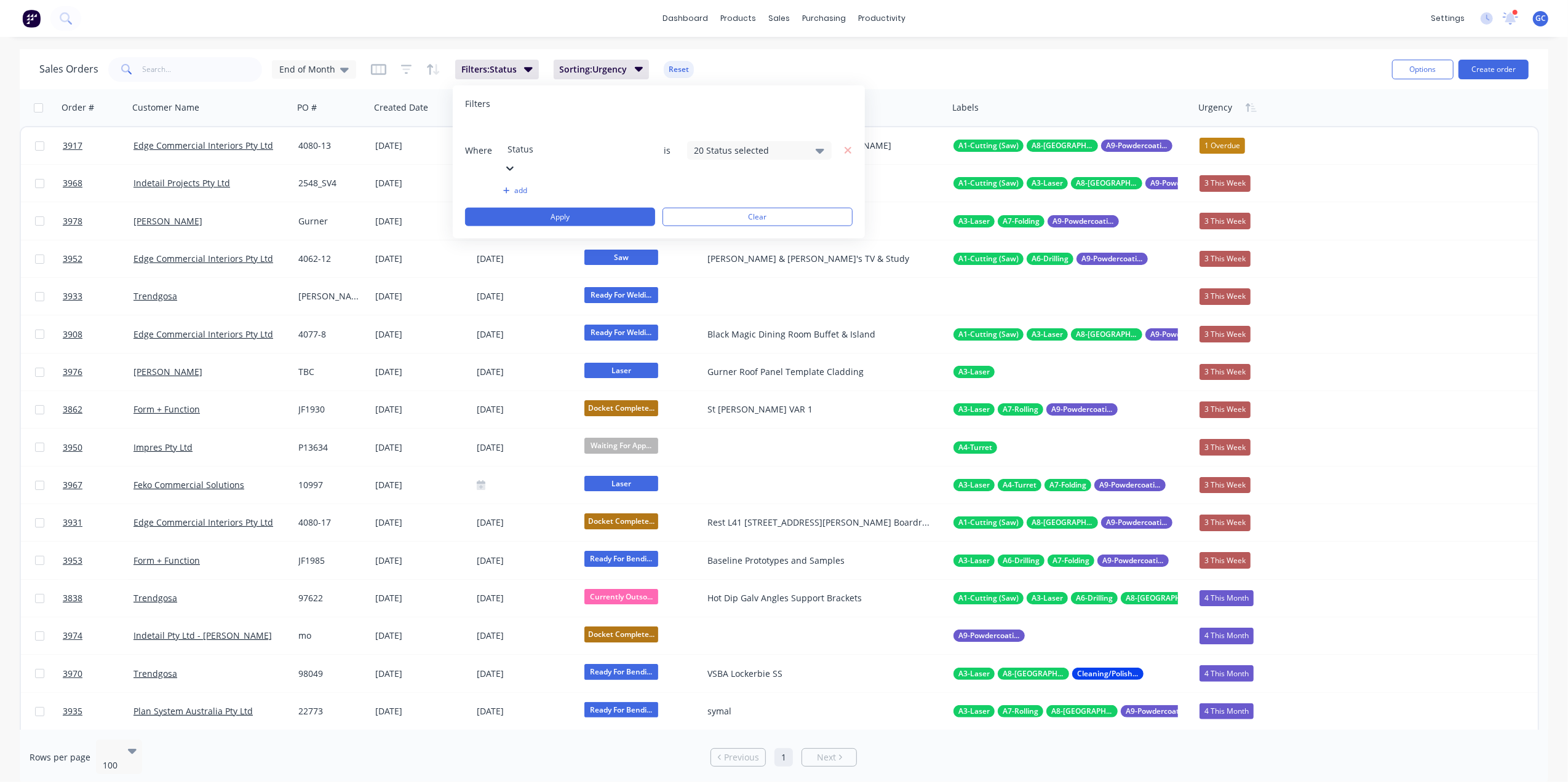
click at [718, 144] on div "20 Status selected" at bounding box center [750, 150] width 111 height 13
click at [709, 238] on div at bounding box center [707, 238] width 25 height 25
click at [827, 56] on div "Sales Orders End of Month Filters: Status Sorting: Urgency Reset" at bounding box center [710, 69] width 1343 height 30
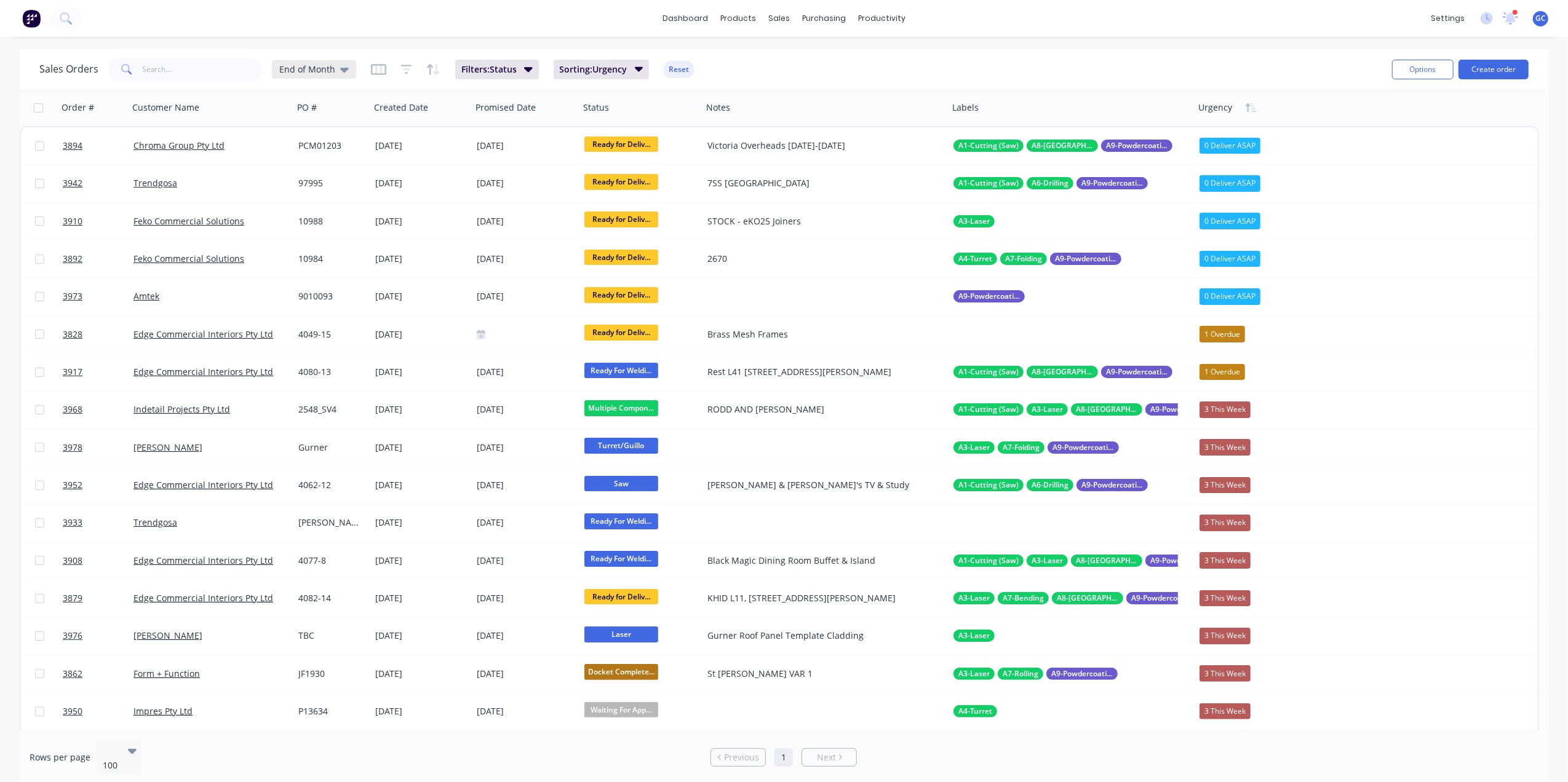
click at [315, 62] on div "End of Month" at bounding box center [313, 69] width 84 height 19
click at [302, 199] on button "Urgent (Default)" at bounding box center [346, 198] width 140 height 14
